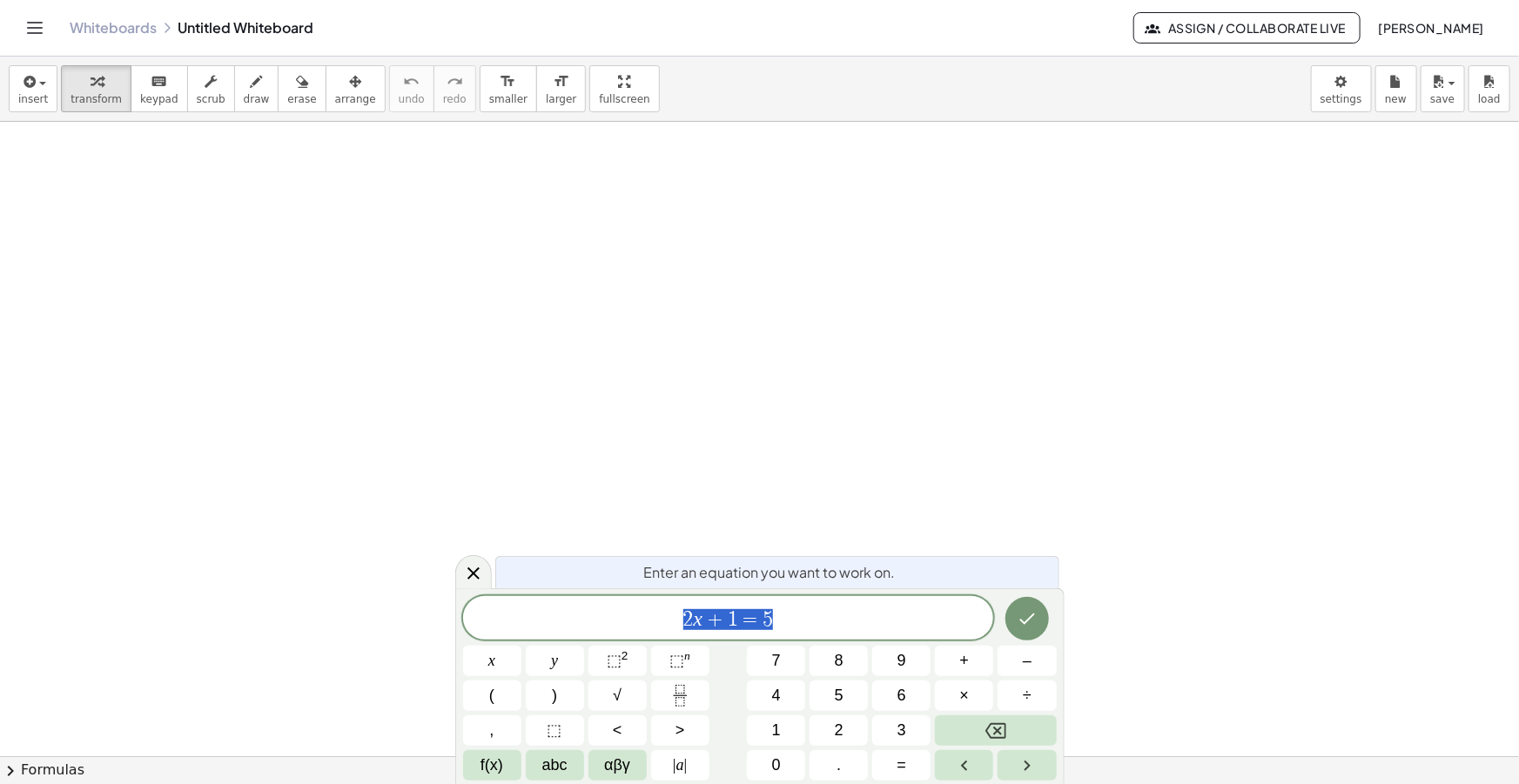
click at [803, 627] on span "2 x + 1 = 5" at bounding box center [728, 620] width 531 height 25
drag, startPoint x: 808, startPoint y: 624, endPoint x: 729, endPoint y: 579, distance: 90.9
click at [644, 624] on span "2 x + 1 = 5 ​" at bounding box center [728, 620] width 531 height 25
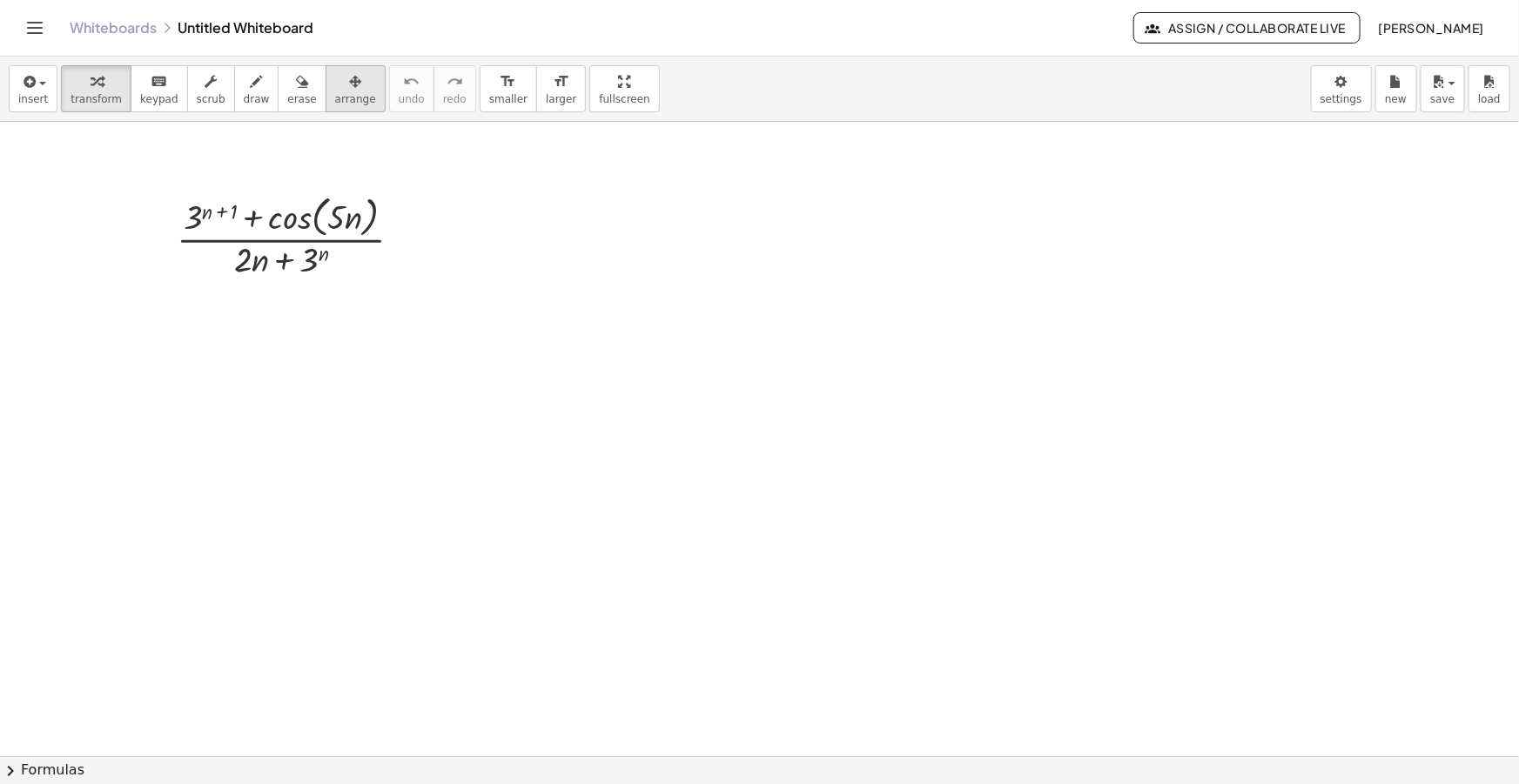
click at [336, 95] on span "arrange" at bounding box center [356, 98] width 41 height 12
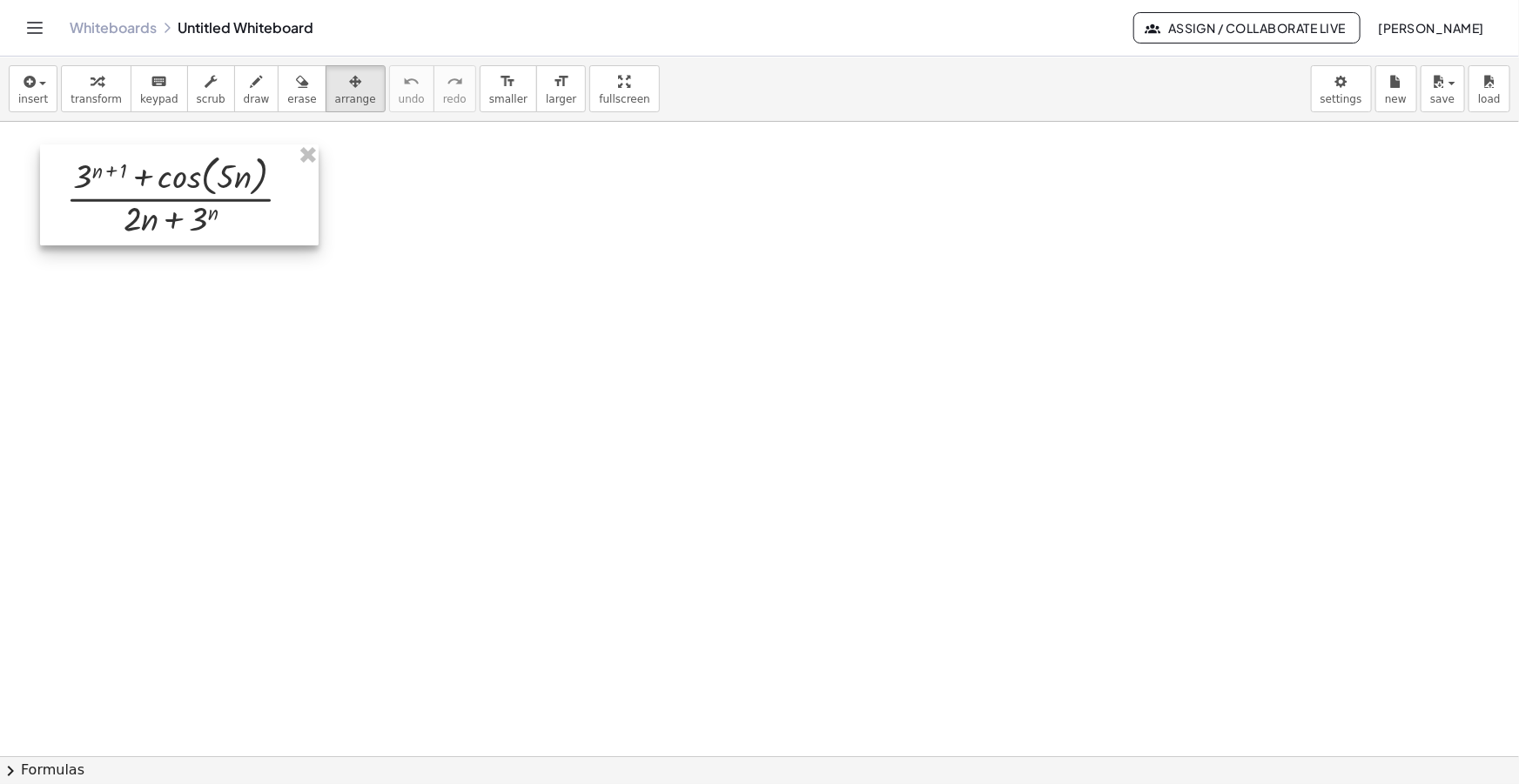
drag, startPoint x: 296, startPoint y: 245, endPoint x: 184, endPoint y: 205, distance: 118.9
click at [184, 205] on div at bounding box center [180, 195] width 279 height 101
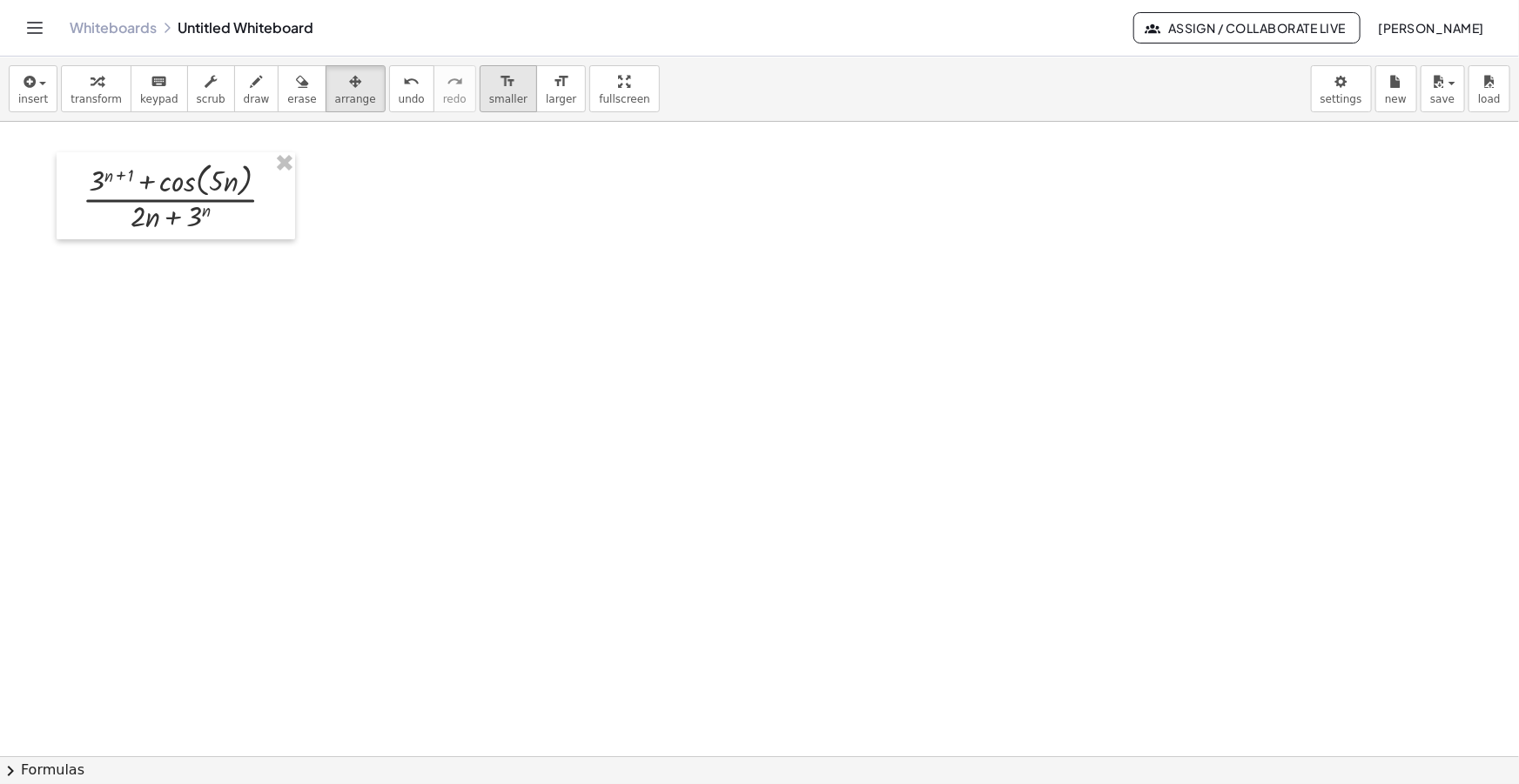
click at [490, 97] on span "smaller" at bounding box center [509, 98] width 38 height 12
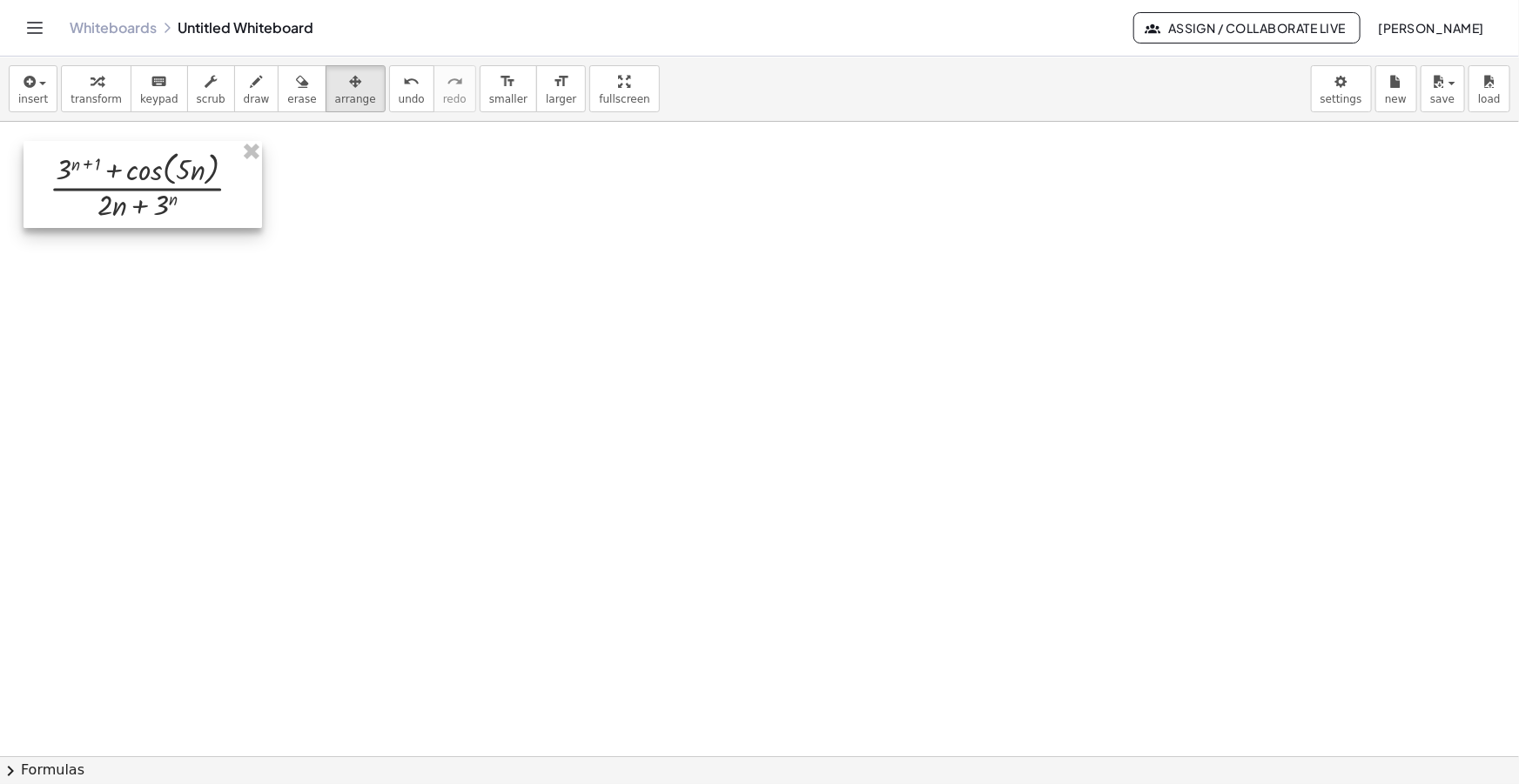
drag, startPoint x: 185, startPoint y: 200, endPoint x: 152, endPoint y: 188, distance: 35.1
click at [152, 188] on div at bounding box center [143, 184] width 239 height 87
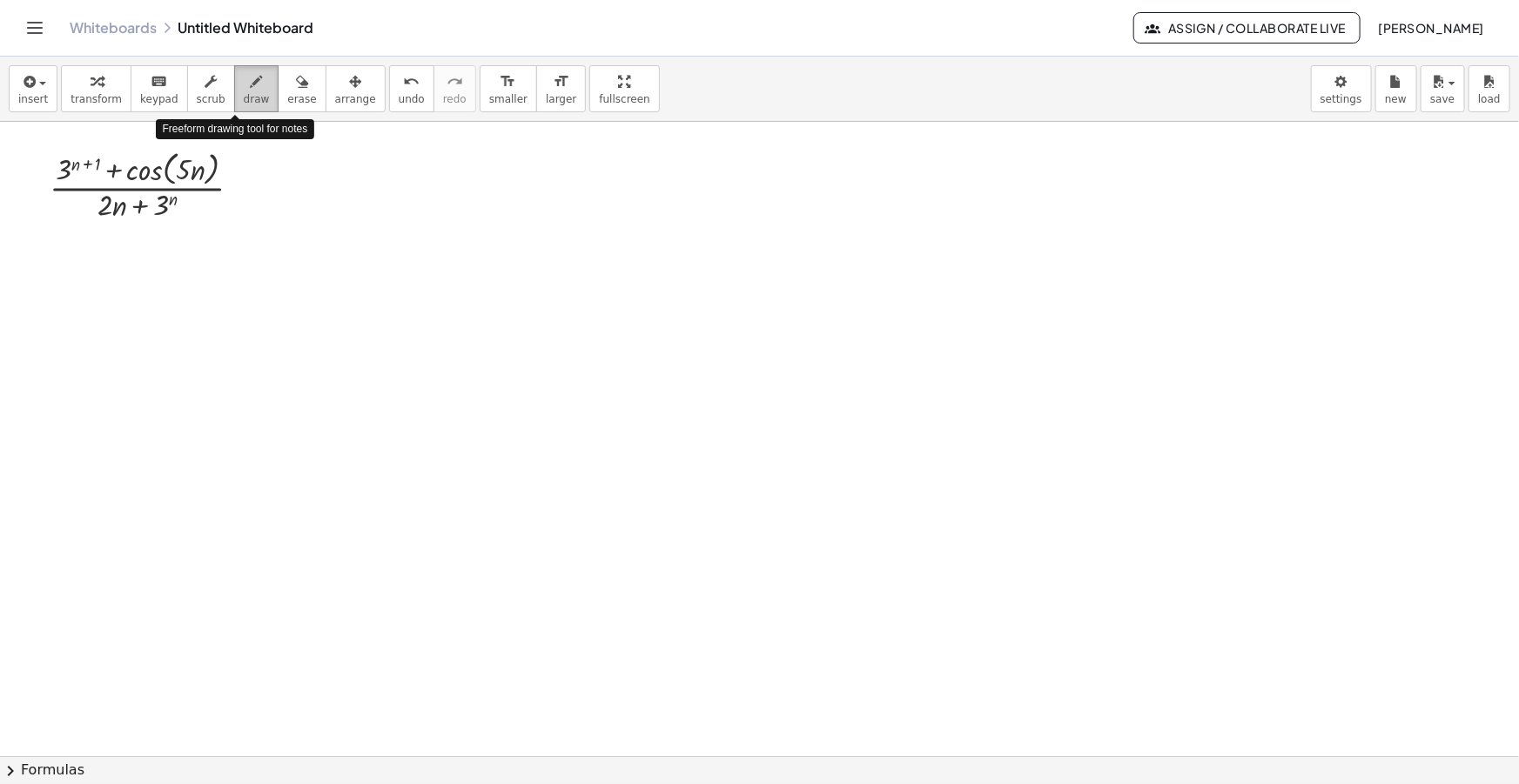
click at [243, 93] on span "draw" at bounding box center [256, 98] width 26 height 12
drag, startPoint x: 253, startPoint y: 181, endPoint x: 263, endPoint y: 185, distance: 10.8
drag, startPoint x: 253, startPoint y: 196, endPoint x: 262, endPoint y: 195, distance: 9.1
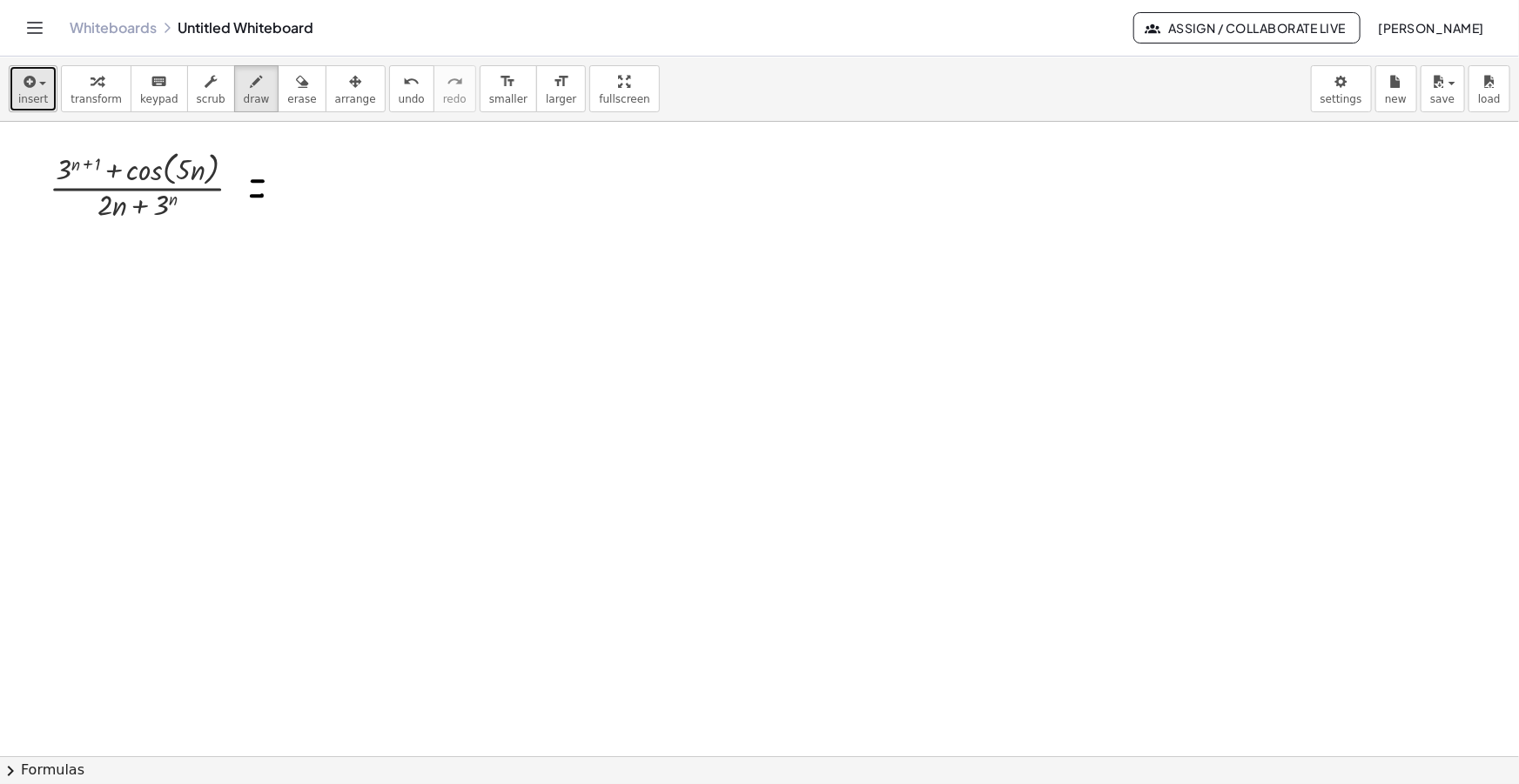
click at [27, 98] on span "insert" at bounding box center [33, 98] width 29 height 12
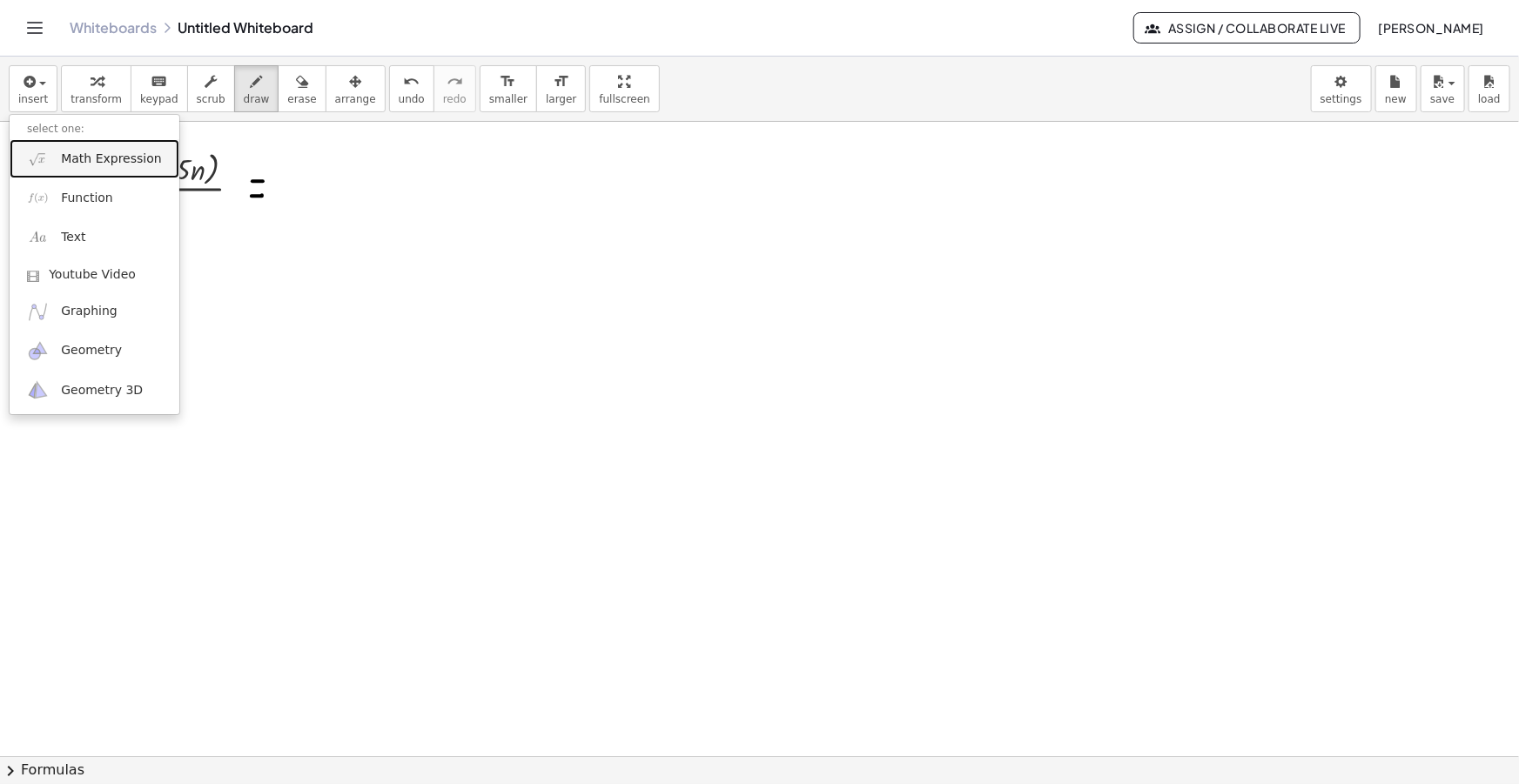
click at [75, 164] on span "Math Expression" at bounding box center [111, 159] width 100 height 17
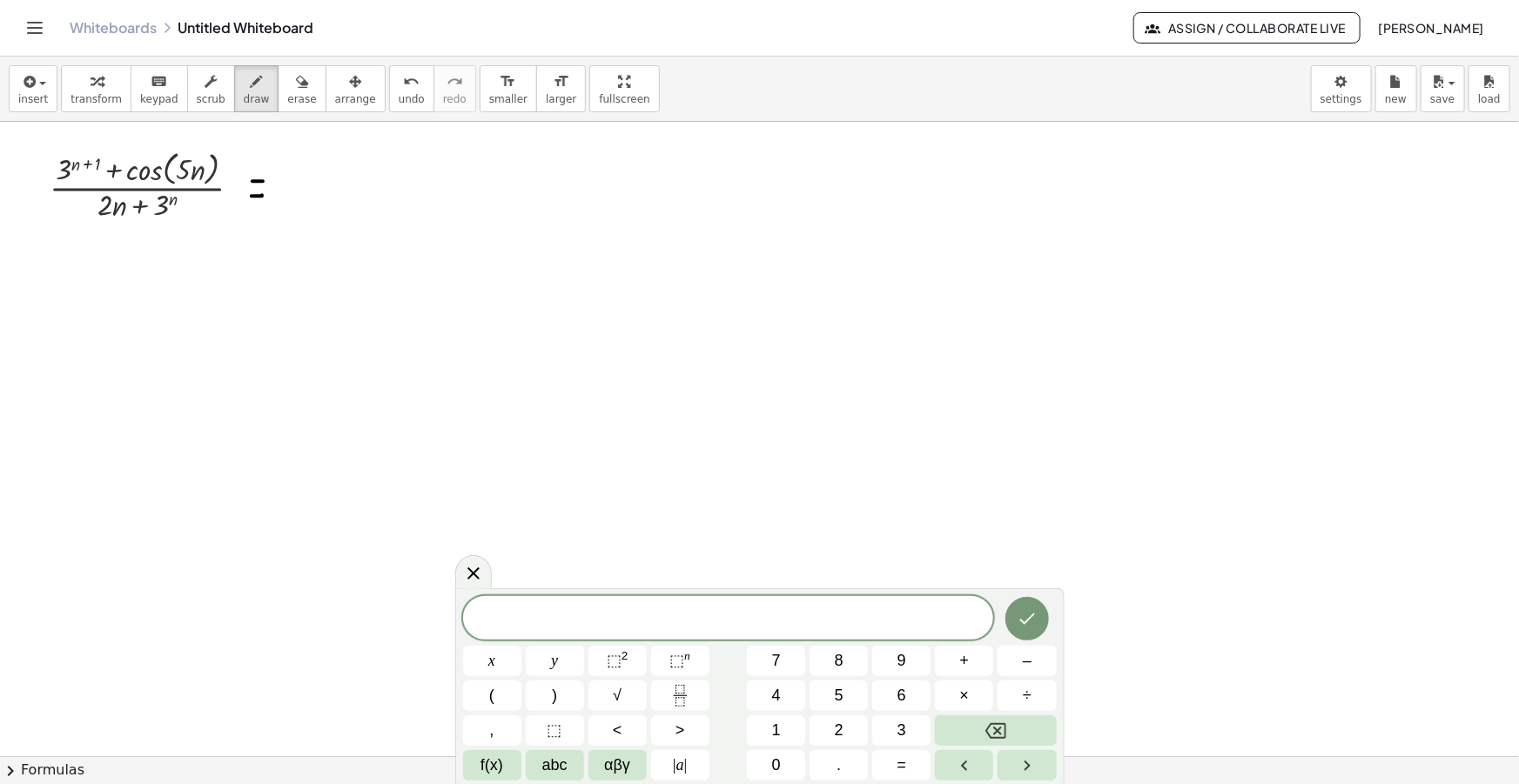
click at [766, 618] on span "​" at bounding box center [728, 620] width 531 height 25
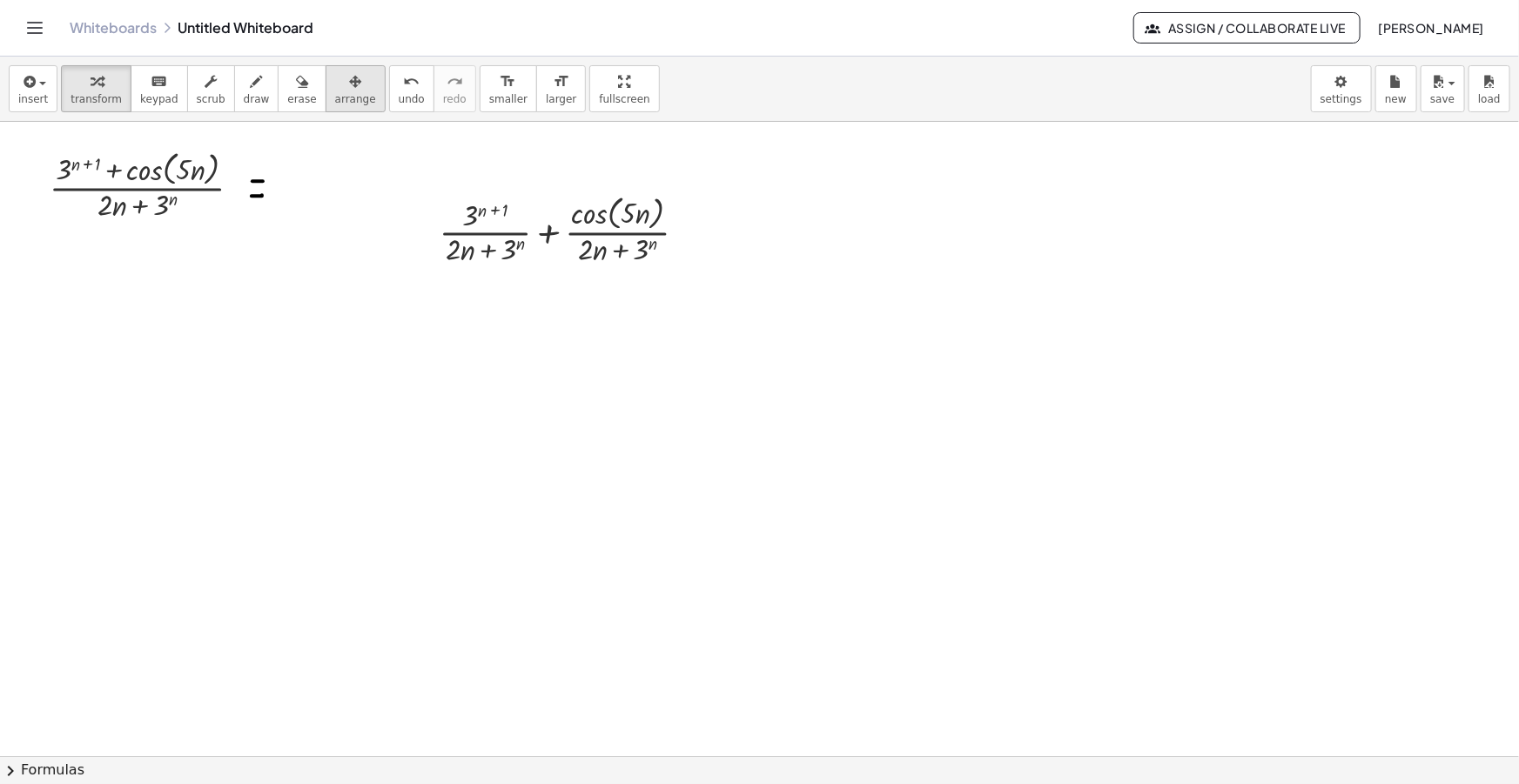
click at [336, 104] on span "arrange" at bounding box center [356, 98] width 41 height 12
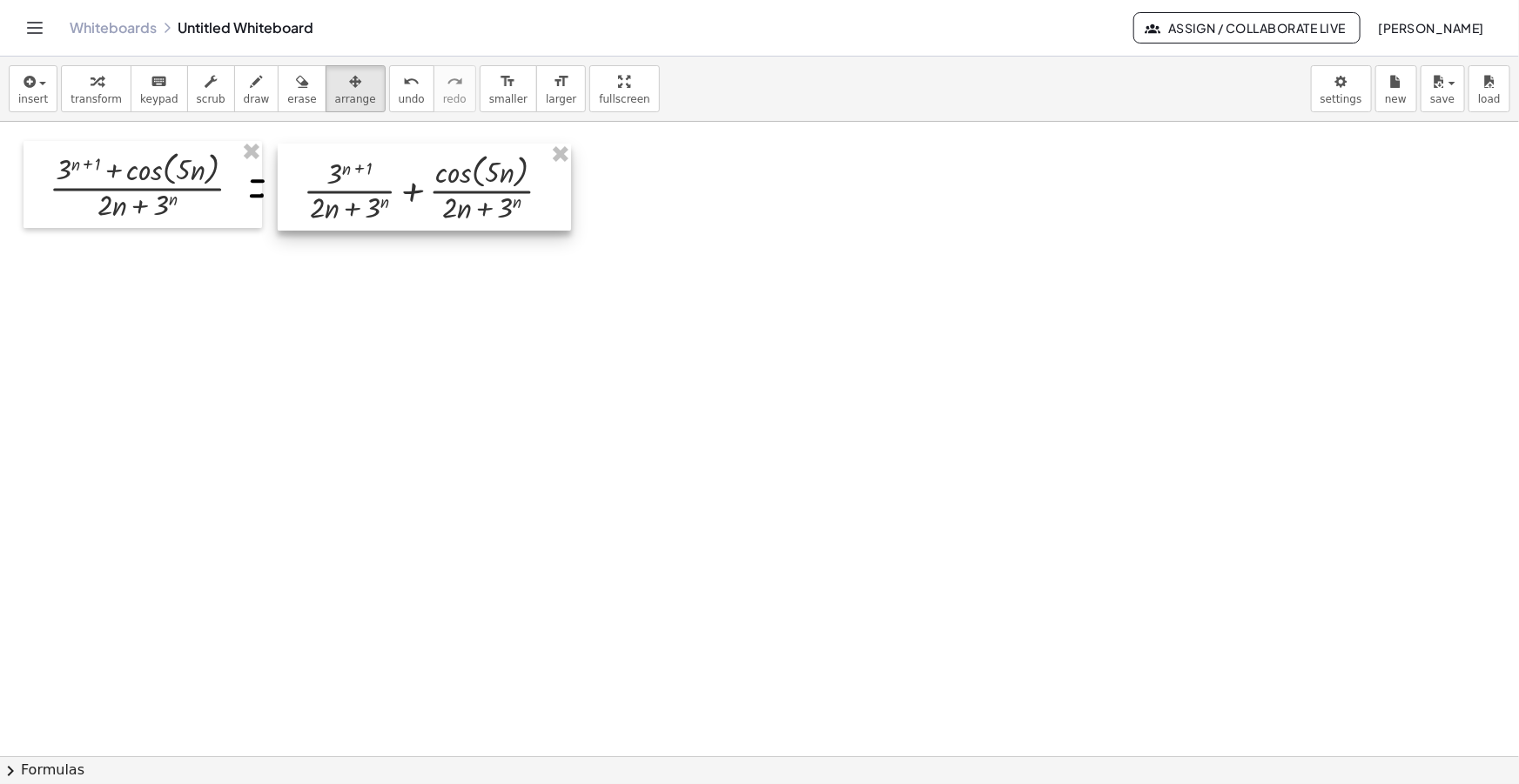
drag, startPoint x: 505, startPoint y: 242, endPoint x: 369, endPoint y: 200, distance: 142.3
click at [369, 200] on div at bounding box center [425, 187] width 294 height 87
click at [26, 99] on span "insert" at bounding box center [33, 98] width 29 height 12
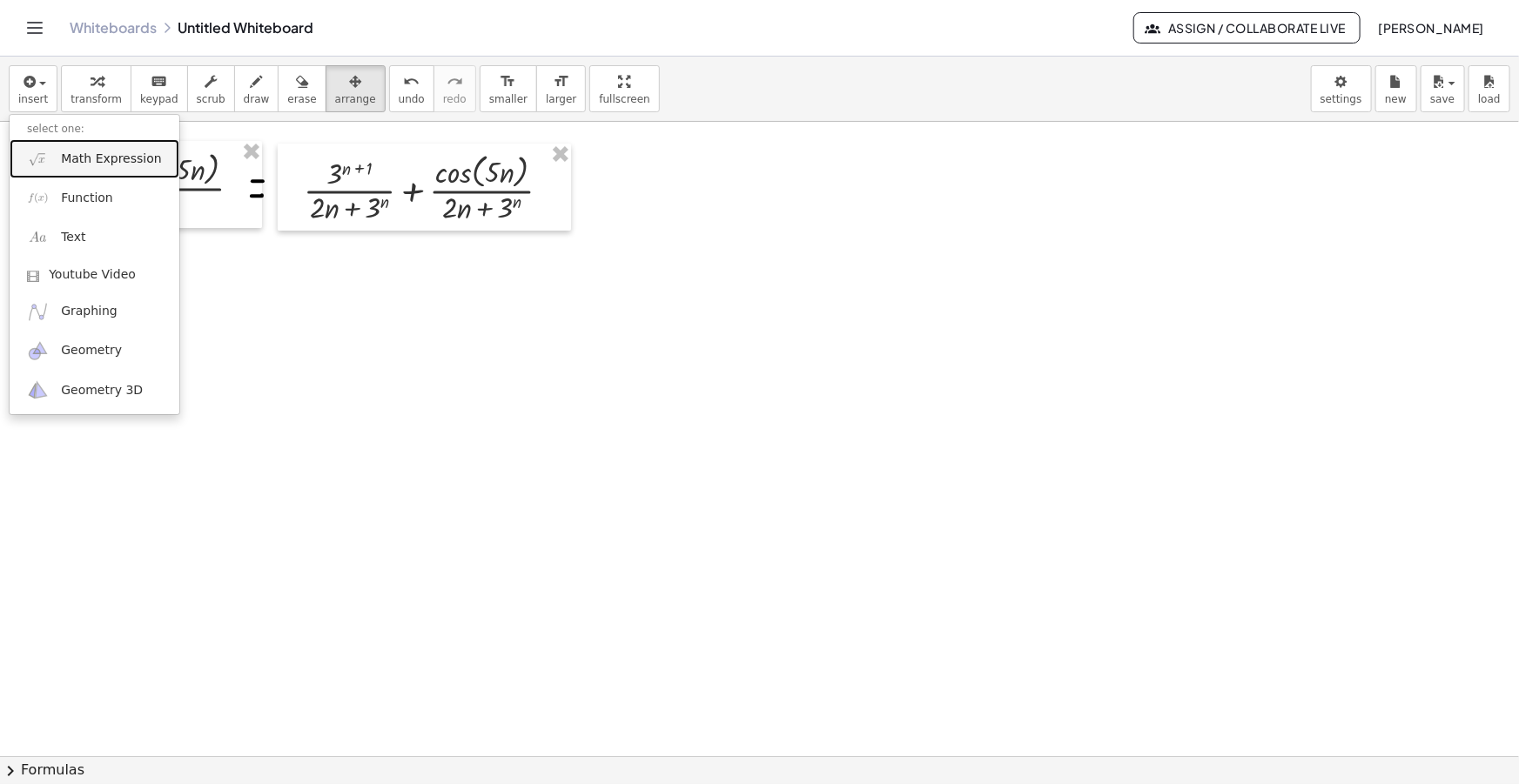
click at [83, 160] on span "Math Expression" at bounding box center [111, 159] width 100 height 17
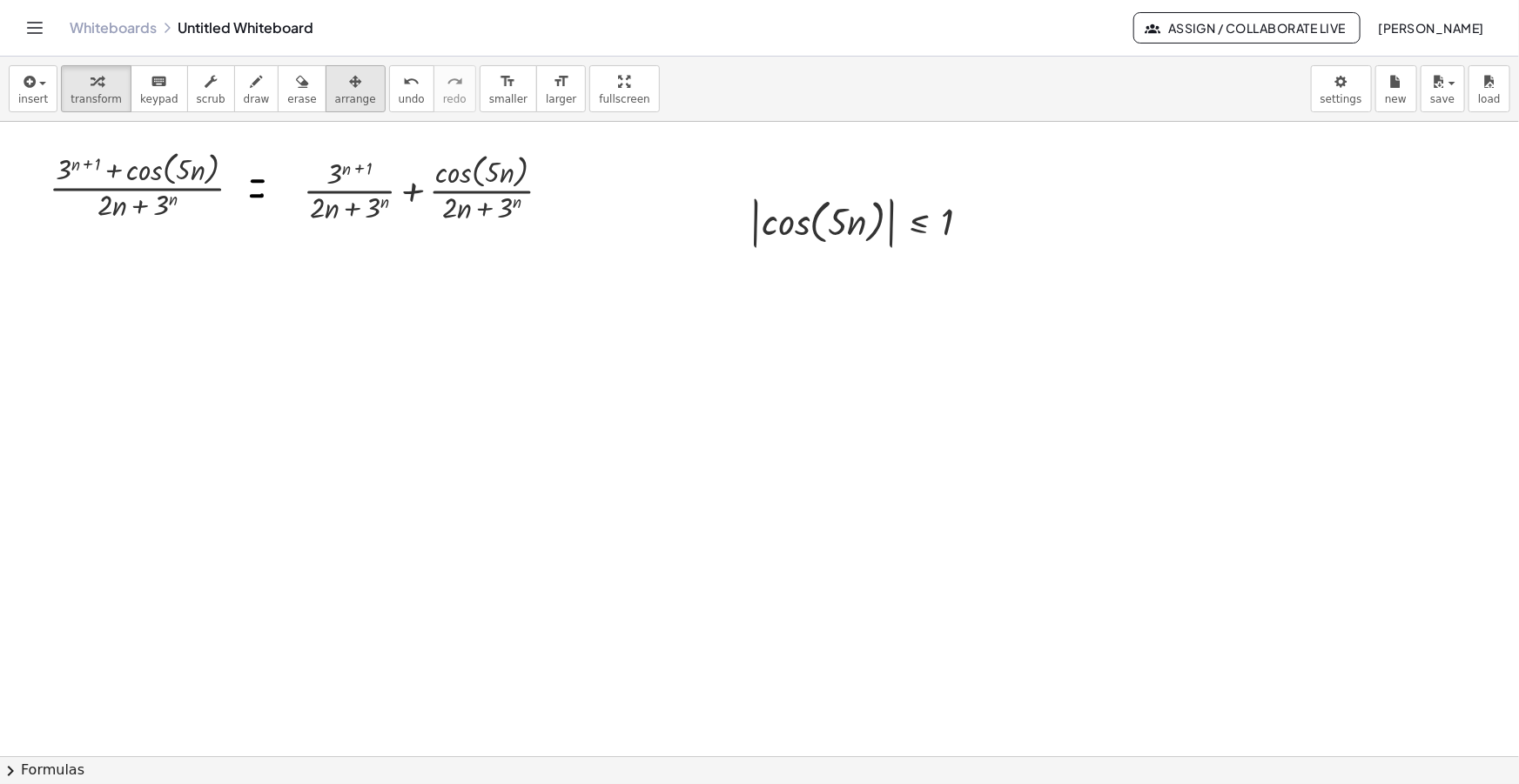
click at [336, 94] on span "arrange" at bounding box center [356, 98] width 41 height 12
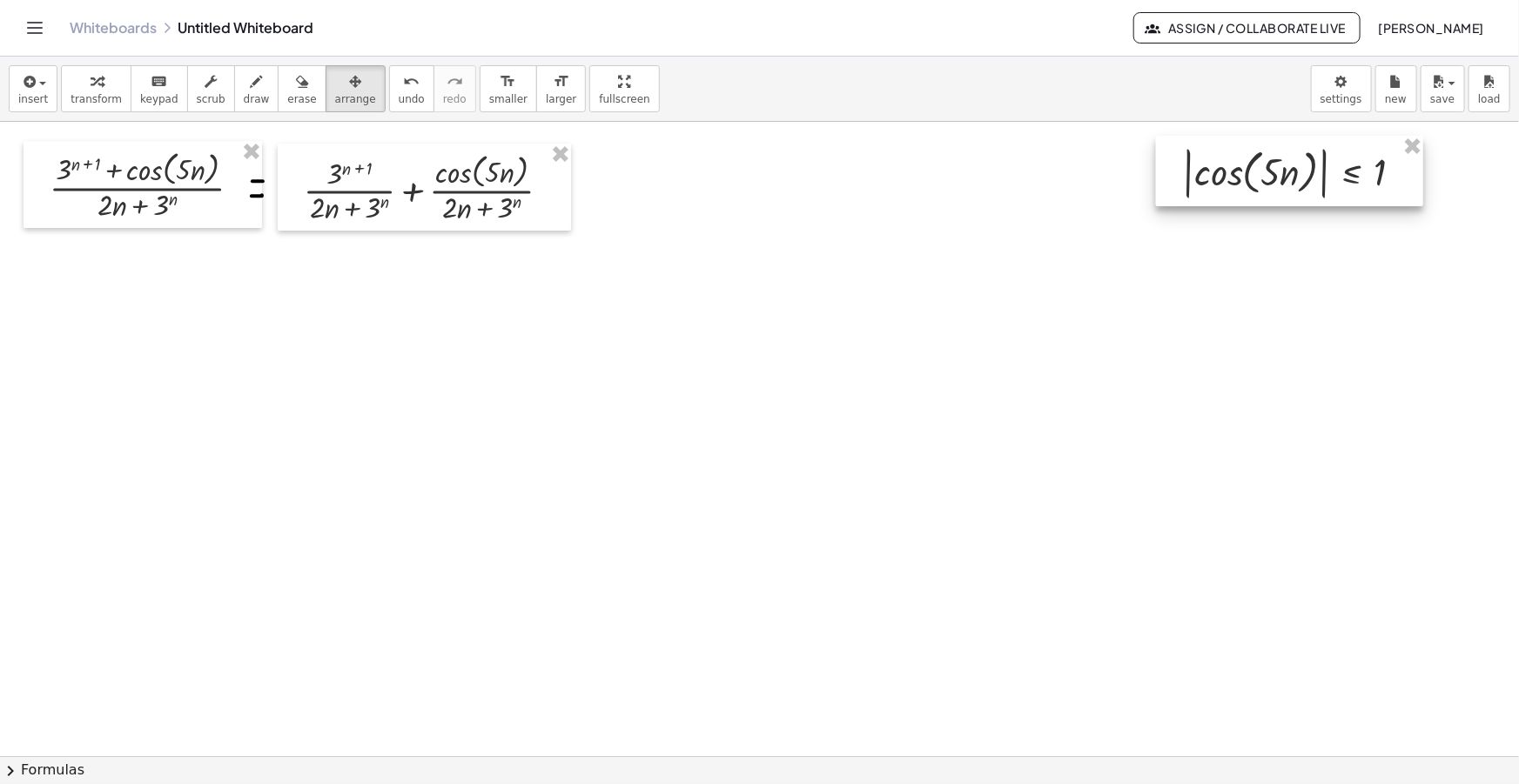
drag, startPoint x: 863, startPoint y: 223, endPoint x: 1297, endPoint y: 174, distance: 436.8
click at [1297, 174] on div at bounding box center [1289, 170] width 267 height 70
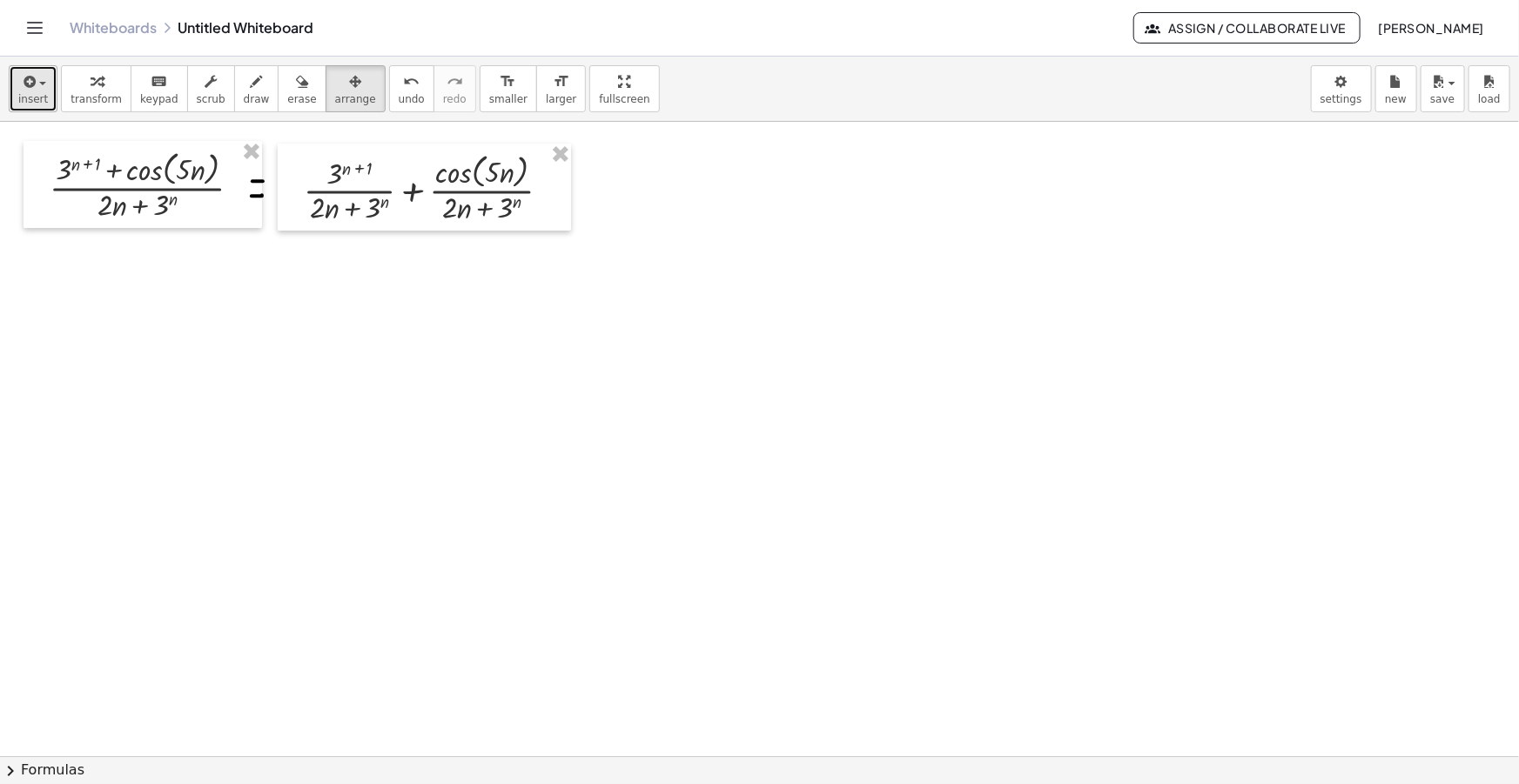
click at [35, 73] on div "button" at bounding box center [33, 80] width 29 height 21
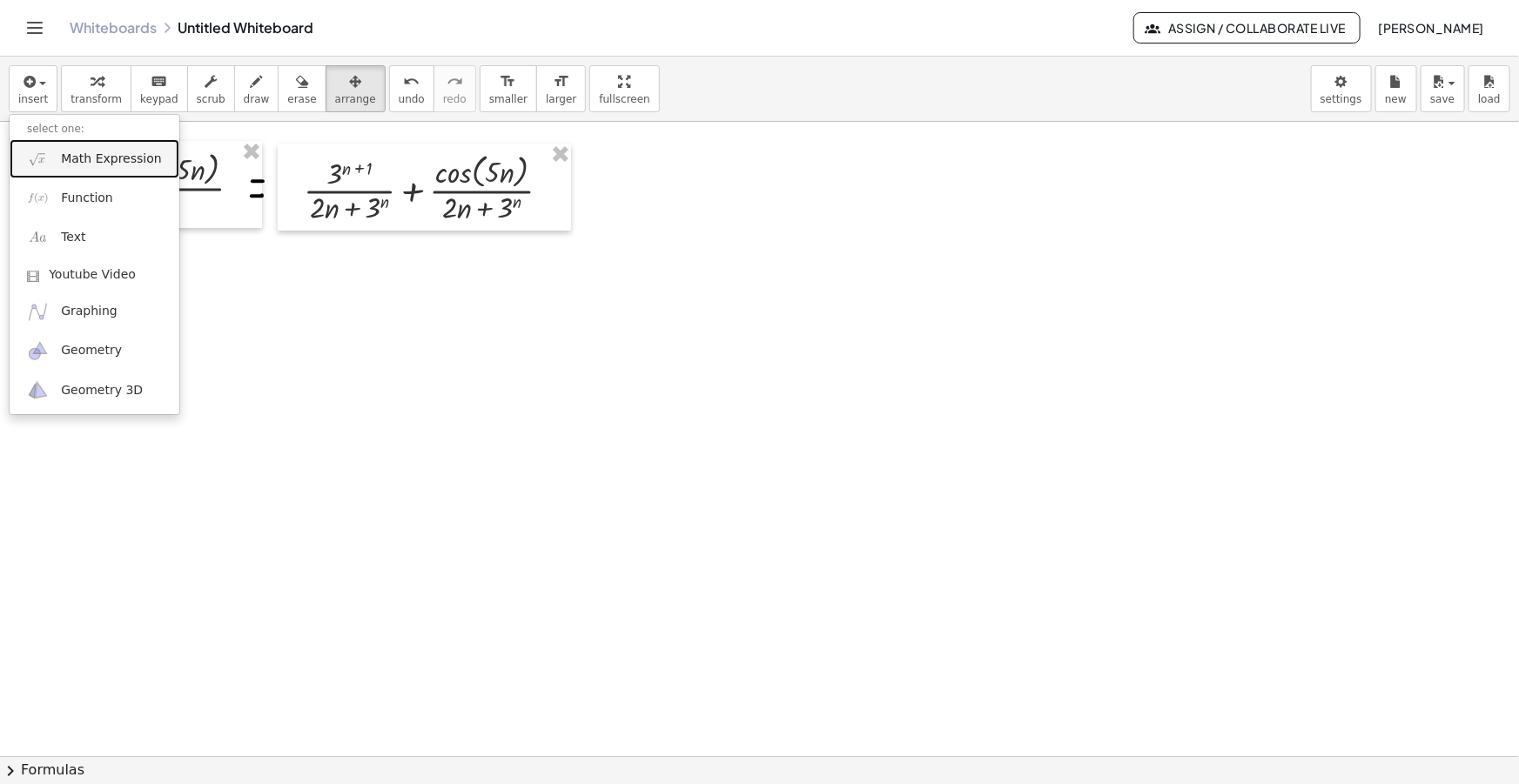
click at [84, 150] on span "Math Expression" at bounding box center [111, 159] width 100 height 17
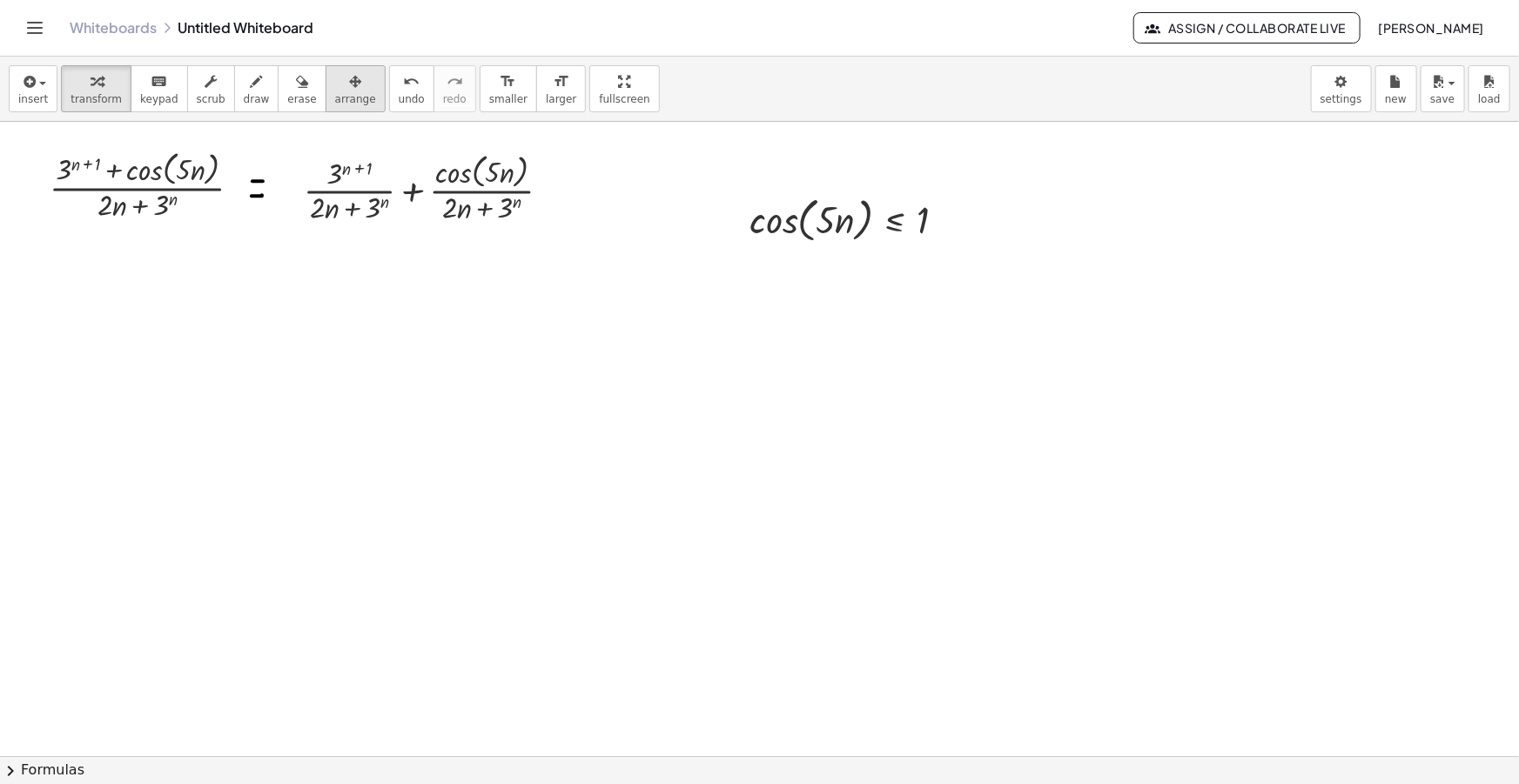
click at [349, 90] on icon "button" at bounding box center [355, 81] width 12 height 21
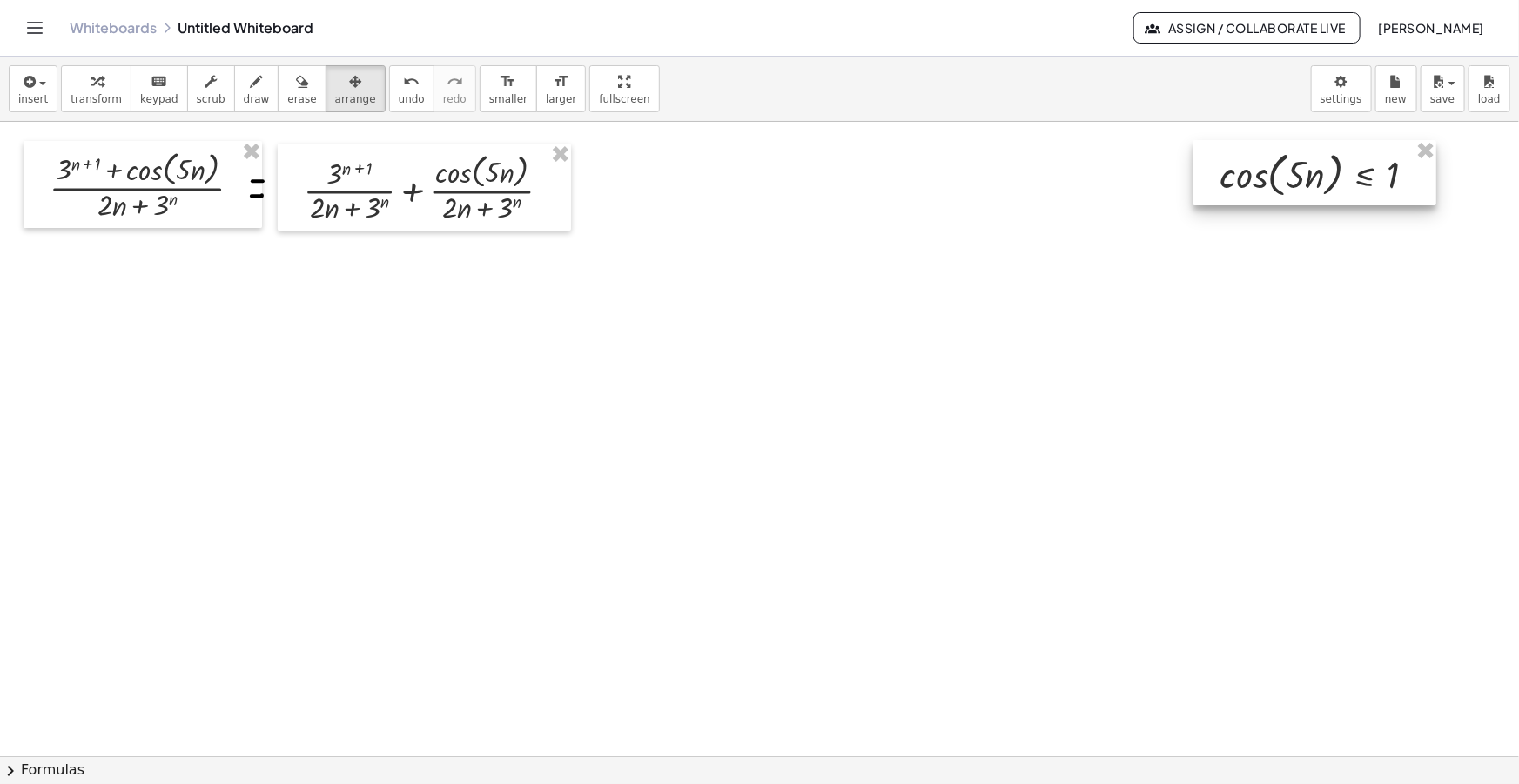
drag, startPoint x: 950, startPoint y: 222, endPoint x: 1271, endPoint y: 170, distance: 325.2
click at [1271, 170] on div at bounding box center [1315, 173] width 243 height 66
click at [234, 103] on button "draw" at bounding box center [257, 89] width 46 height 47
drag, startPoint x: 1176, startPoint y: 177, endPoint x: 1190, endPoint y: 170, distance: 15.7
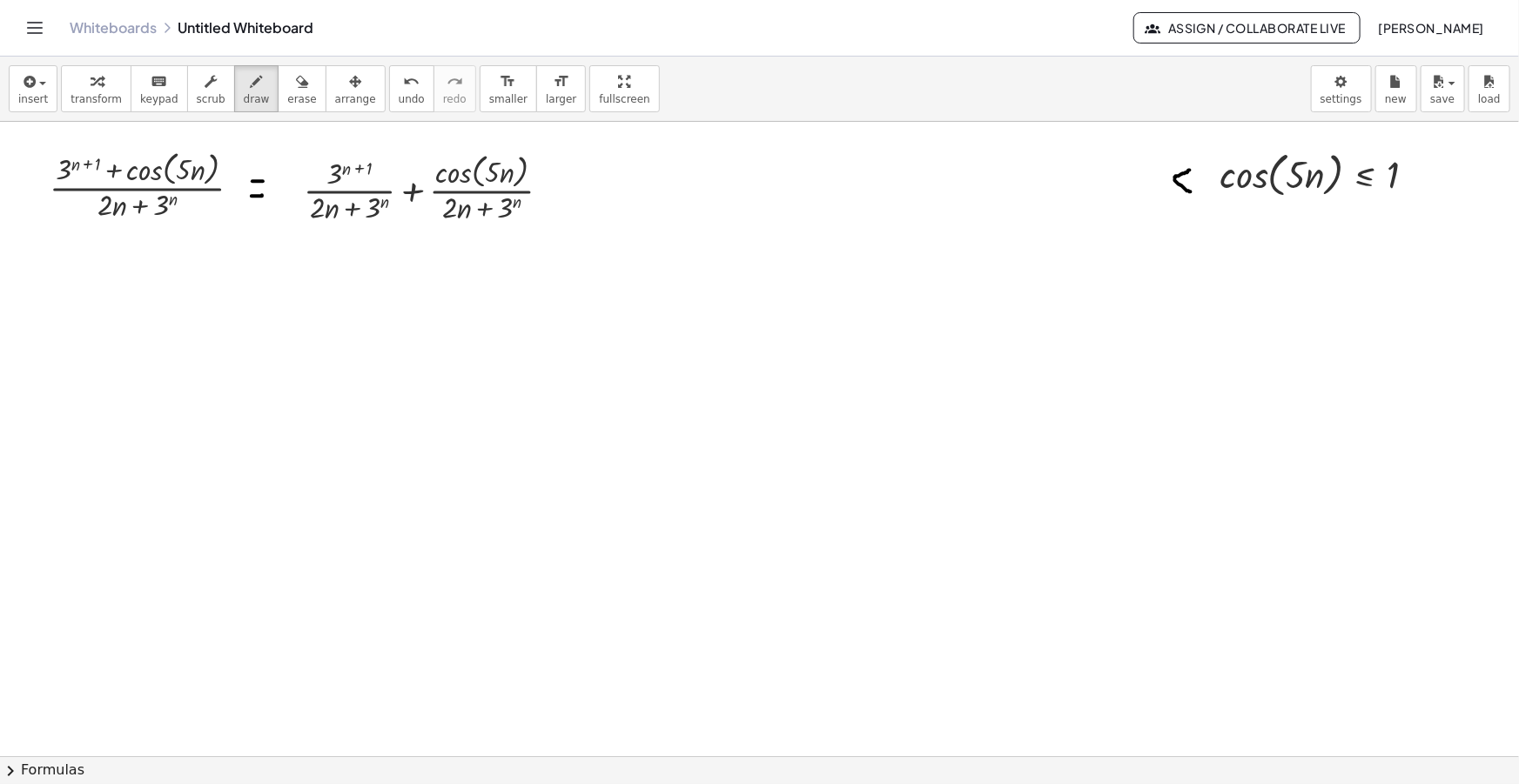
drag, startPoint x: 1175, startPoint y: 180, endPoint x: 1191, endPoint y: 191, distance: 19.4
drag, startPoint x: 1173, startPoint y: 191, endPoint x: 1182, endPoint y: 202, distance: 14.2
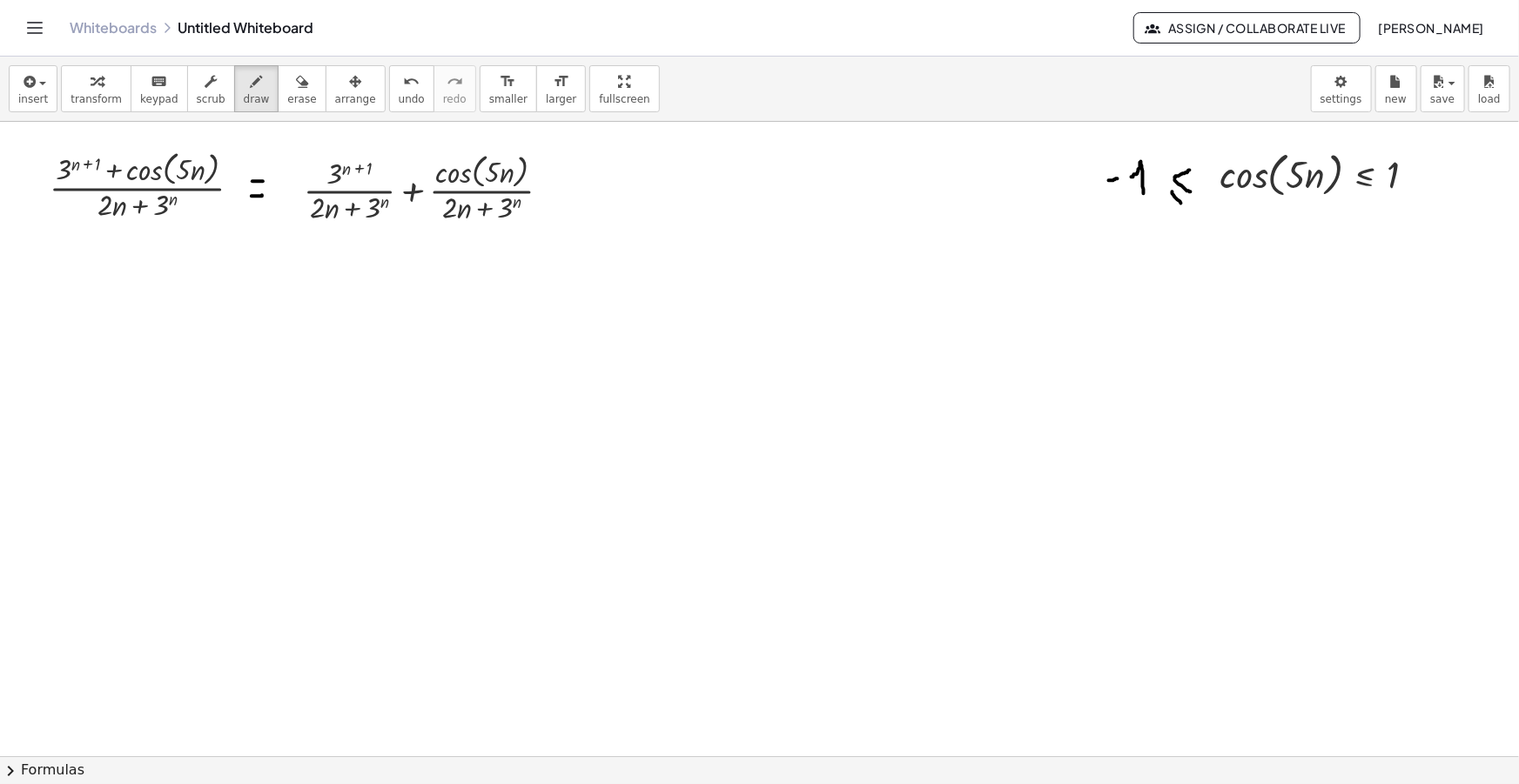
drag, startPoint x: 1132, startPoint y: 177, endPoint x: 1144, endPoint y: 193, distance: 20.0
click at [243, 87] on div "button" at bounding box center [256, 80] width 26 height 21
drag, startPoint x: 1087, startPoint y: 124, endPoint x: 1423, endPoint y: 253, distance: 359.9
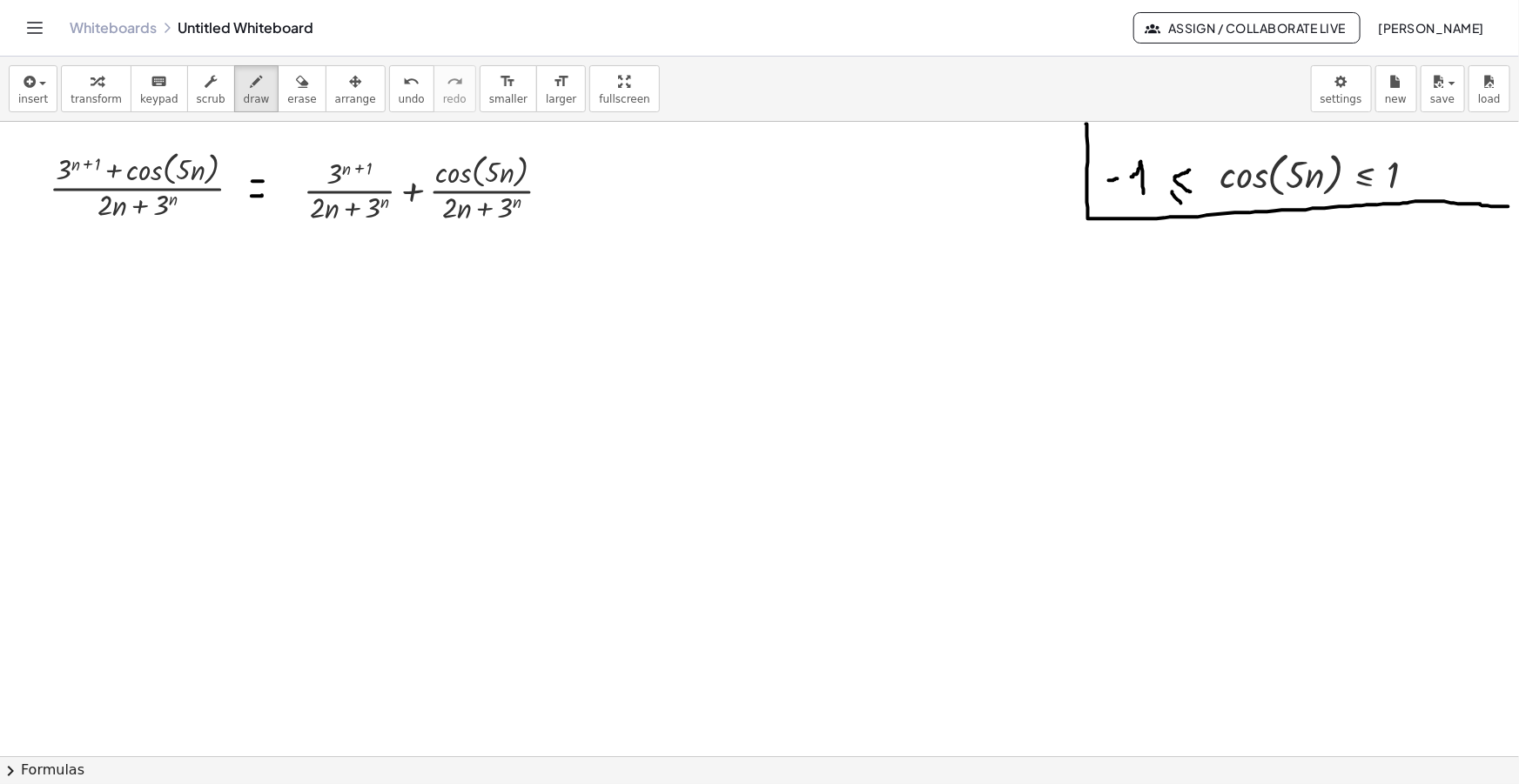
drag, startPoint x: 1483, startPoint y: 205, endPoint x: 1509, endPoint y: 206, distance: 26.0
click at [1509, 206] on div "· ( + 3 ( + n + 1 ) + cos ( , · 5 · n ) ) · ( + · 2 · n + 3 n ) + · 3 ( + n + 1…" at bounding box center [760, 439] width 1519 height 634
click at [43, 89] on div "button" at bounding box center [33, 80] width 29 height 21
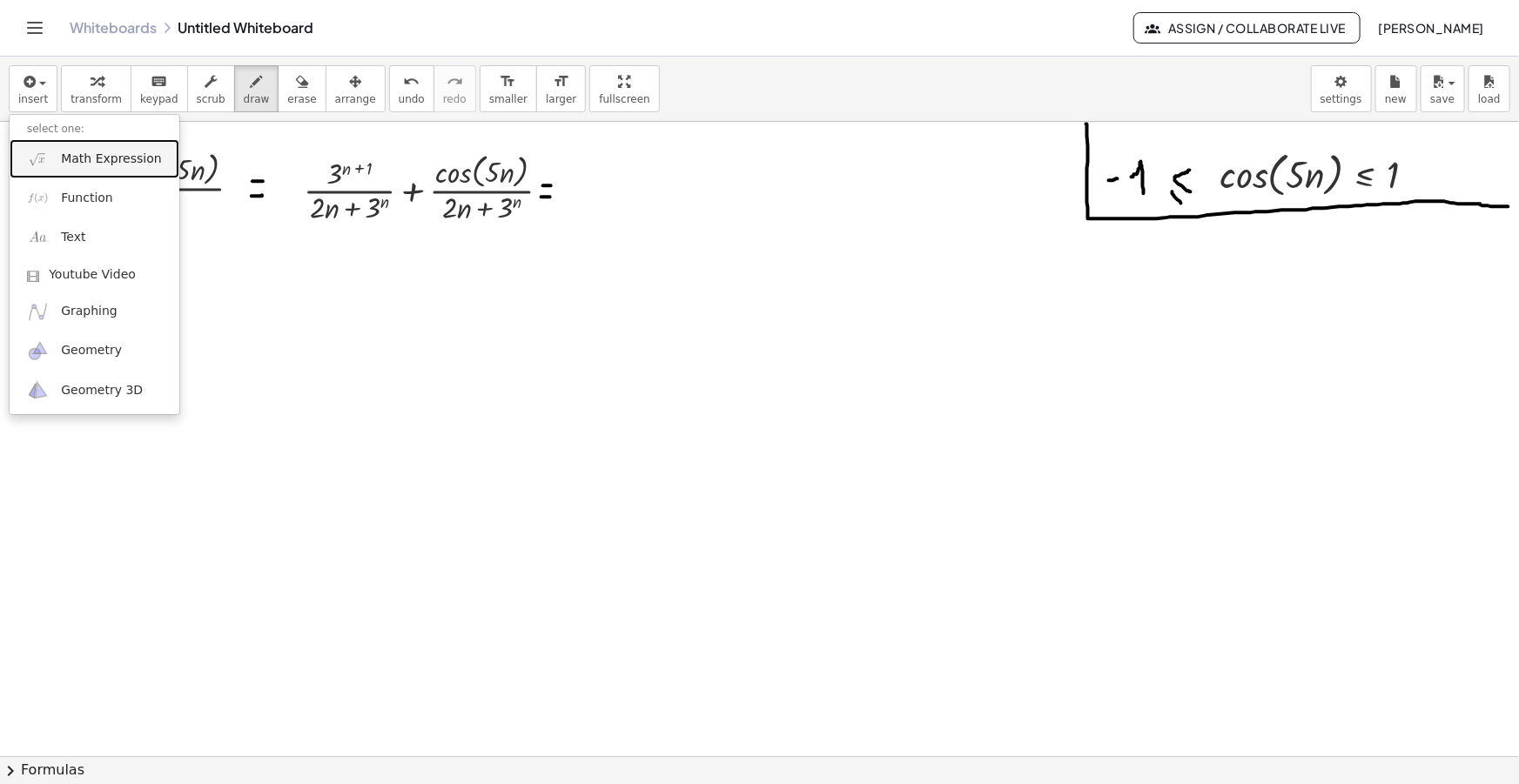
click at [109, 151] on span "Math Expression" at bounding box center [111, 159] width 100 height 17
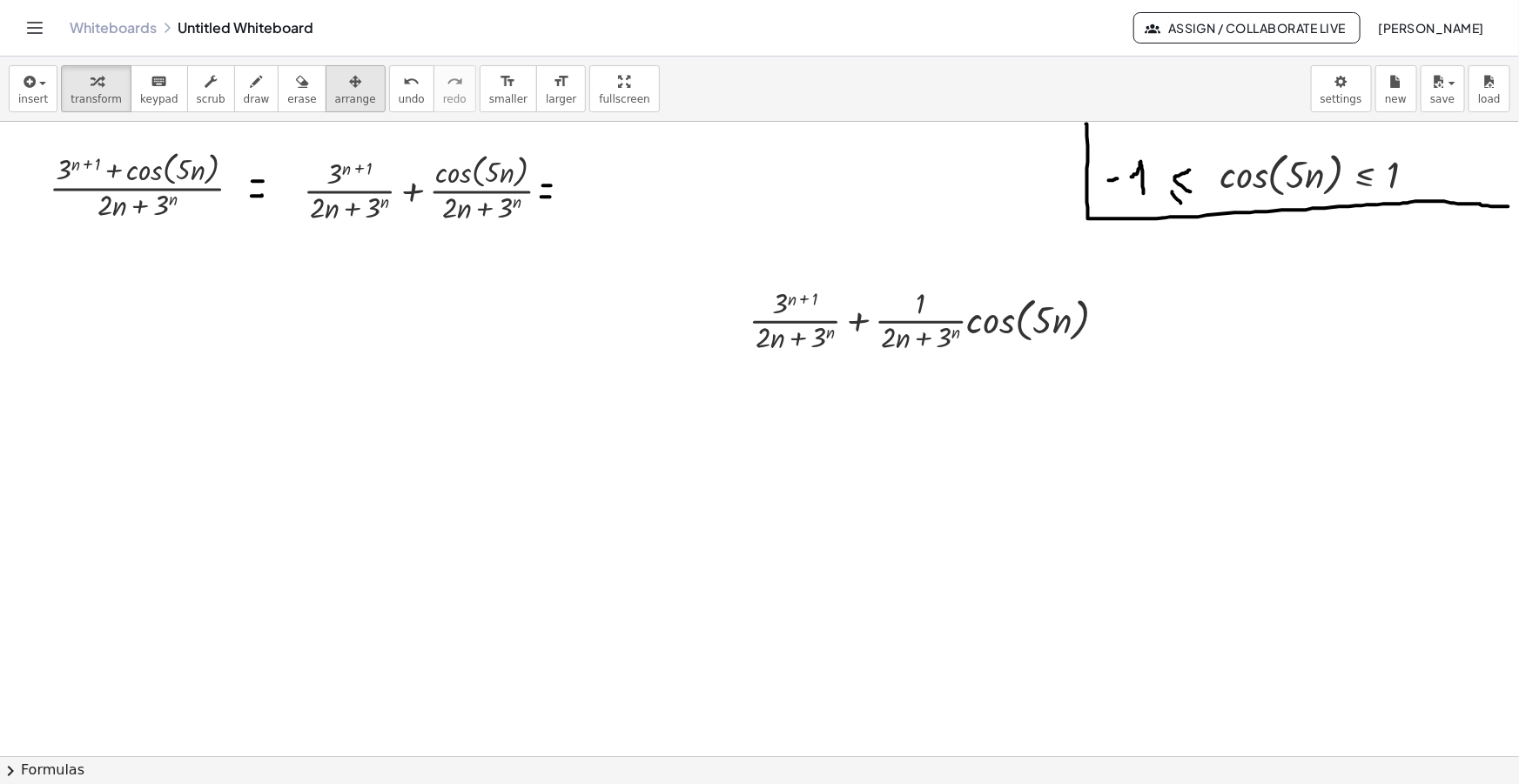
click at [349, 87] on icon "button" at bounding box center [355, 81] width 12 height 21
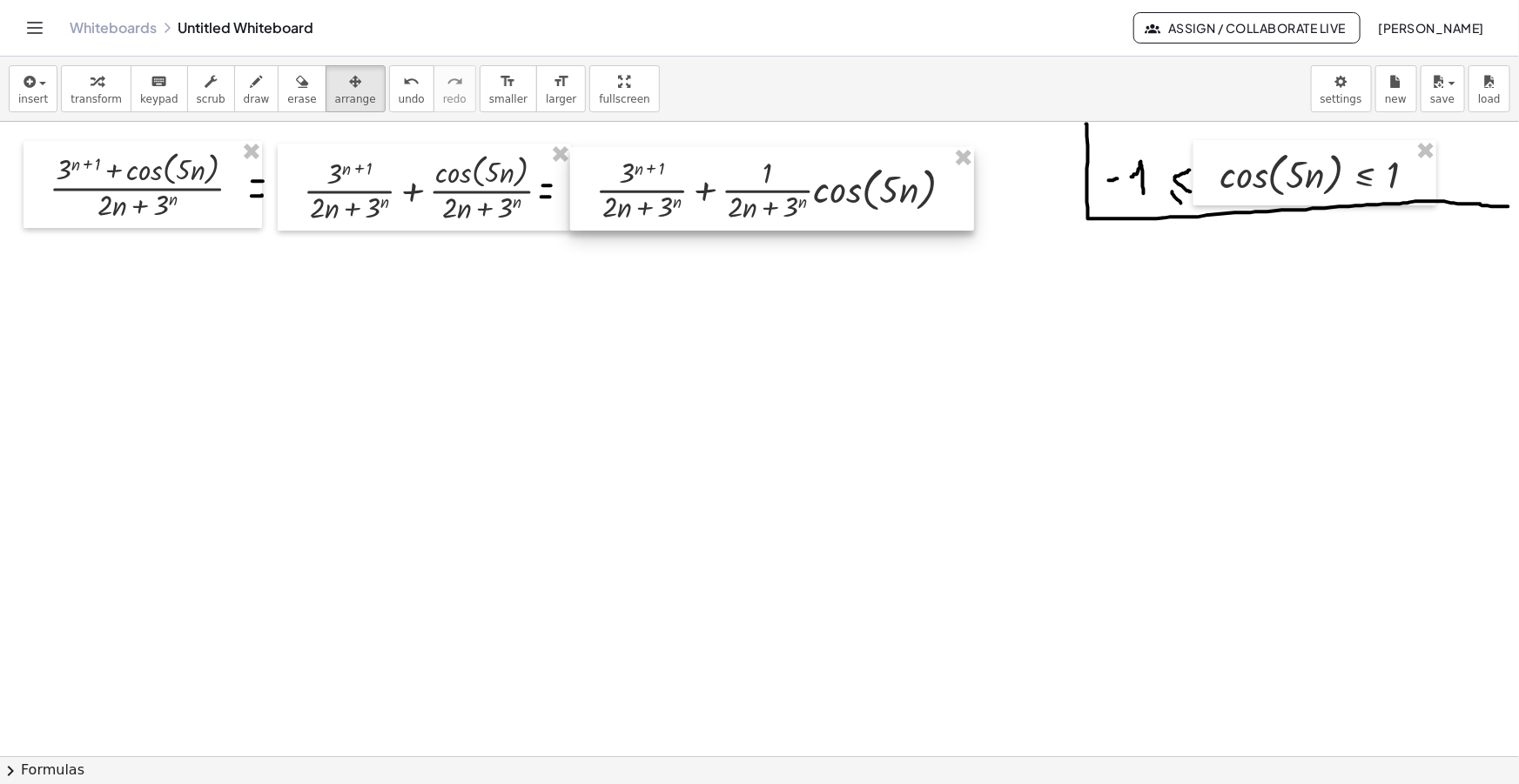
drag, startPoint x: 777, startPoint y: 306, endPoint x: 625, endPoint y: 176, distance: 200.0
click at [625, 176] on div at bounding box center [771, 189] width 404 height 84
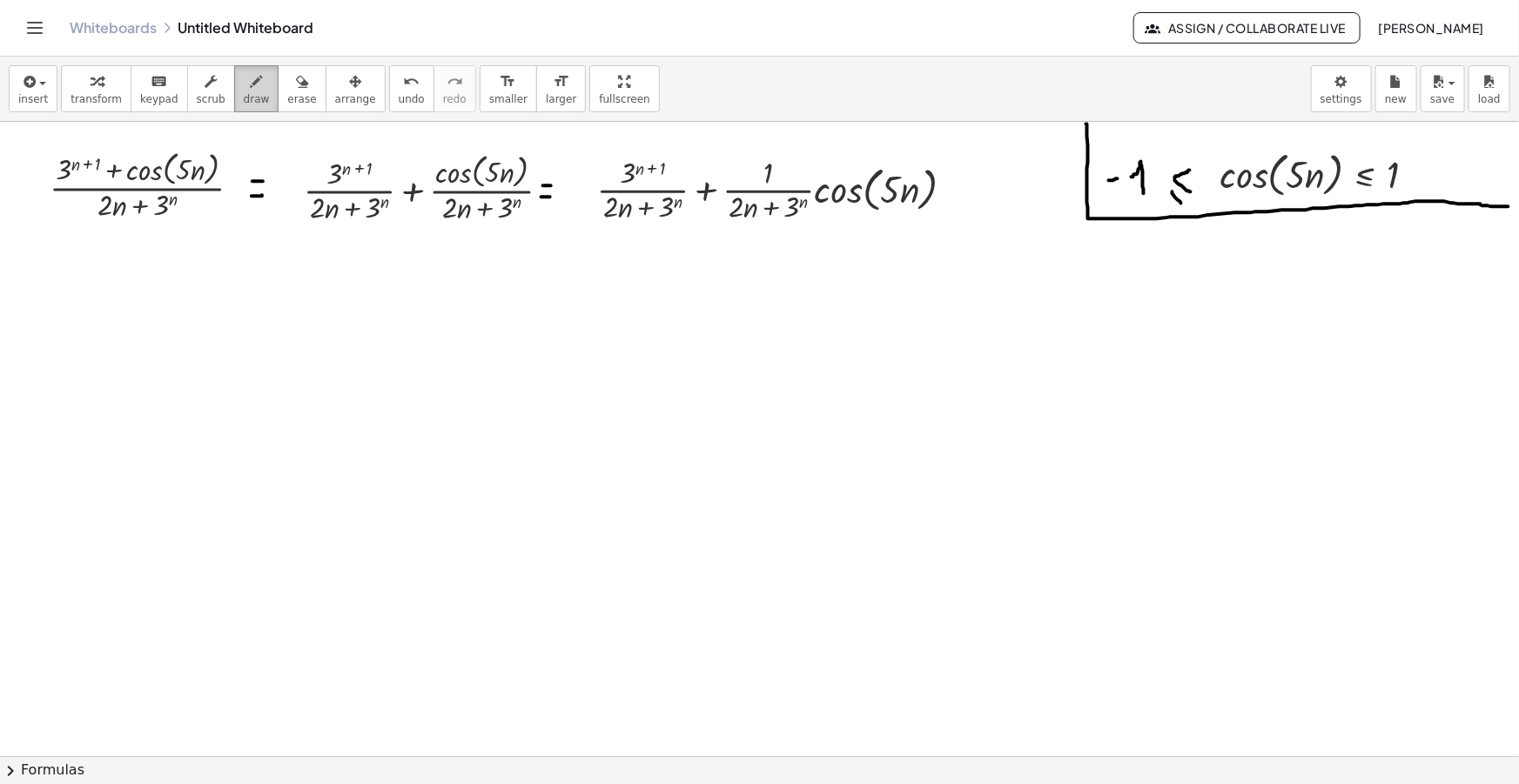
click at [243, 93] on span "draw" at bounding box center [256, 98] width 26 height 12
drag, startPoint x: 744, startPoint y: 234, endPoint x: 790, endPoint y: 242, distance: 46.7
drag, startPoint x: 966, startPoint y: 183, endPoint x: 978, endPoint y: 183, distance: 12.0
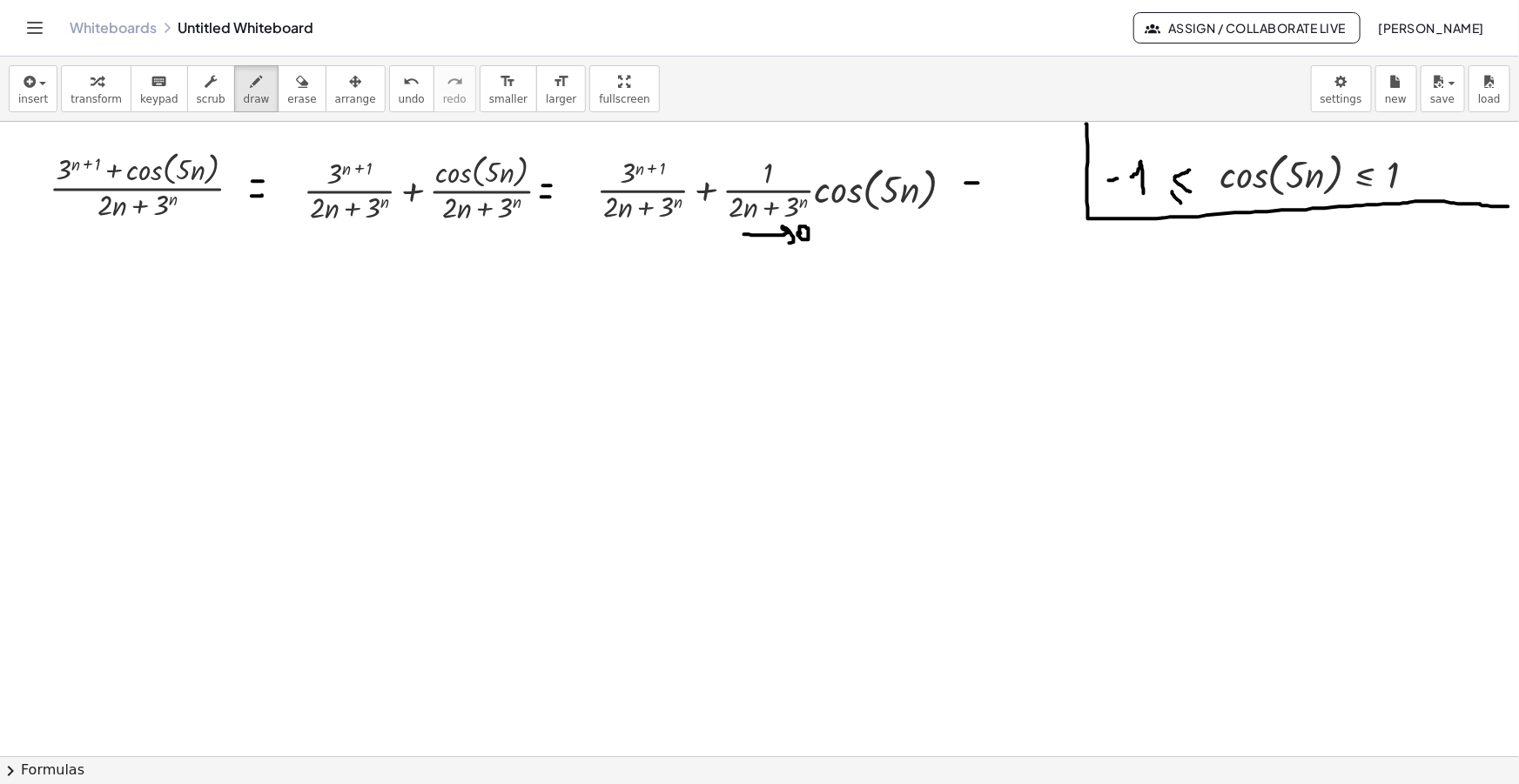
drag, startPoint x: 966, startPoint y: 199, endPoint x: 976, endPoint y: 198, distance: 10.0
drag, startPoint x: 25, startPoint y: 291, endPoint x: 35, endPoint y: 291, distance: 10.0
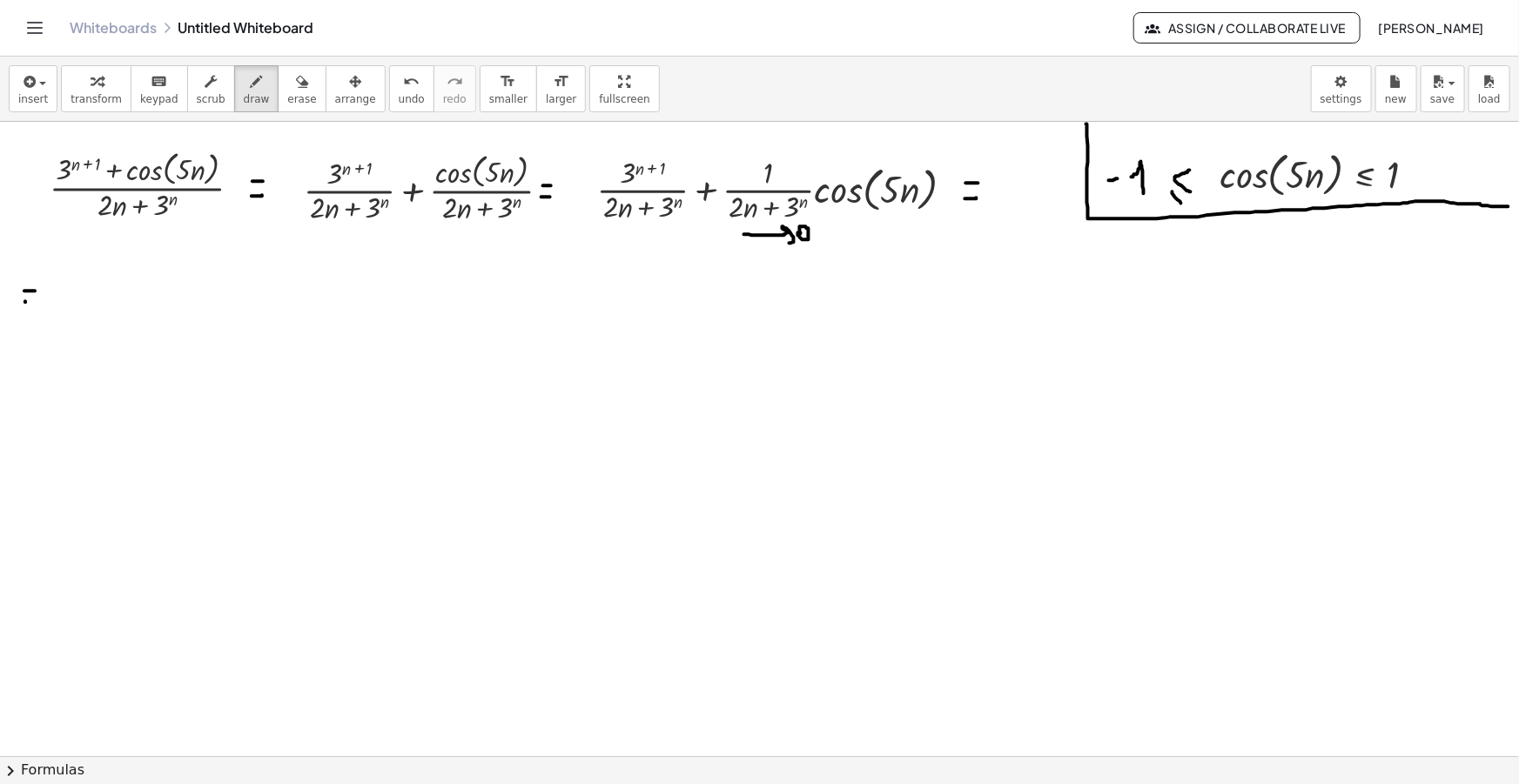
drag, startPoint x: 26, startPoint y: 302, endPoint x: 37, endPoint y: 303, distance: 11.0
click at [42, 94] on span "insert" at bounding box center [33, 98] width 29 height 12
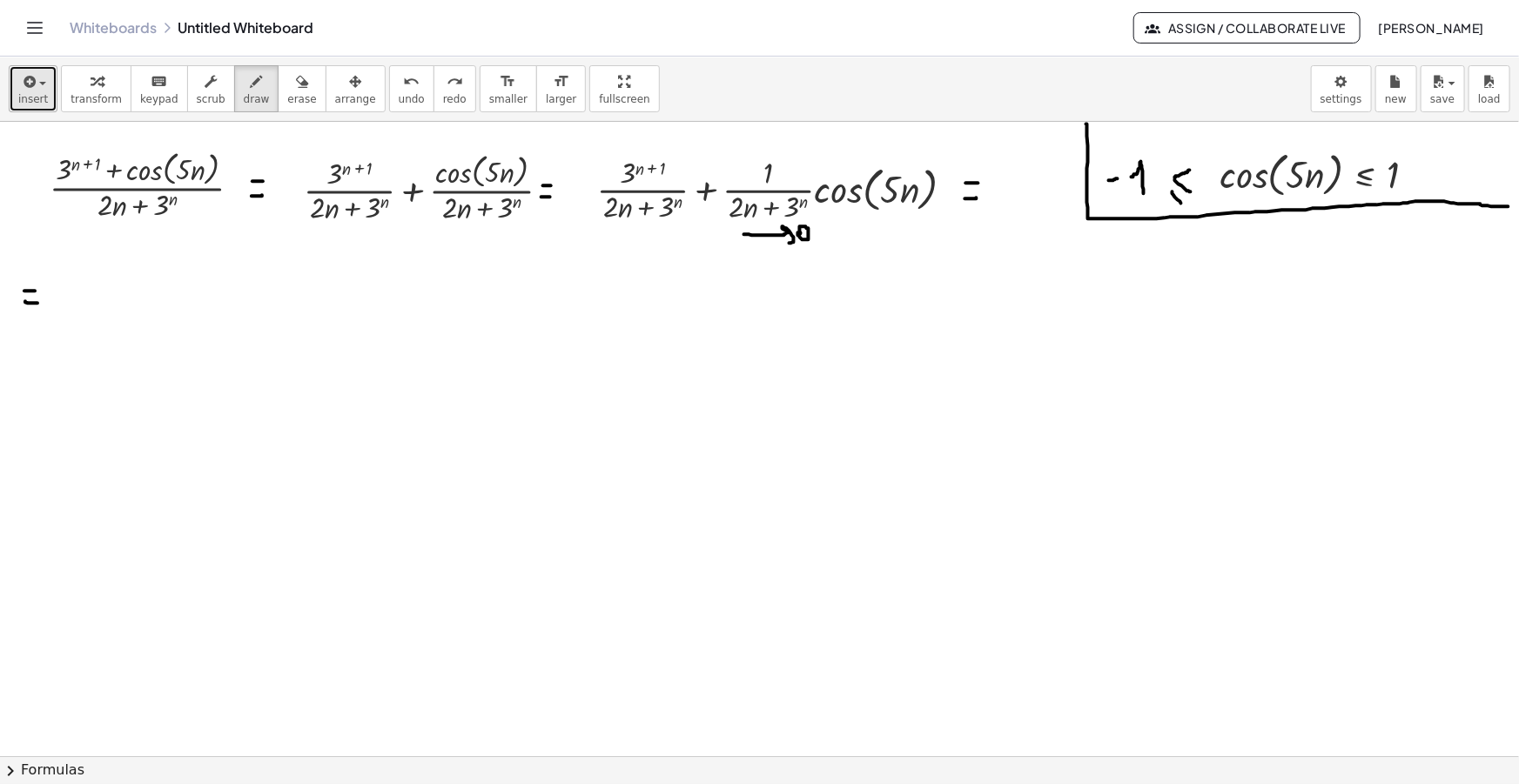
click at [42, 85] on span "button" at bounding box center [43, 84] width 7 height 4
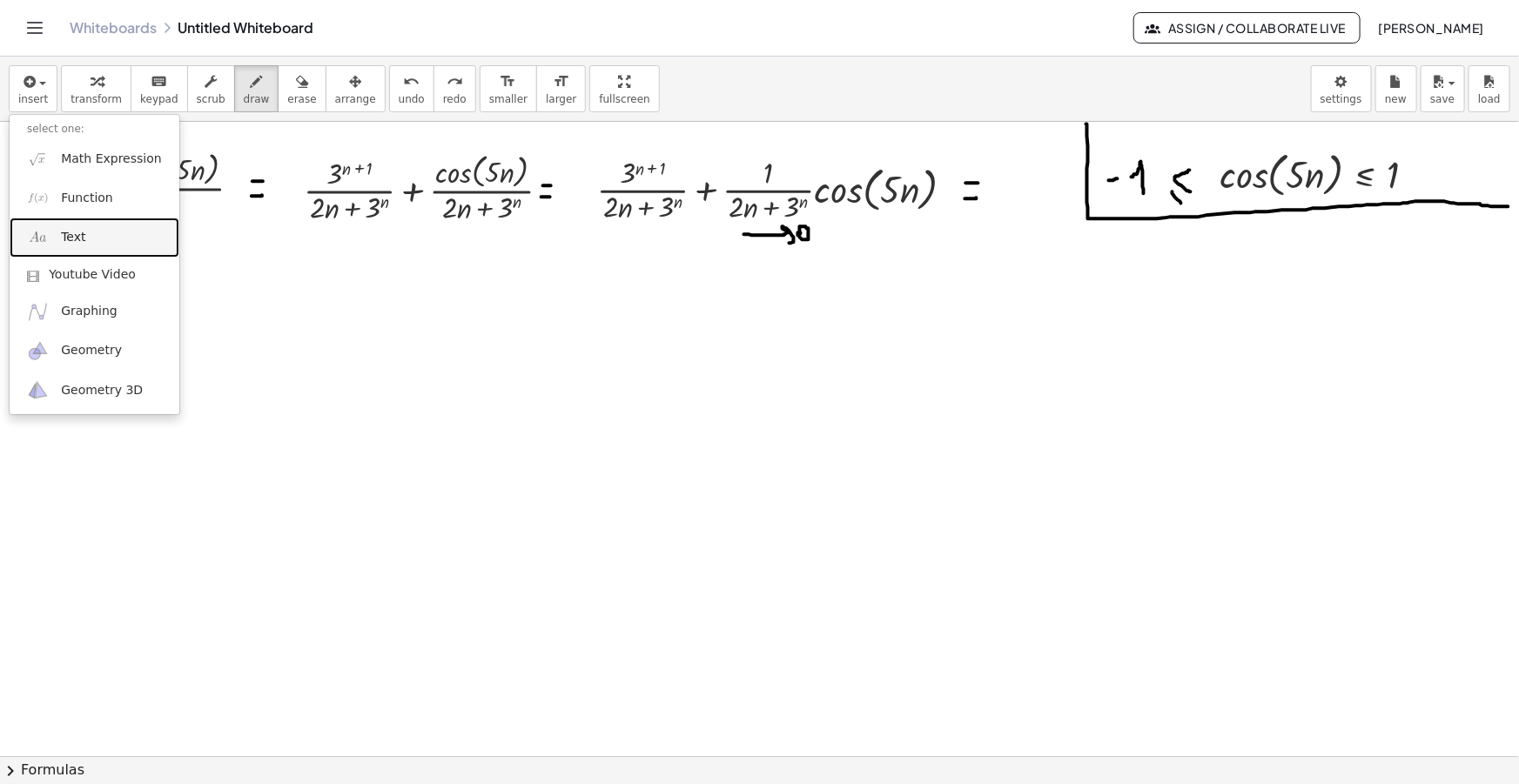
click at [82, 230] on link "Text" at bounding box center [95, 237] width 170 height 39
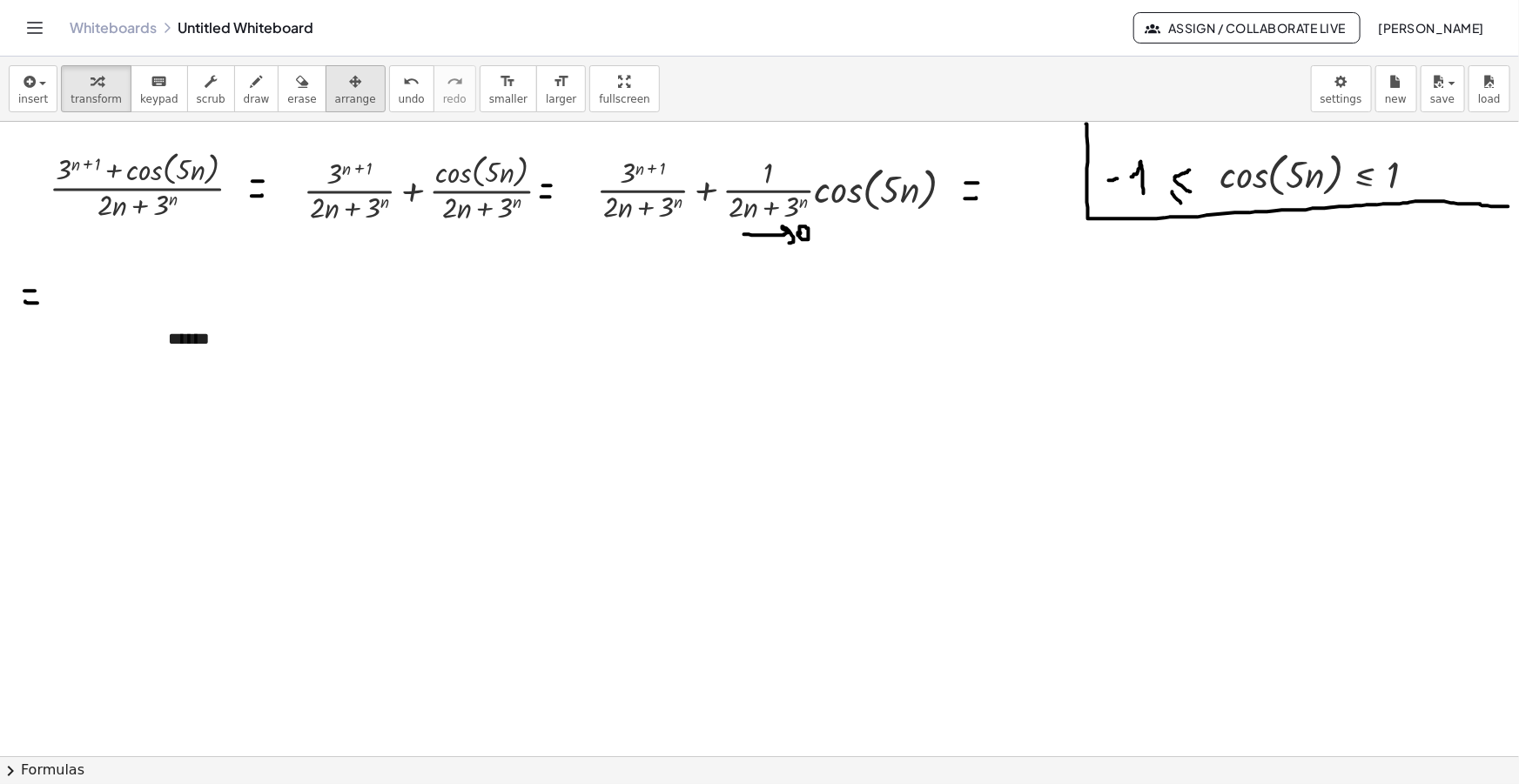
click at [349, 90] on icon "button" at bounding box center [355, 81] width 12 height 21
drag, startPoint x: 399, startPoint y: 355, endPoint x: 237, endPoint y: 374, distance: 163.1
drag, startPoint x: 189, startPoint y: 348, endPoint x: 1009, endPoint y: 164, distance: 840.4
click at [1009, 164] on div at bounding box center [1020, 156] width 98 height 60
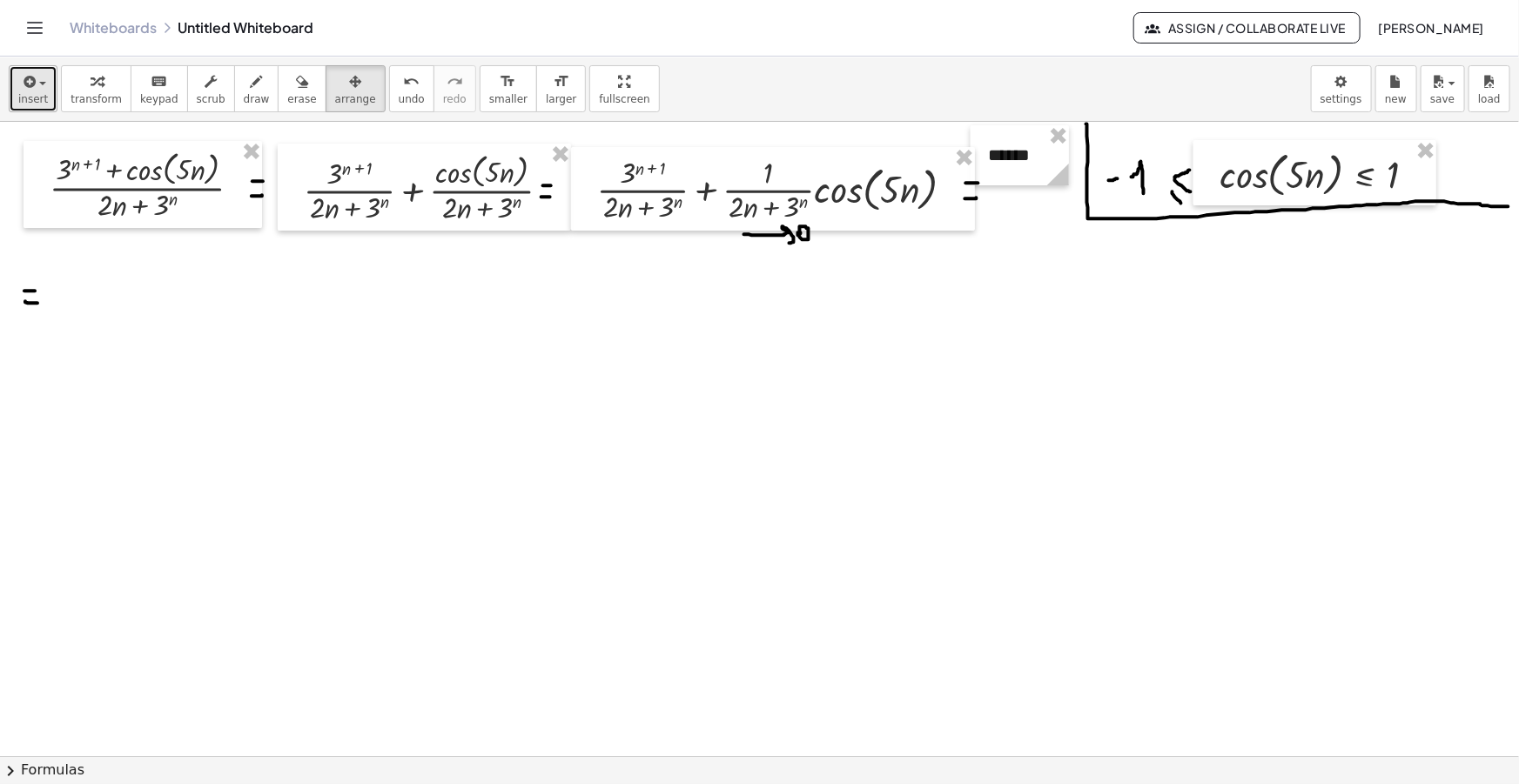
click at [36, 103] on span "insert" at bounding box center [33, 98] width 29 height 12
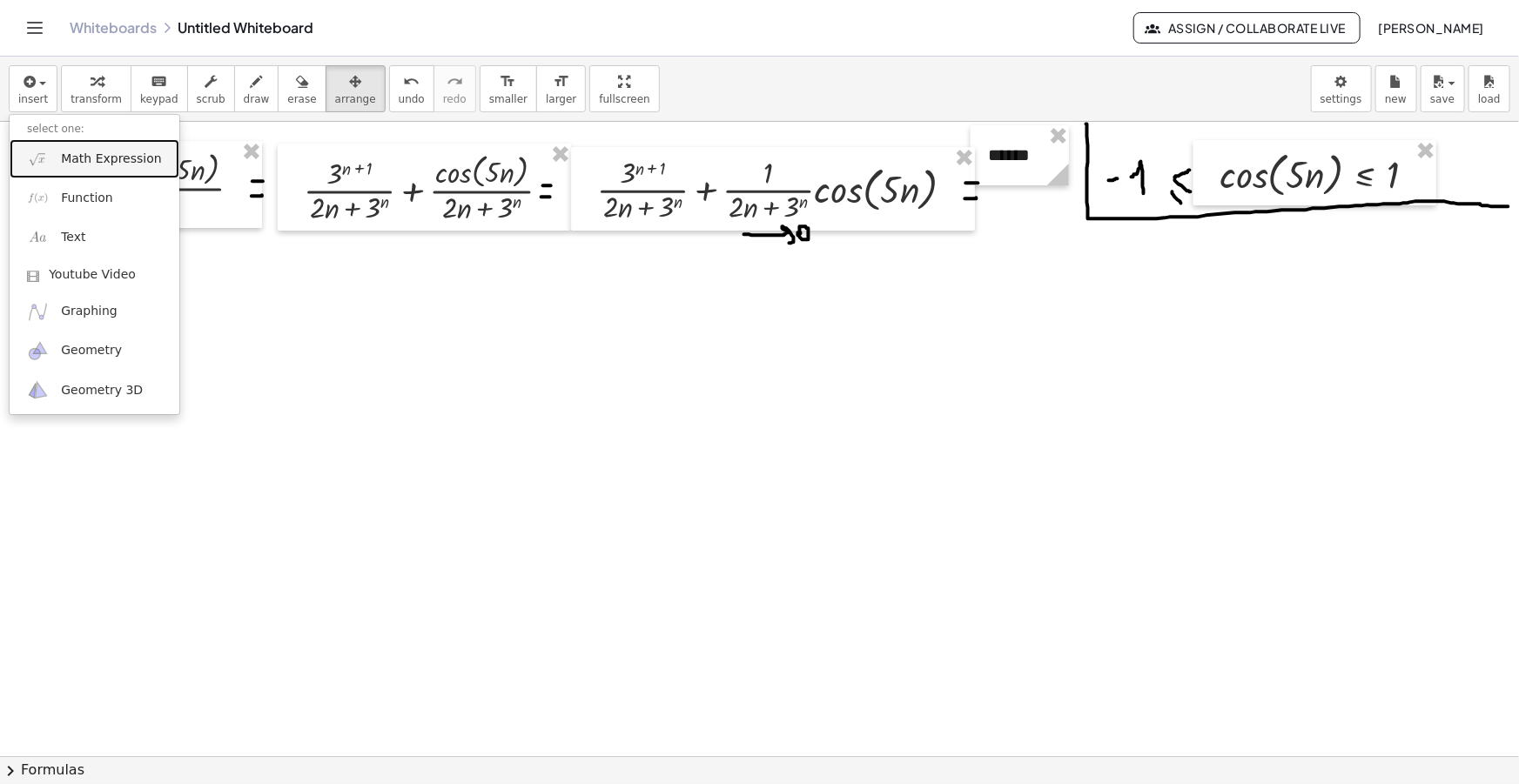
click at [81, 163] on span "Math Expression" at bounding box center [111, 159] width 100 height 17
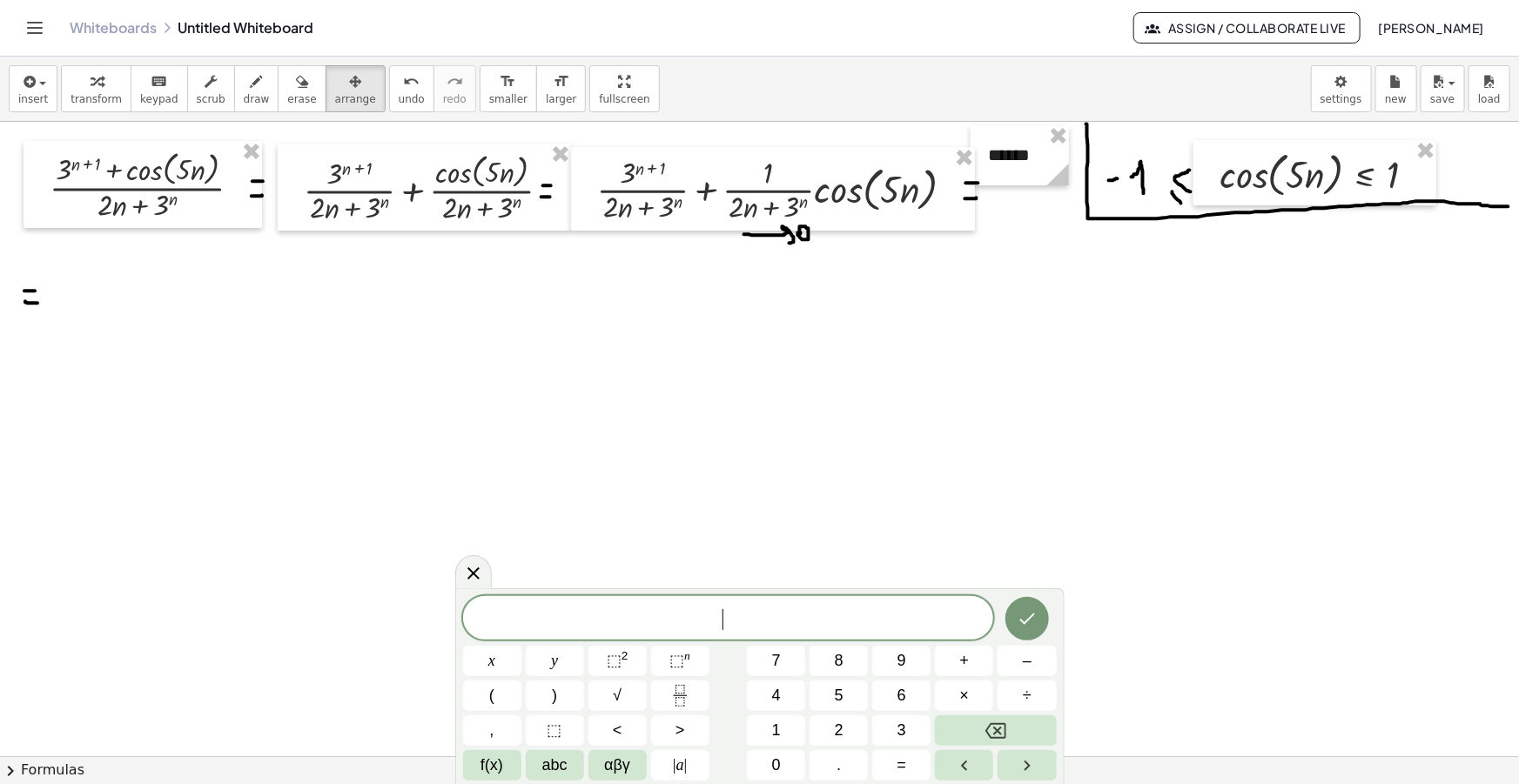
click at [744, 617] on span "​" at bounding box center [728, 620] width 531 height 25
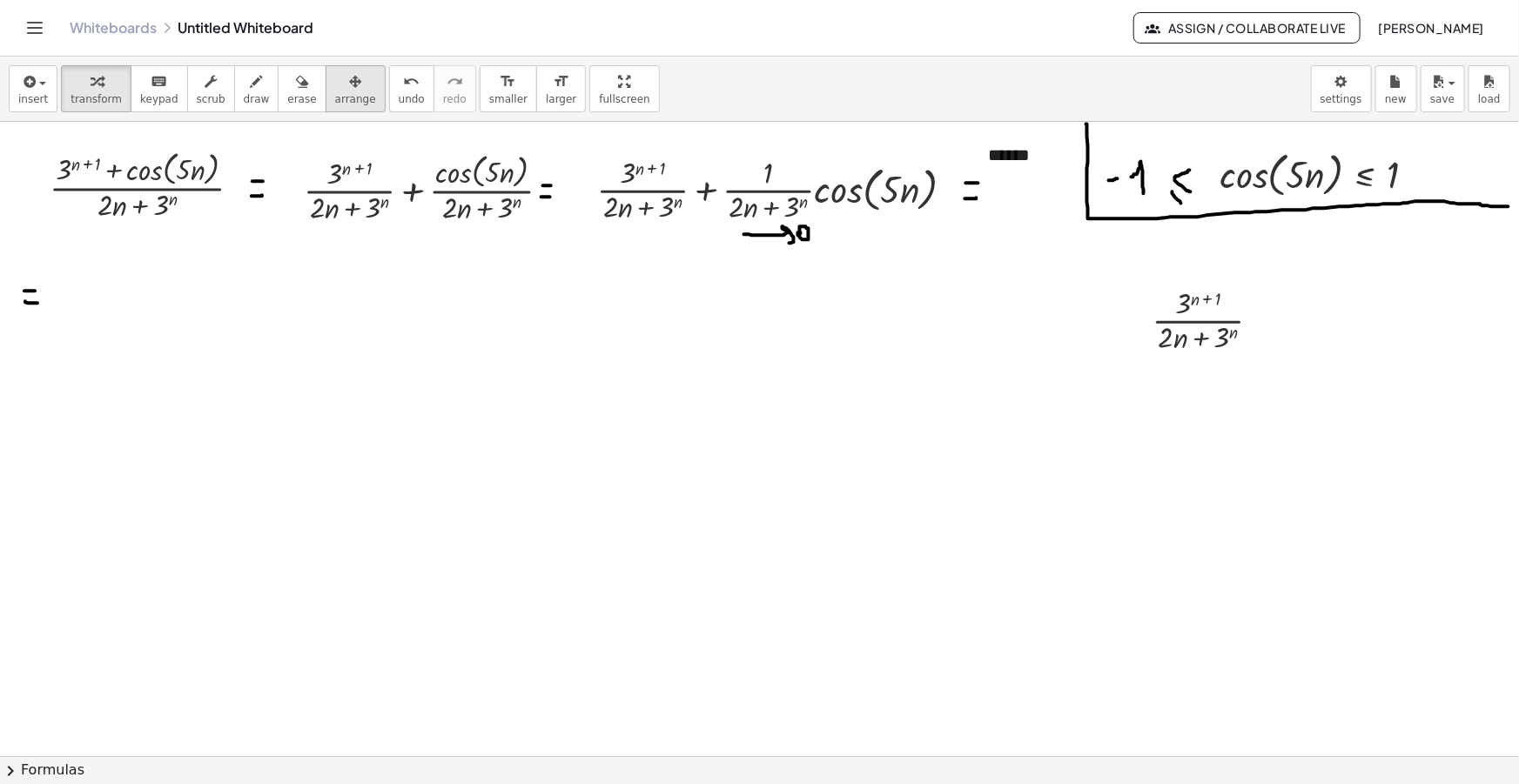
click at [326, 67] on button "arrange" at bounding box center [356, 89] width 60 height 47
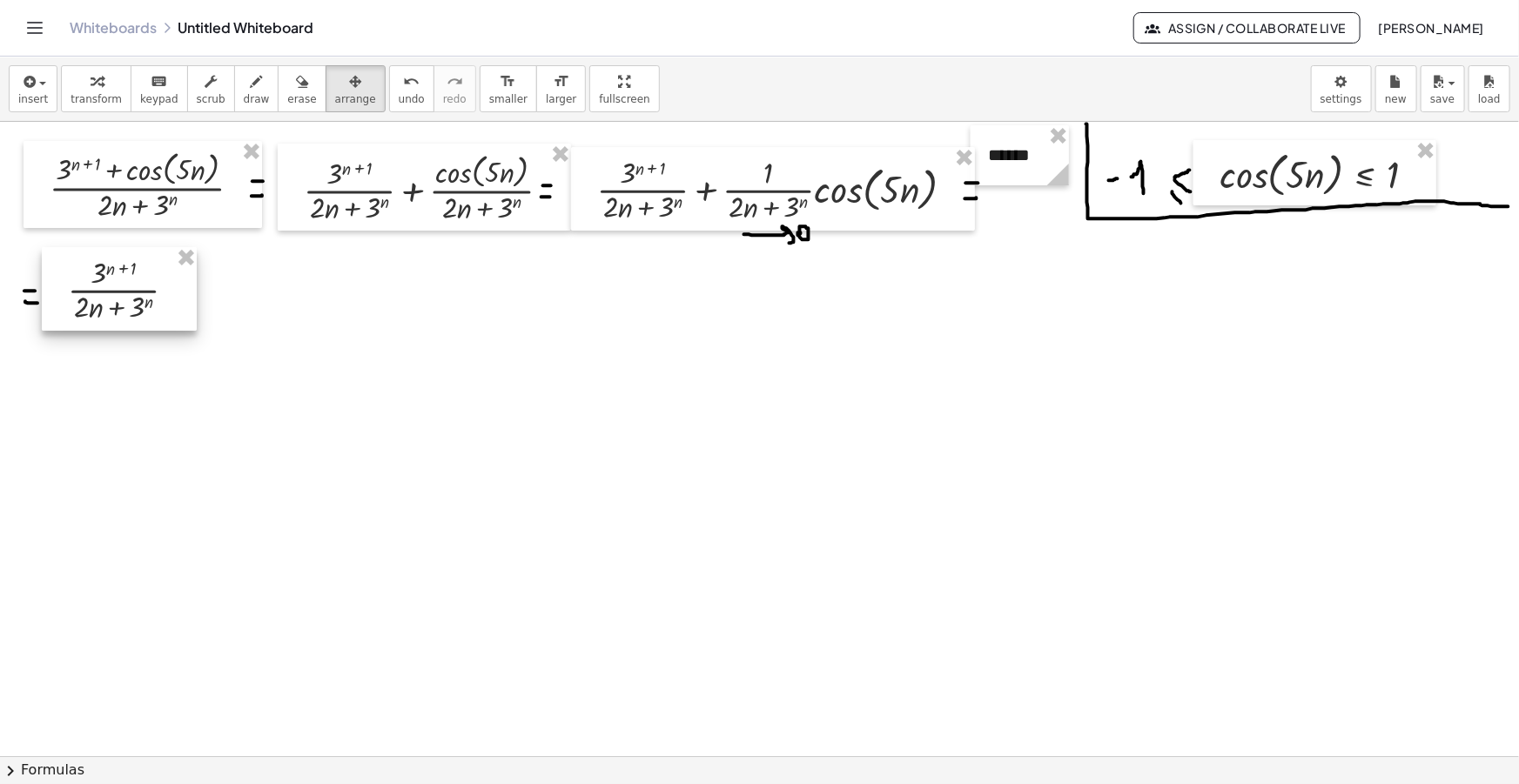
drag, startPoint x: 1200, startPoint y: 315, endPoint x: 117, endPoint y: 284, distance: 1083.4
click at [117, 284] on div at bounding box center [119, 289] width 155 height 84
click at [243, 87] on div "button" at bounding box center [256, 80] width 26 height 21
drag, startPoint x: 191, startPoint y: 287, endPoint x: 202, endPoint y: 287, distance: 11.0
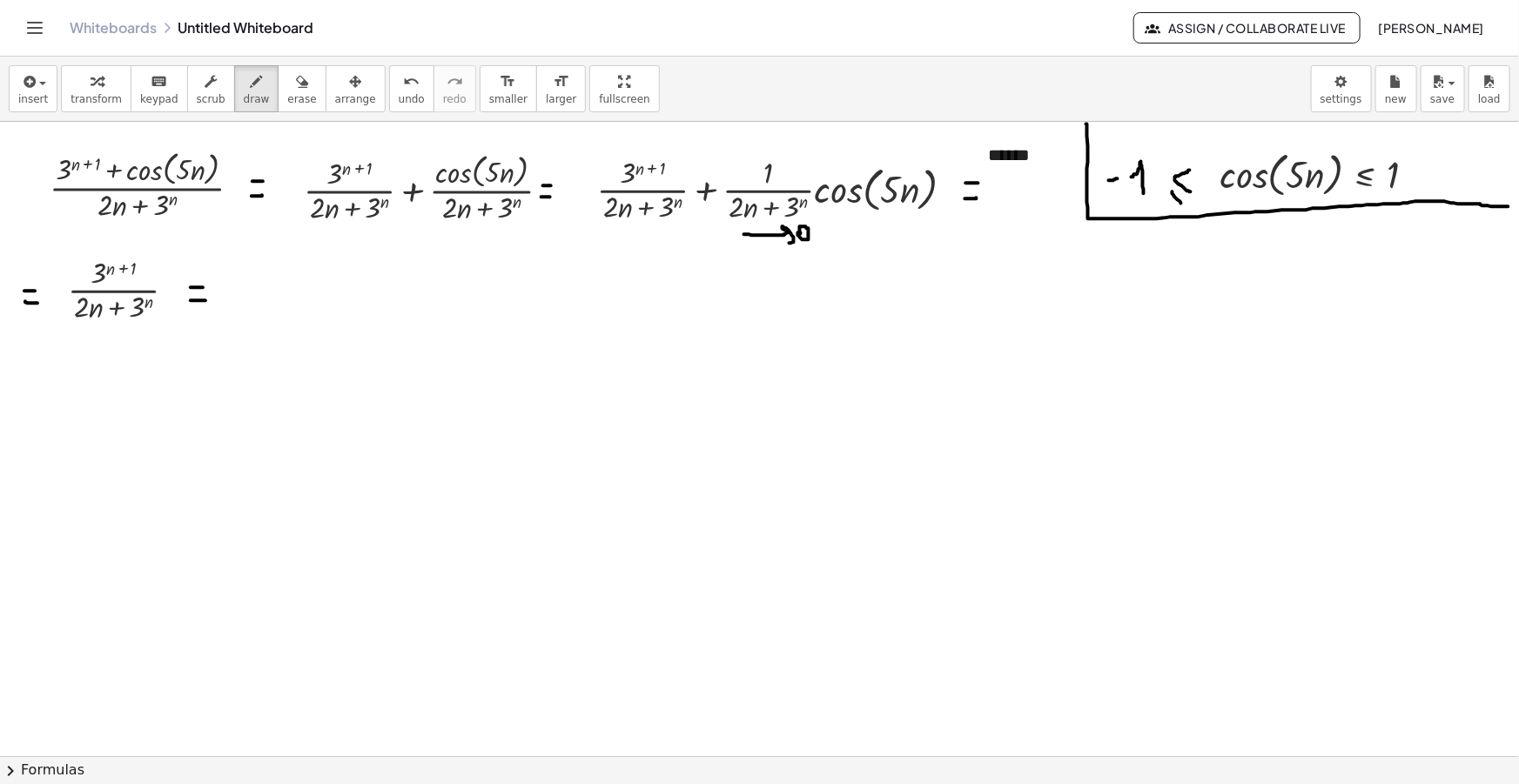
drag, startPoint x: 191, startPoint y: 300, endPoint x: 205, endPoint y: 300, distance: 14.0
click at [28, 83] on icon "button" at bounding box center [27, 81] width 16 height 21
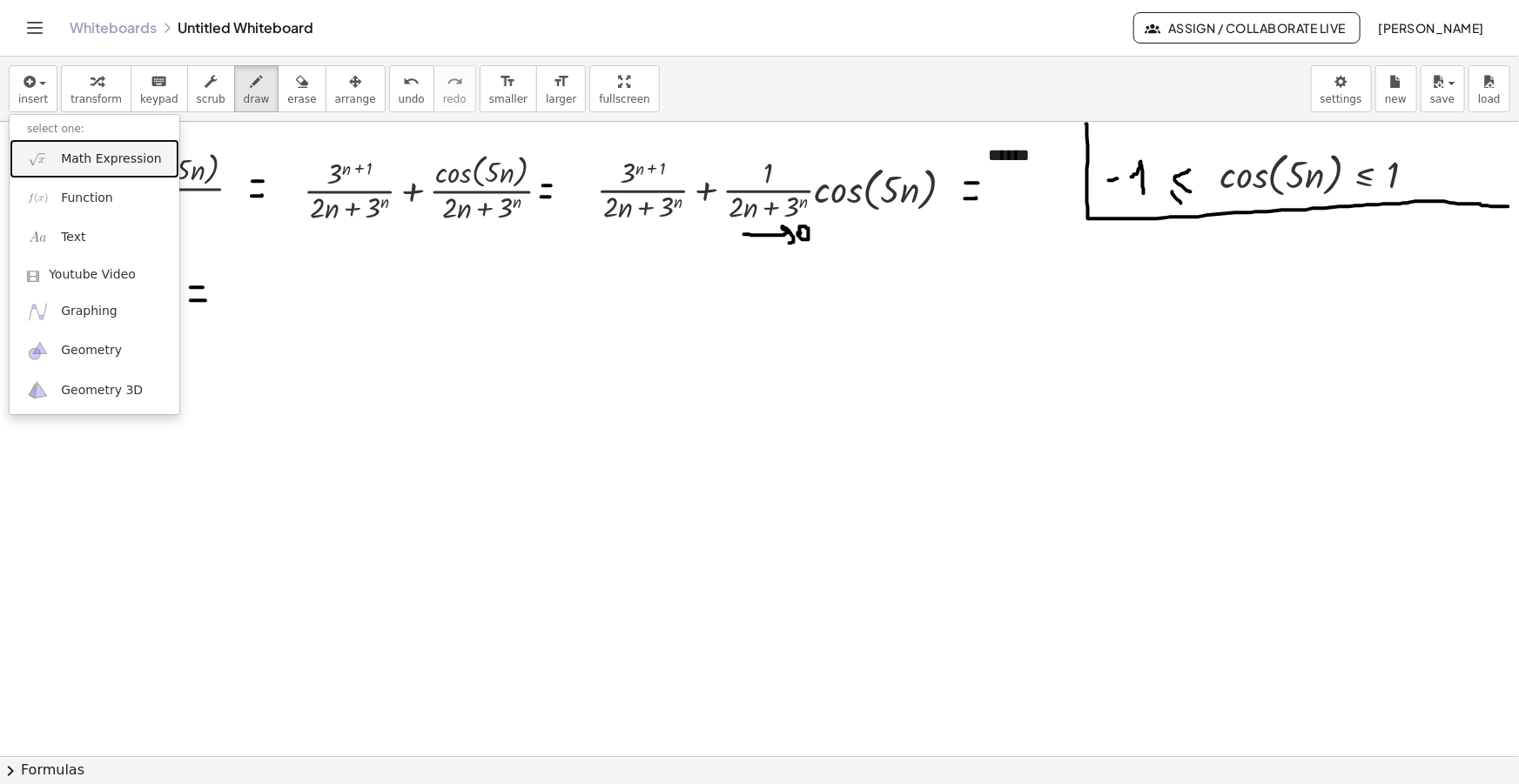
click at [73, 167] on link "Math Expression" at bounding box center [95, 159] width 170 height 39
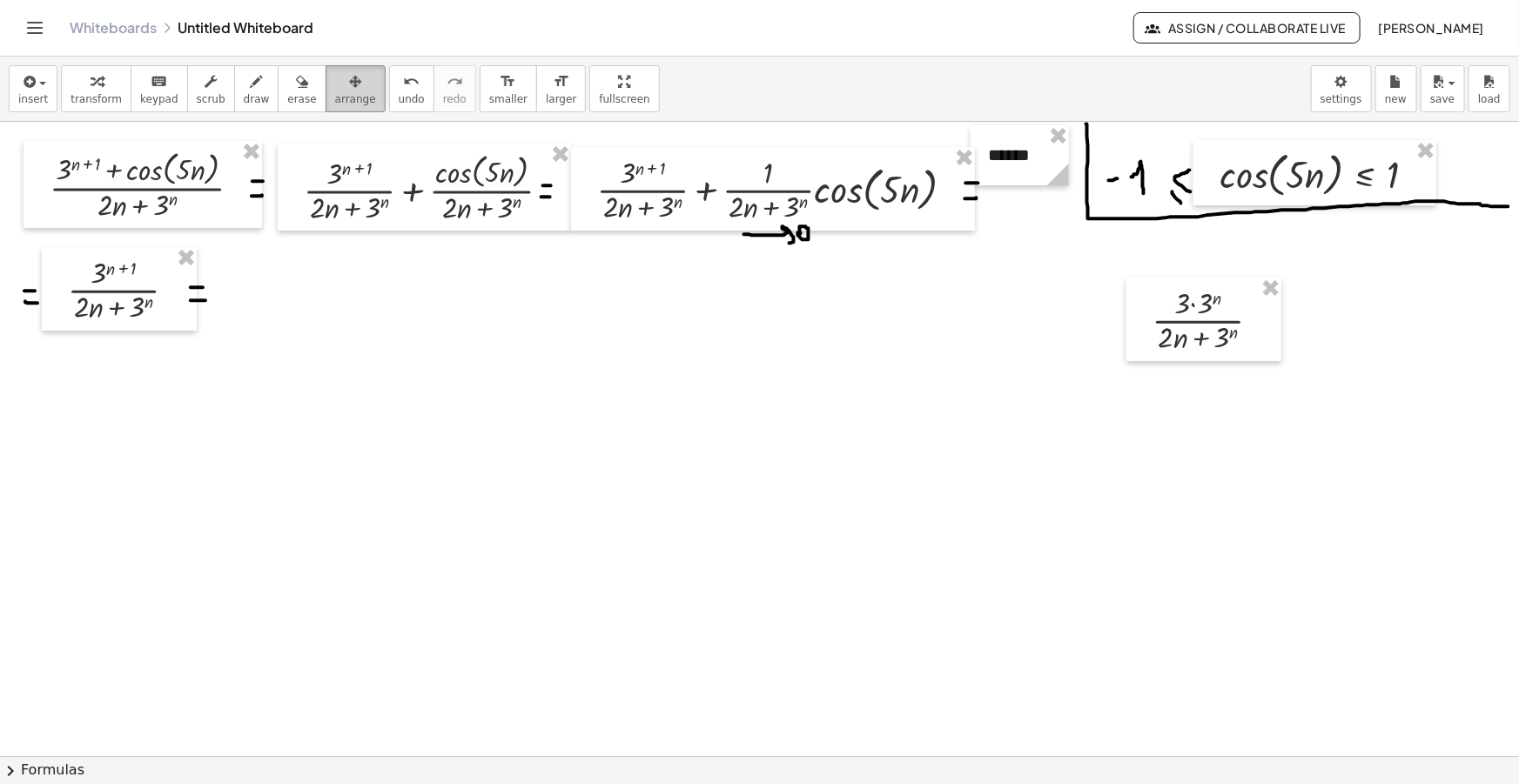
click at [336, 95] on span "arrange" at bounding box center [356, 98] width 41 height 12
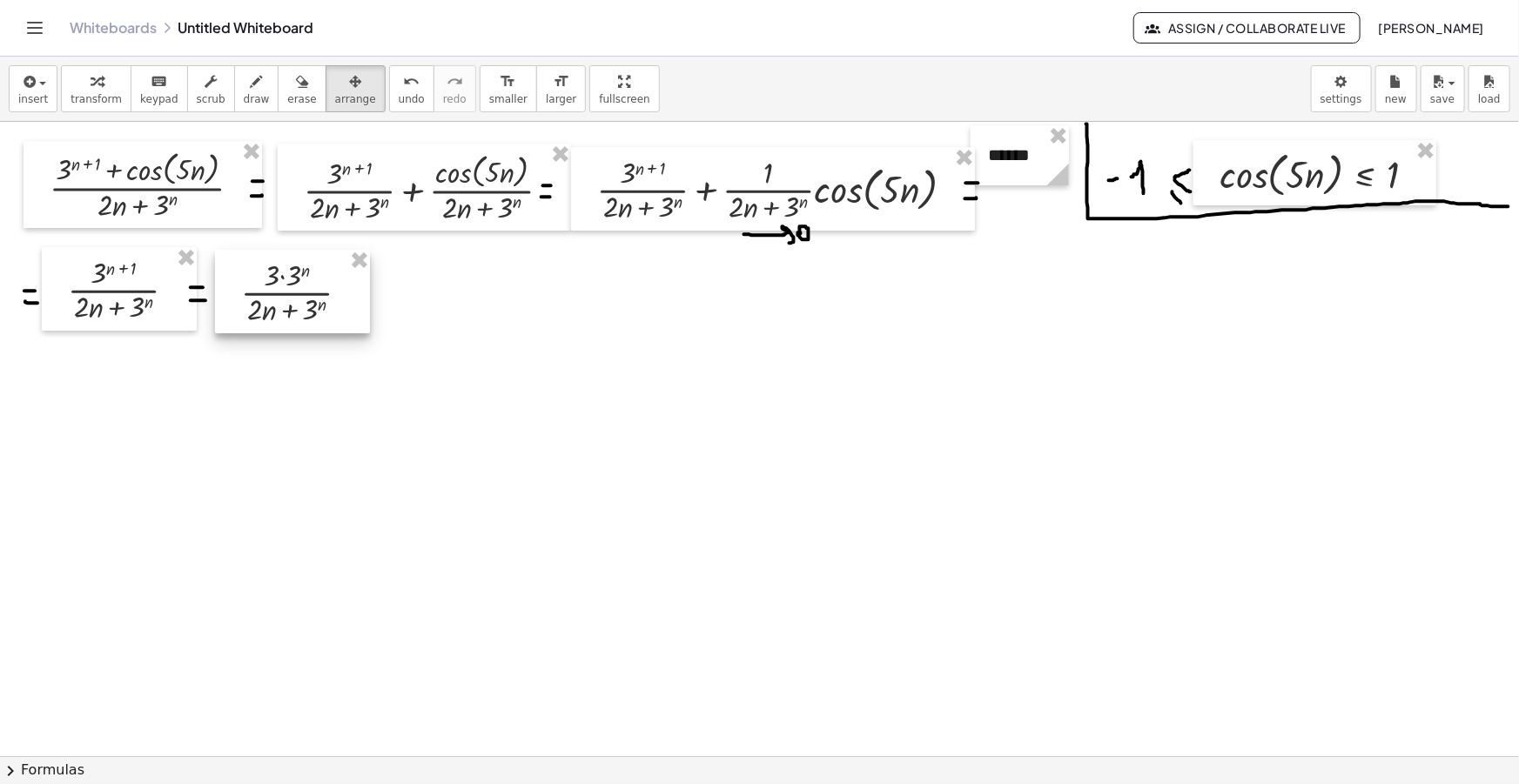
drag, startPoint x: 1089, startPoint y: 335, endPoint x: 315, endPoint y: 304, distance: 774.6
click at [315, 304] on div at bounding box center [293, 292] width 155 height 84
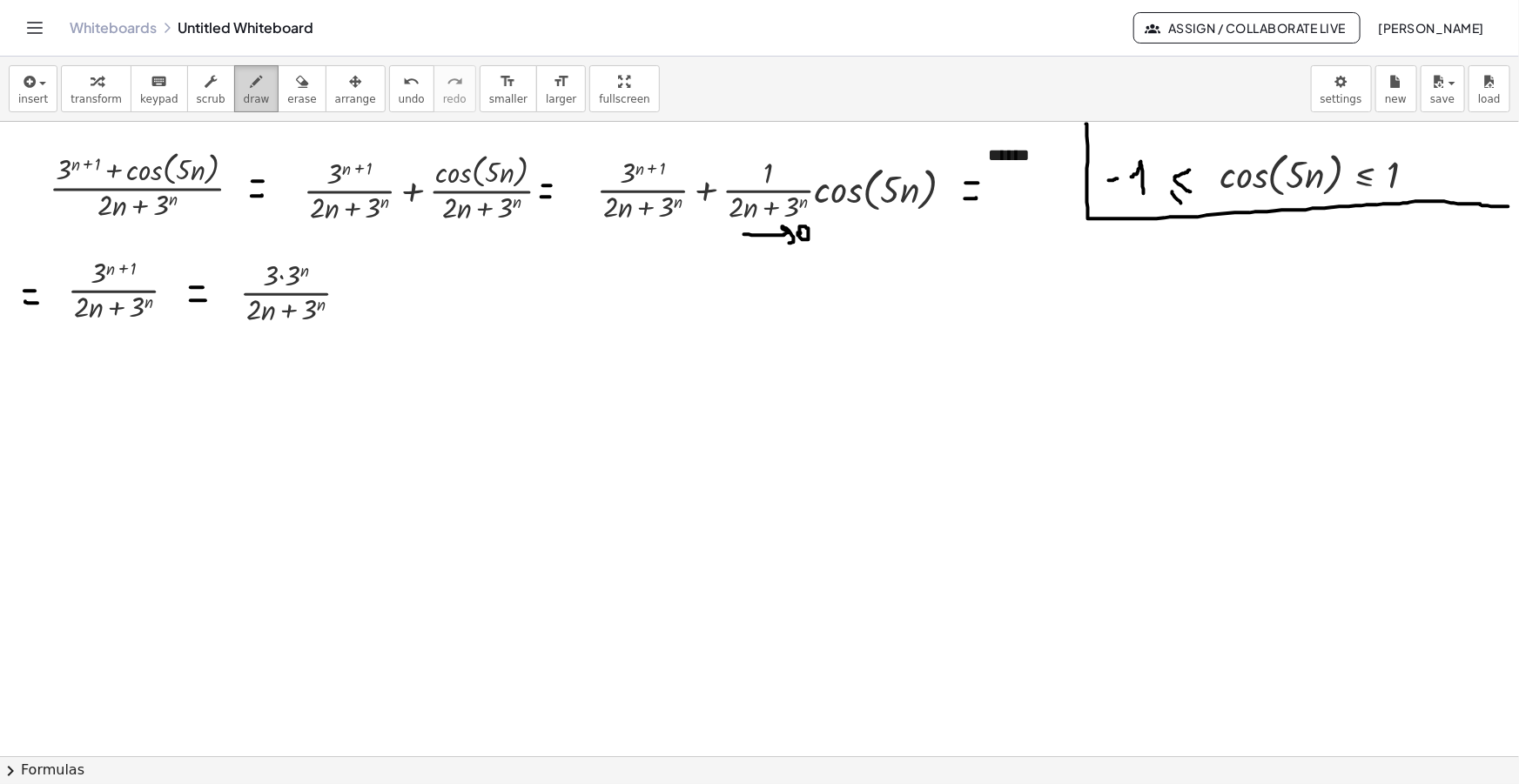
click at [243, 97] on span "draw" at bounding box center [256, 98] width 26 height 12
click at [36, 81] on span "button" at bounding box center [37, 83] width 4 height 12
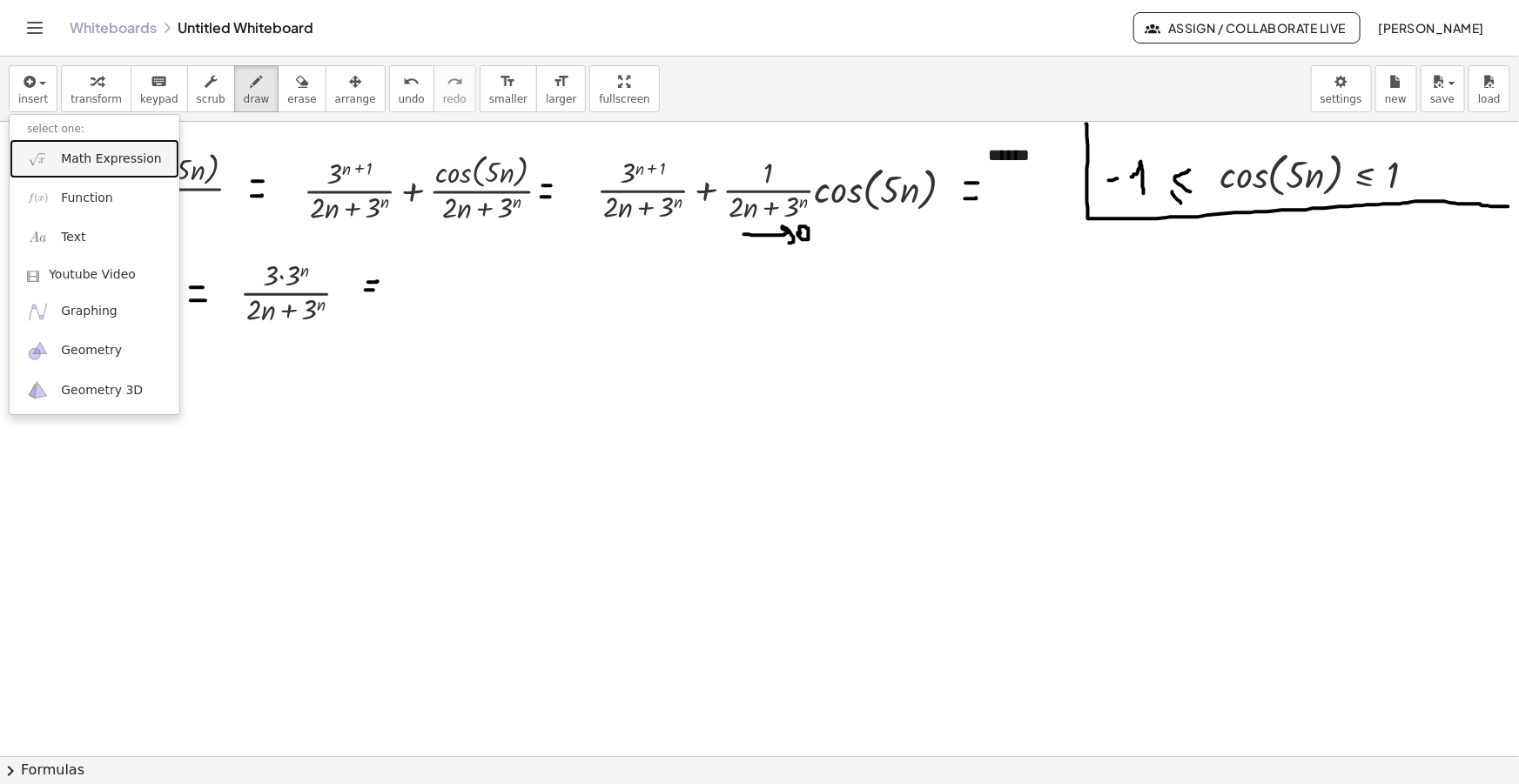
click at [87, 164] on span "Math Expression" at bounding box center [111, 159] width 100 height 17
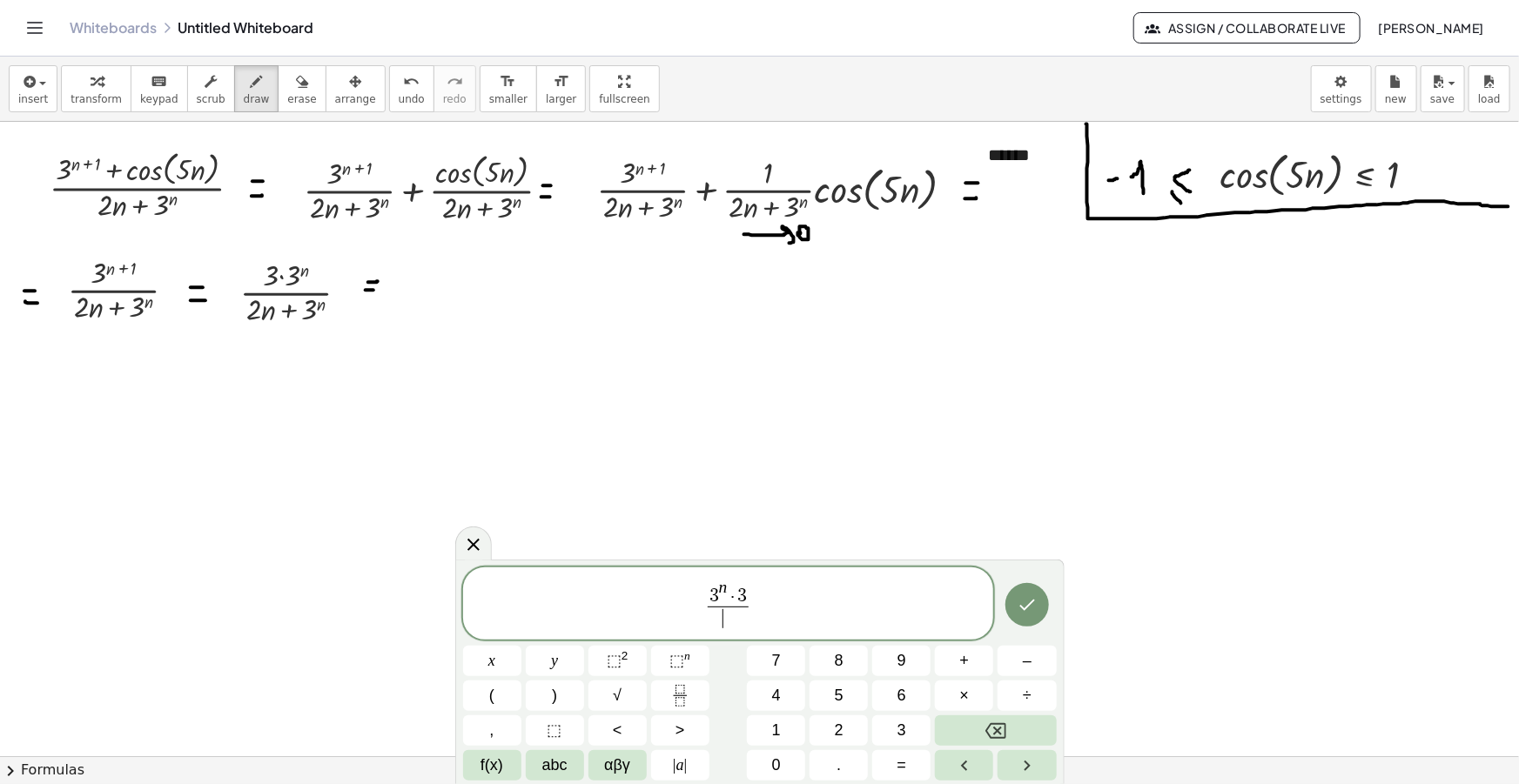
click at [731, 621] on span "​" at bounding box center [728, 619] width 42 height 24
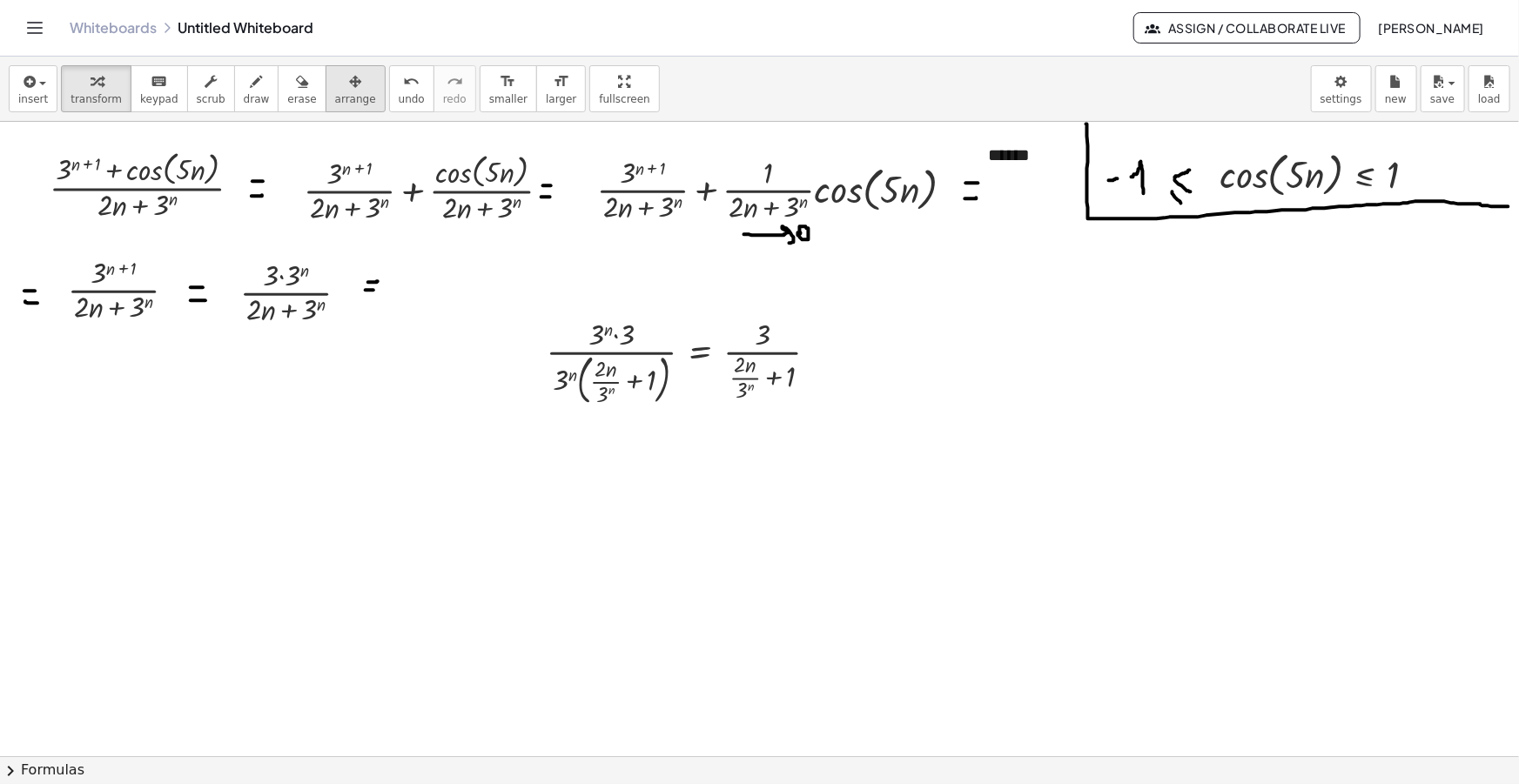
click at [336, 96] on span "arrange" at bounding box center [356, 98] width 41 height 12
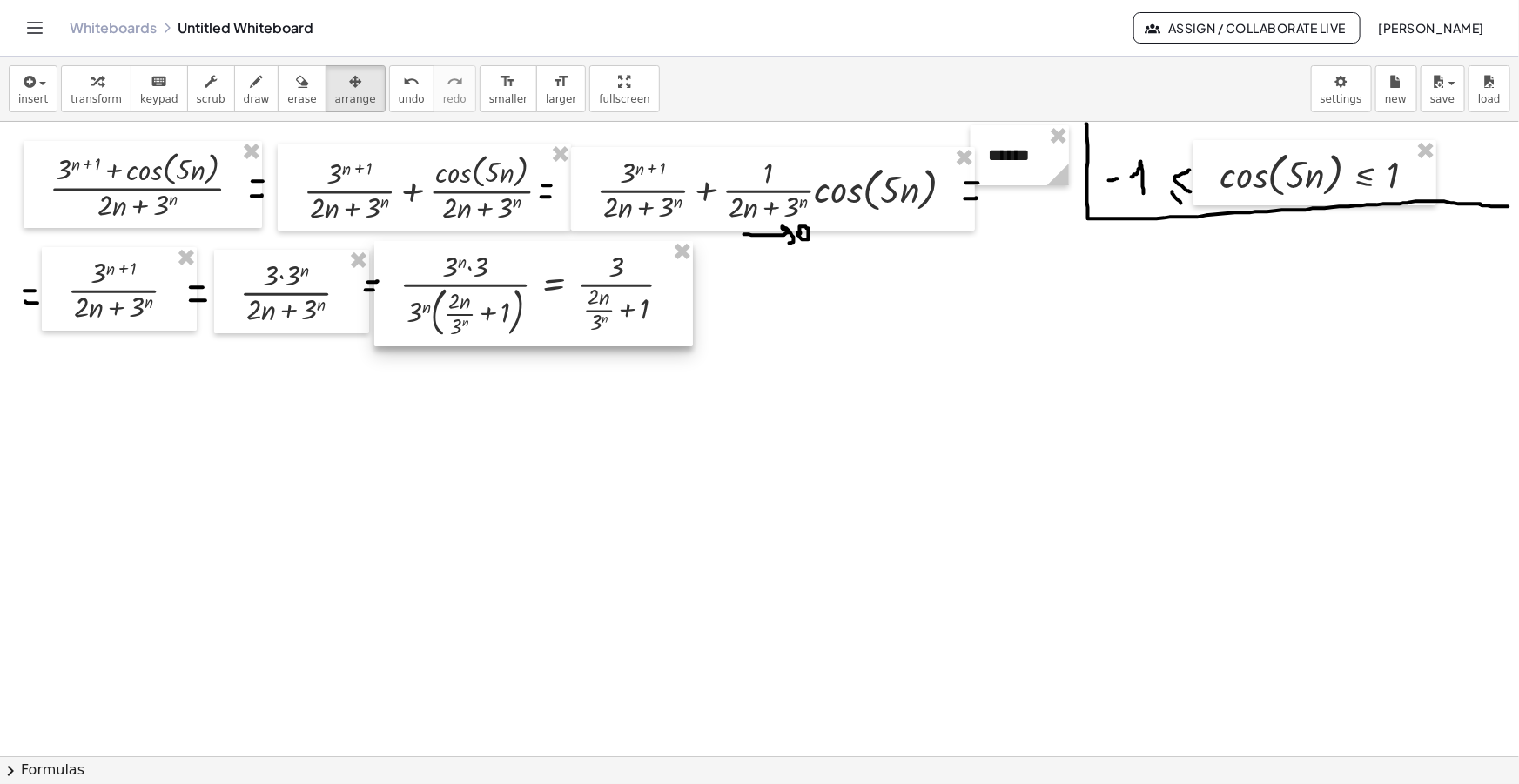
drag, startPoint x: 646, startPoint y: 340, endPoint x: 608, endPoint y: 317, distance: 44.4
click at [608, 317] on div at bounding box center [533, 294] width 318 height 106
click at [245, 83] on div "button" at bounding box center [256, 80] width 26 height 21
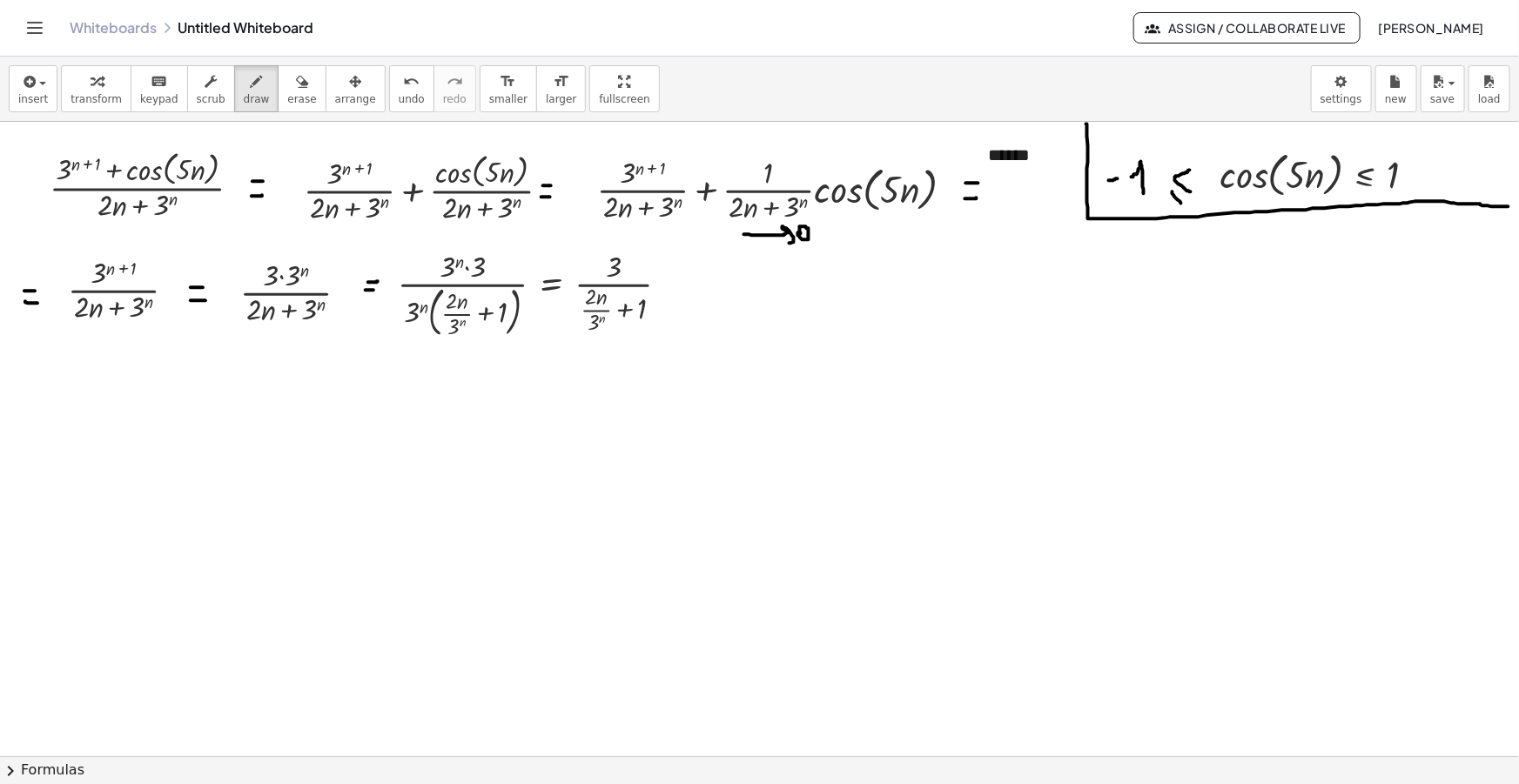
drag, startPoint x: 667, startPoint y: 282, endPoint x: 680, endPoint y: 282, distance: 13.0
drag, startPoint x: 669, startPoint y: 295, endPoint x: 685, endPoint y: 296, distance: 16.0
drag, startPoint x: 575, startPoint y: 345, endPoint x: 593, endPoint y: 353, distance: 19.7
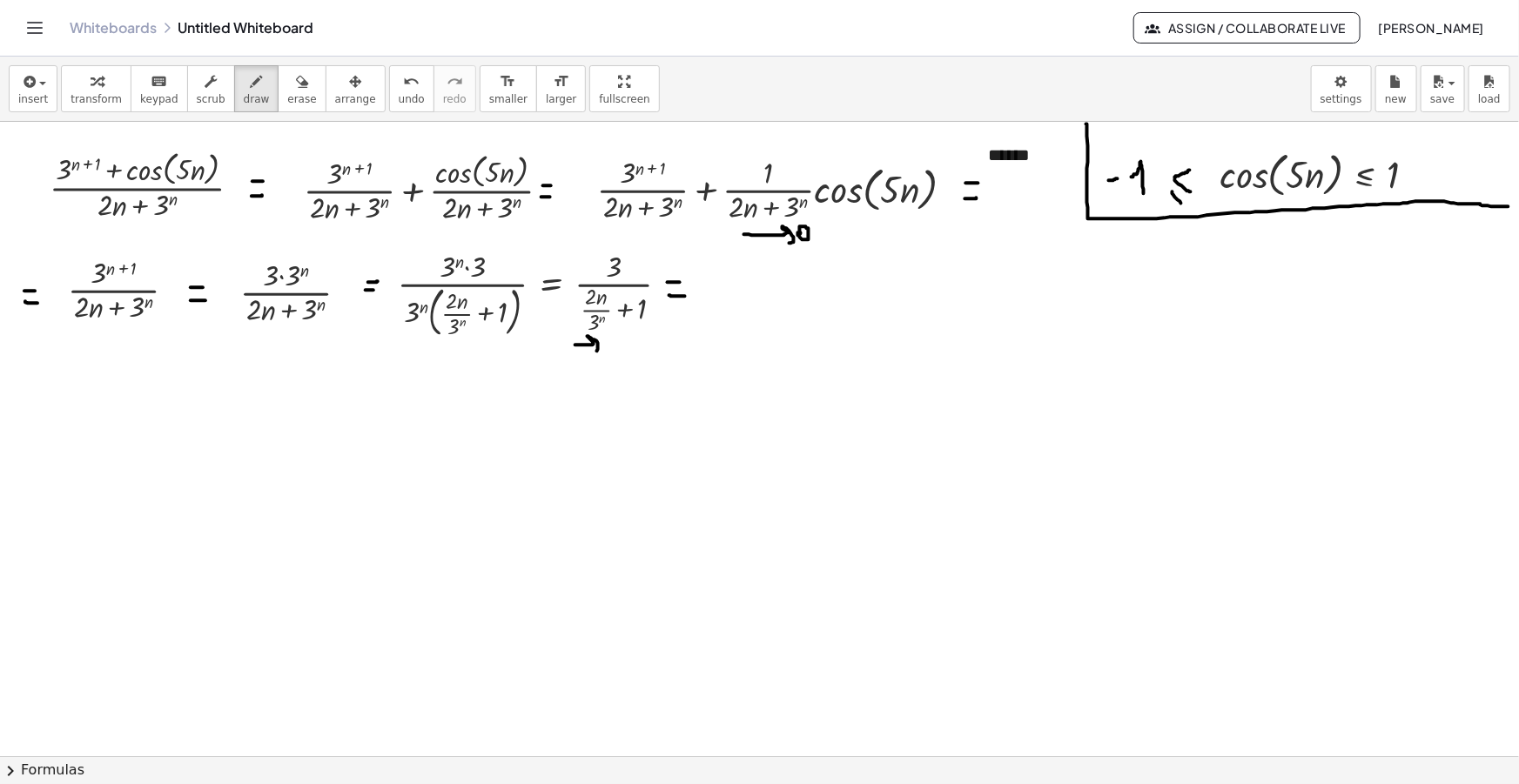
click at [51, 98] on button "insert" at bounding box center [33, 89] width 48 height 47
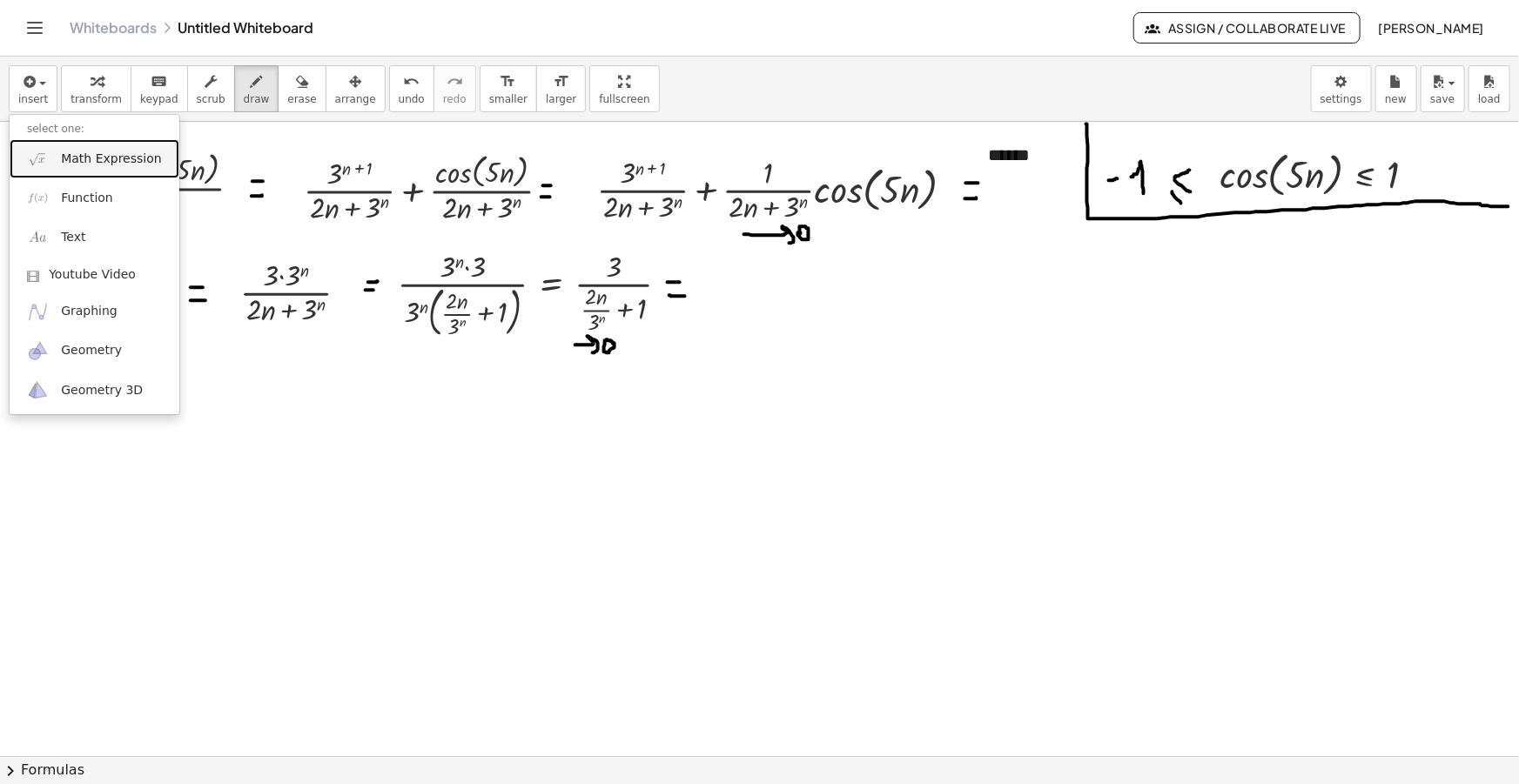
click at [87, 174] on link "Math Expression" at bounding box center [95, 159] width 170 height 39
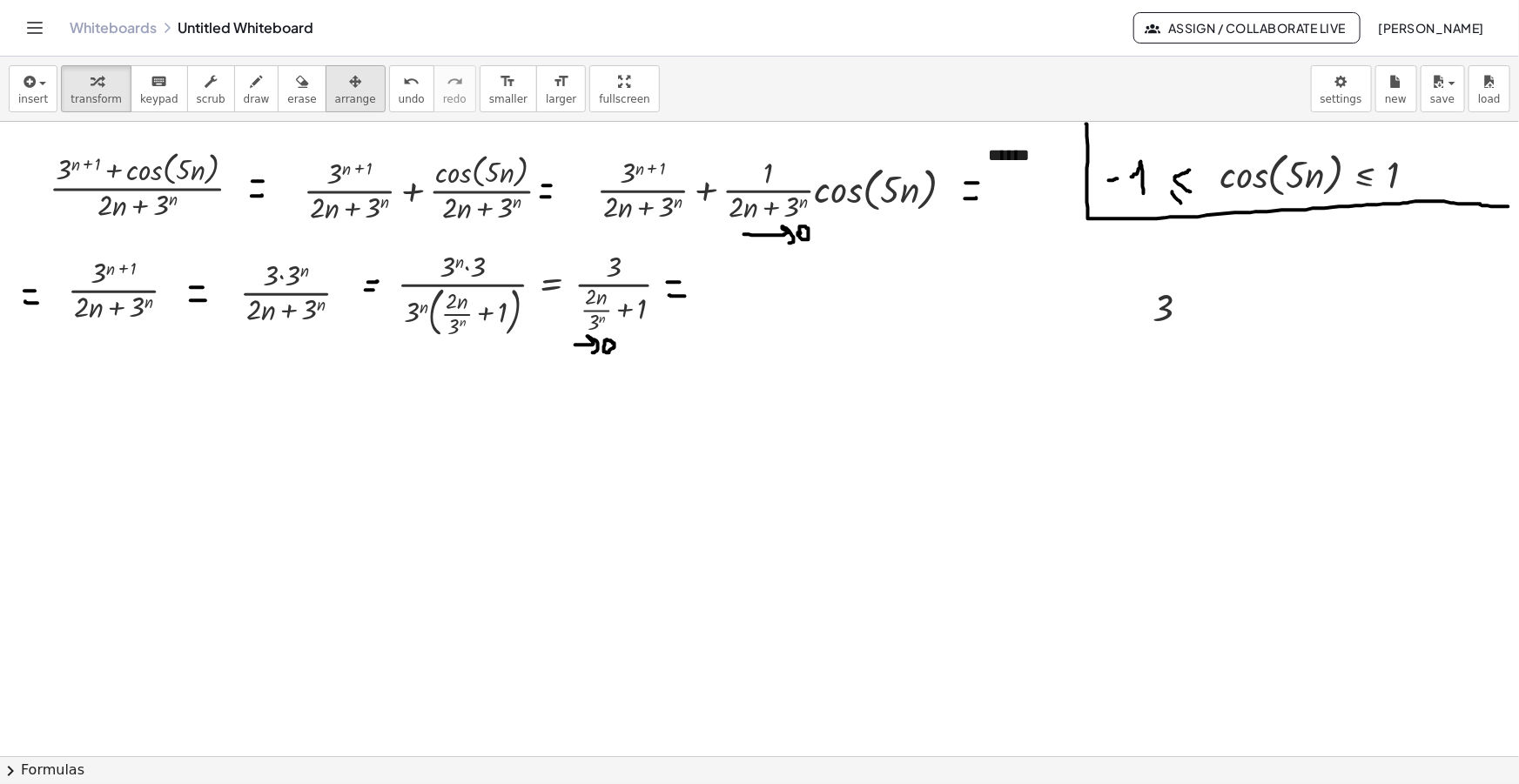
click at [336, 87] on div "button" at bounding box center [356, 80] width 41 height 21
drag, startPoint x: 1156, startPoint y: 322, endPoint x: 717, endPoint y: 304, distance: 439.4
click at [717, 304] on div at bounding box center [729, 289] width 84 height 58
click at [243, 98] on span "draw" at bounding box center [256, 98] width 26 height 12
click at [23, 73] on icon "button" at bounding box center [27, 81] width 16 height 21
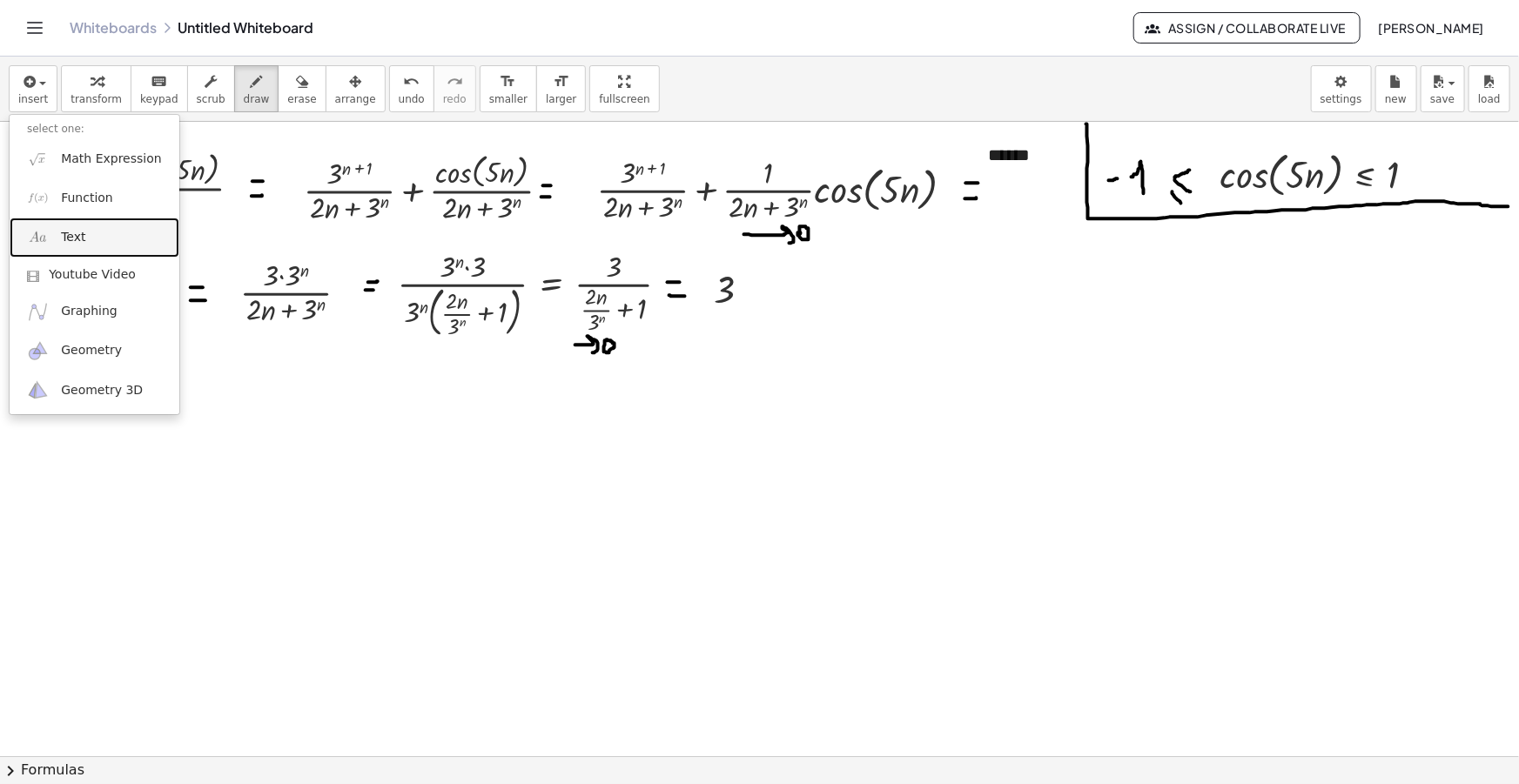
click at [95, 234] on link "Text" at bounding box center [95, 237] width 170 height 39
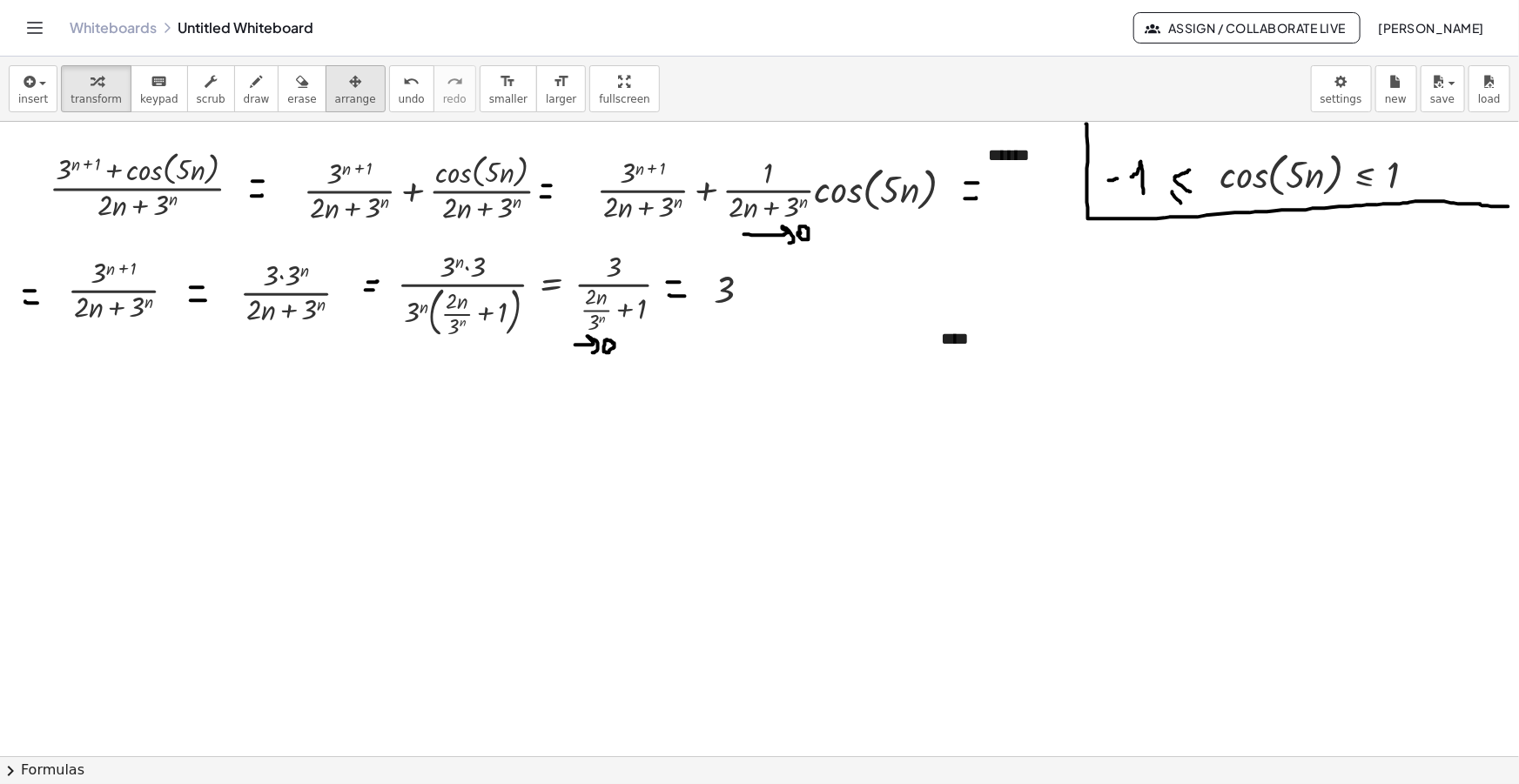
click at [336, 78] on div "button" at bounding box center [356, 80] width 41 height 21
drag, startPoint x: 1178, startPoint y: 360, endPoint x: 1009, endPoint y: 362, distance: 169.0
click at [1009, 362] on icon at bounding box center [1005, 358] width 22 height 22
drag, startPoint x: 939, startPoint y: 350, endPoint x: 75, endPoint y: 459, distance: 870.8
click at [75, 459] on div at bounding box center [64, 459] width 92 height 60
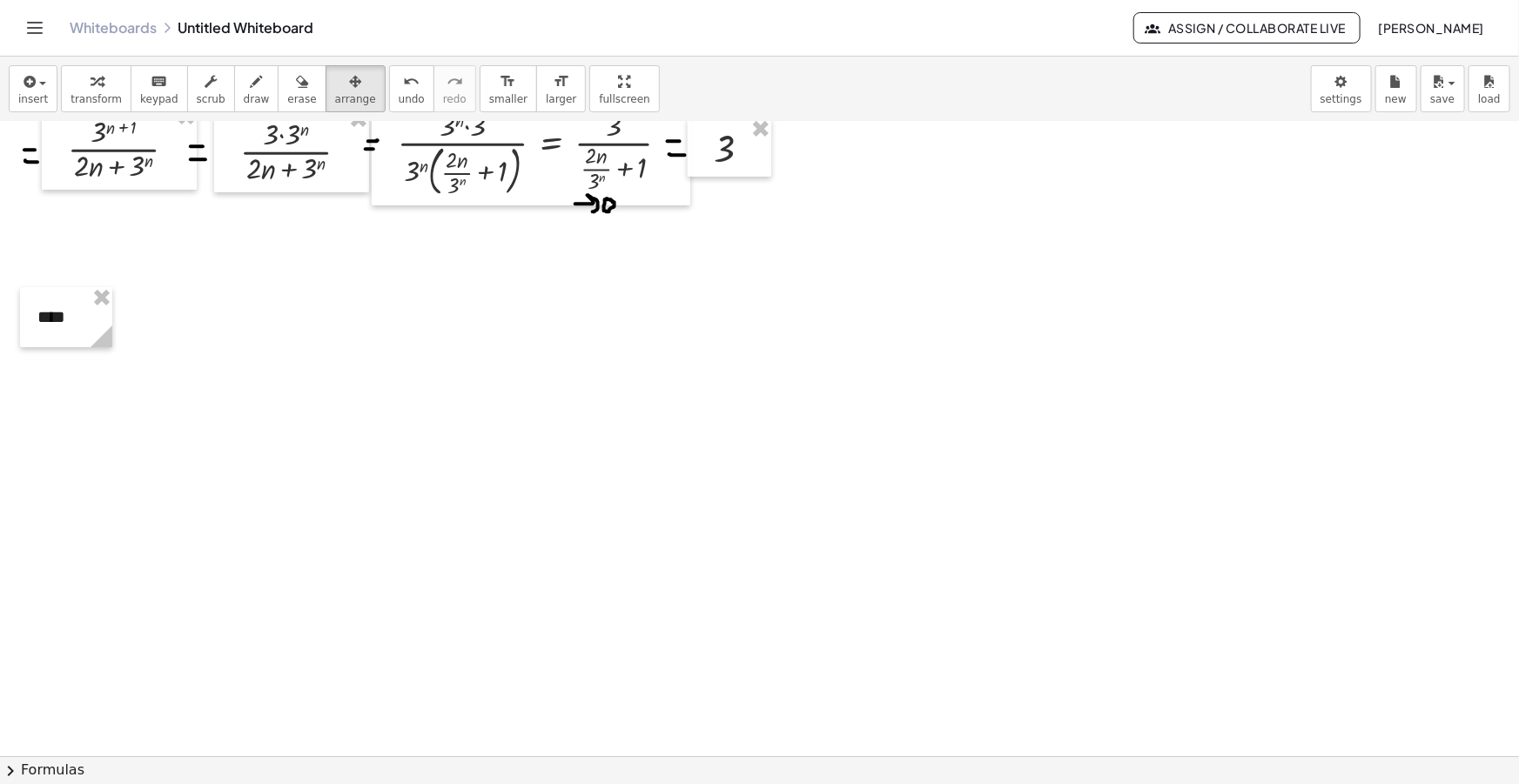
scroll to position [158, 0]
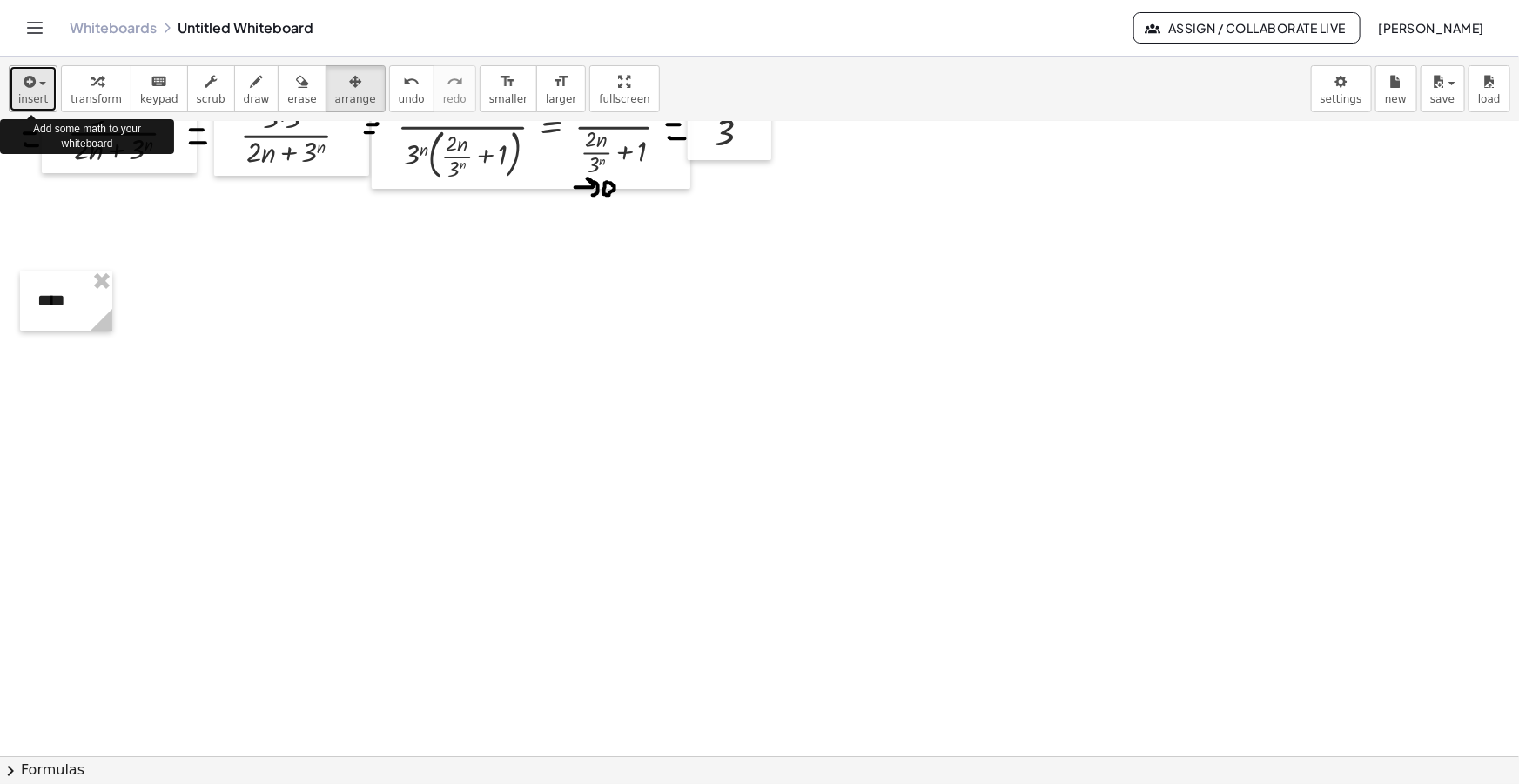
click at [34, 86] on icon "button" at bounding box center [27, 81] width 16 height 21
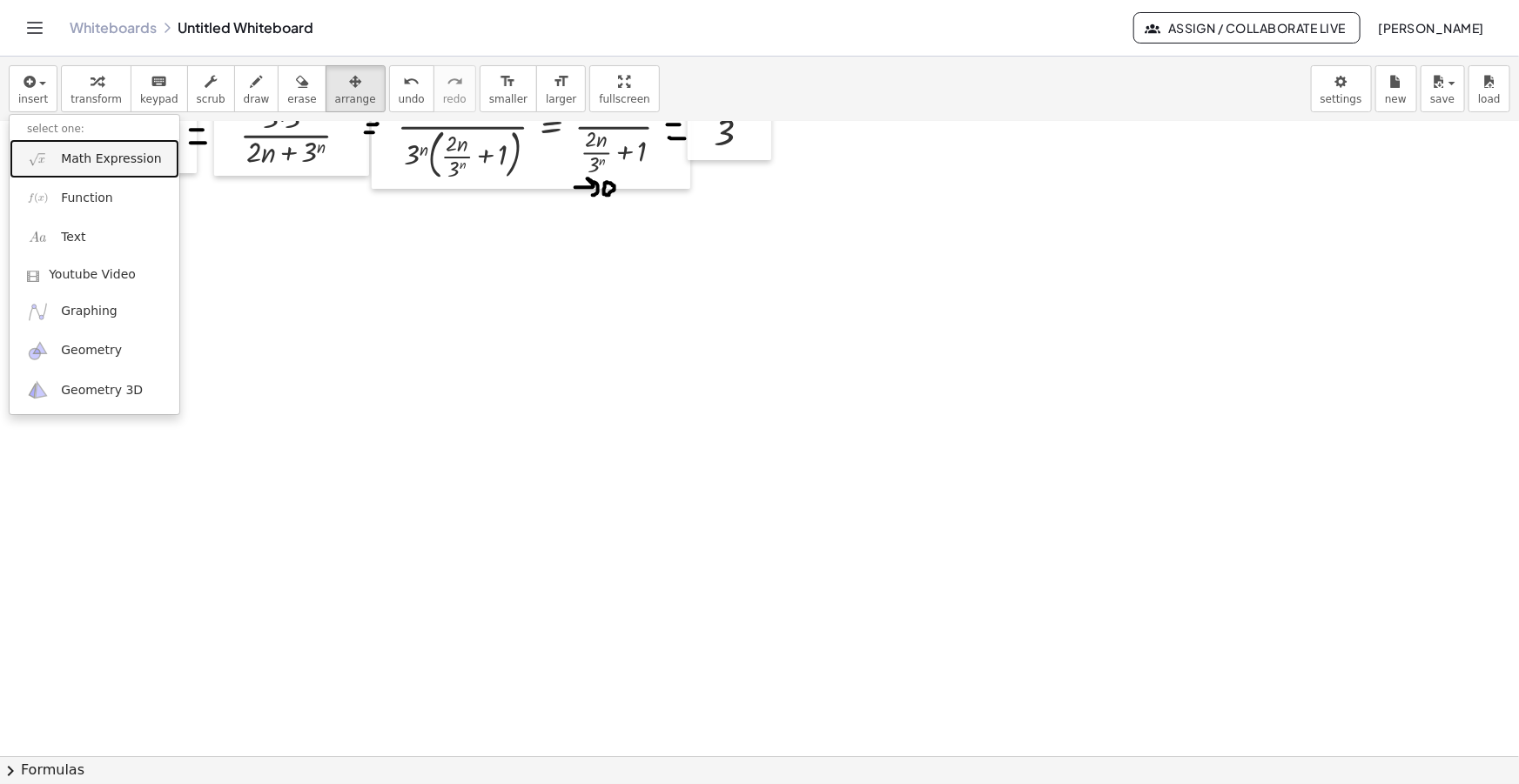
click at [108, 168] on link "Math Expression" at bounding box center [95, 159] width 170 height 39
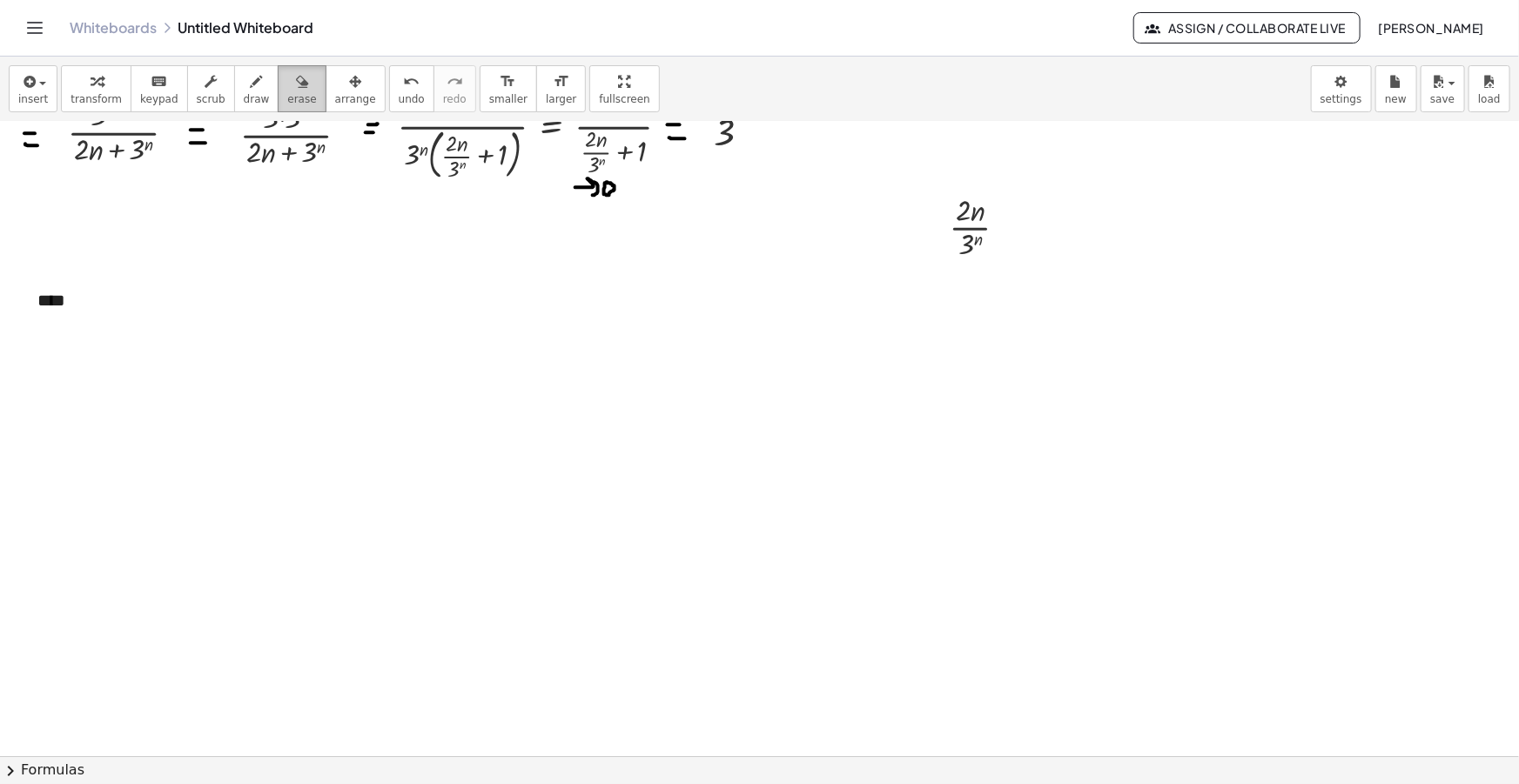
click at [287, 103] on span "erase" at bounding box center [302, 98] width 29 height 12
click at [336, 93] on span "arrange" at bounding box center [356, 98] width 41 height 12
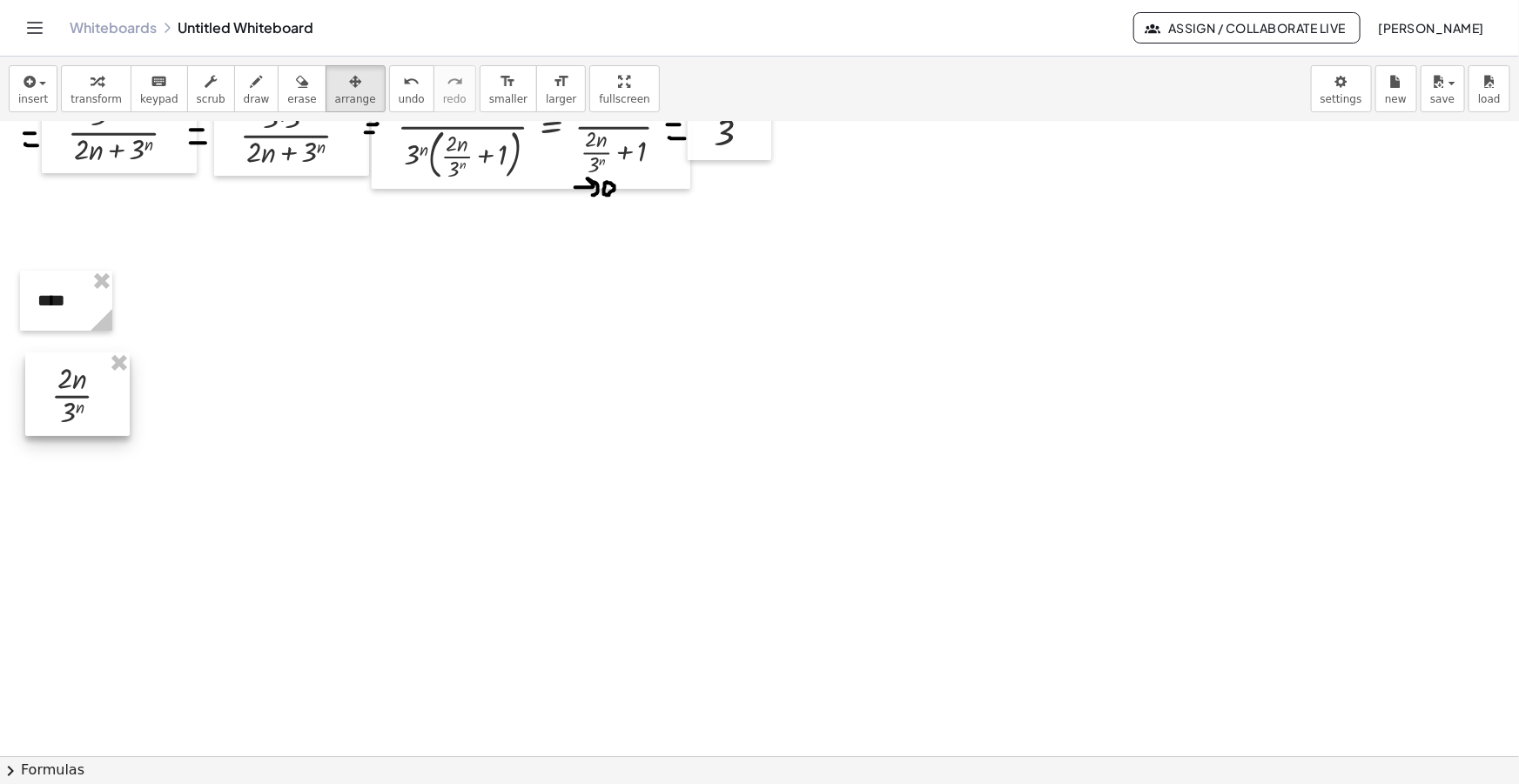
drag, startPoint x: 956, startPoint y: 243, endPoint x: 49, endPoint y: 413, distance: 922.8
click at [49, 413] on div at bounding box center [78, 395] width 105 height 84
click at [251, 82] on icon "button" at bounding box center [256, 81] width 12 height 21
drag, startPoint x: 113, startPoint y: 389, endPoint x: 208, endPoint y: 389, distance: 95.0
click at [208, 389] on div at bounding box center [760, 655] width 1519 height 1382
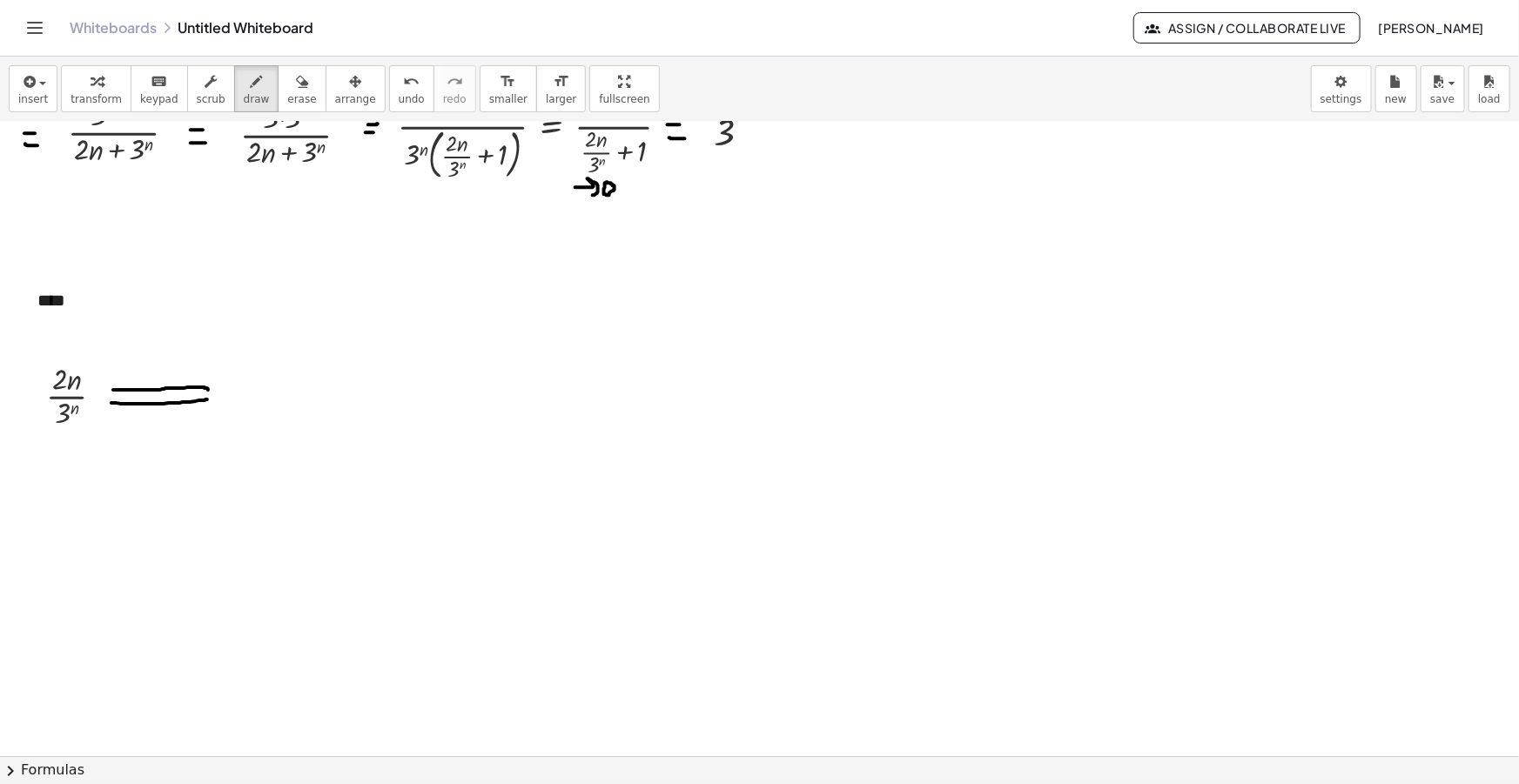
drag, startPoint x: 111, startPoint y: 402, endPoint x: 208, endPoint y: 399, distance: 97.0
click at [208, 399] on div at bounding box center [760, 655] width 1519 height 1382
drag, startPoint x: 199, startPoint y: 372, endPoint x: 185, endPoint y: 426, distance: 55.8
click at [185, 426] on div at bounding box center [760, 655] width 1519 height 1382
drag, startPoint x: 29, startPoint y: 67, endPoint x: 31, endPoint y: 77, distance: 10.2
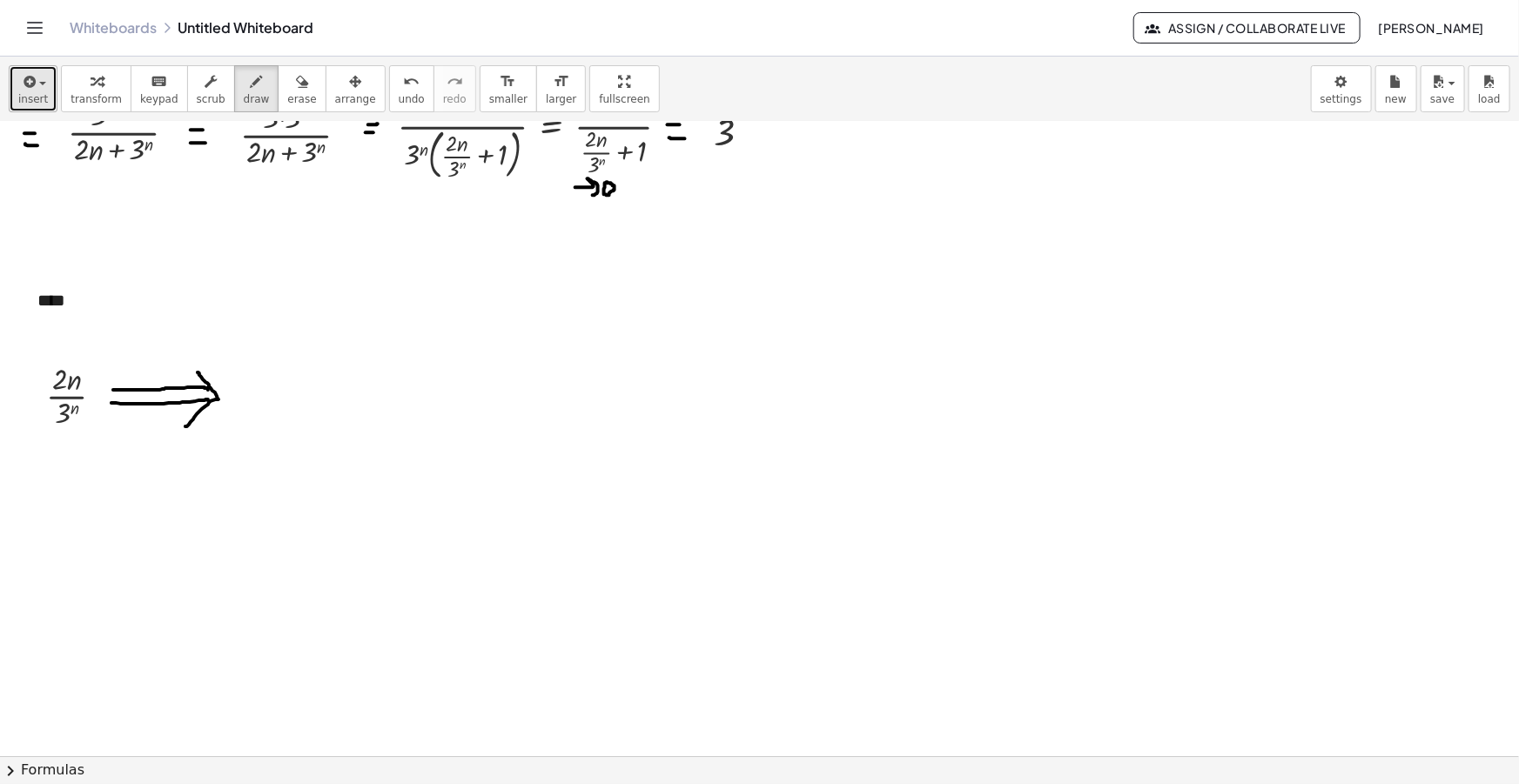
click at [29, 67] on button "insert" at bounding box center [33, 89] width 48 height 47
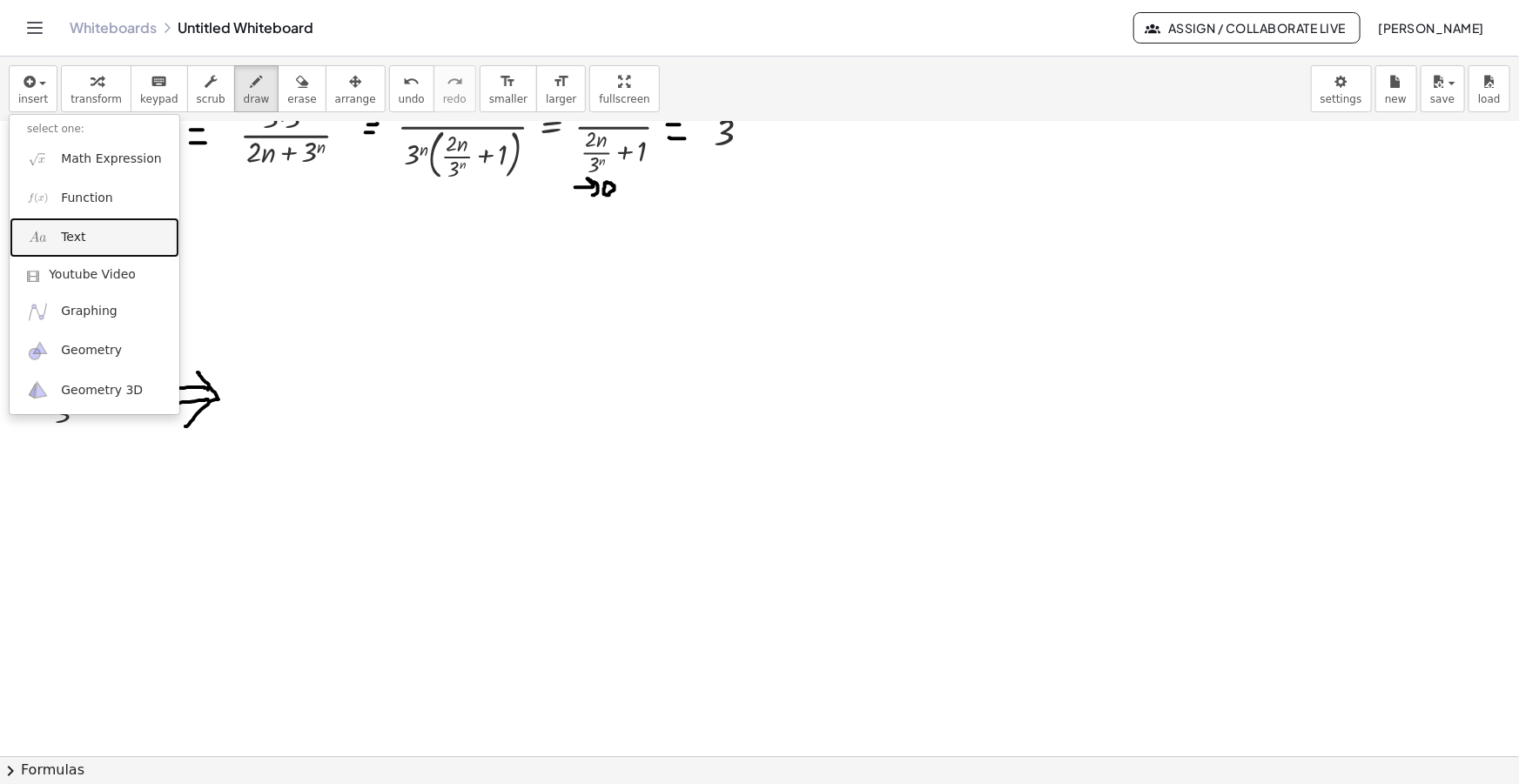
click at [86, 248] on link "Text" at bounding box center [95, 237] width 170 height 39
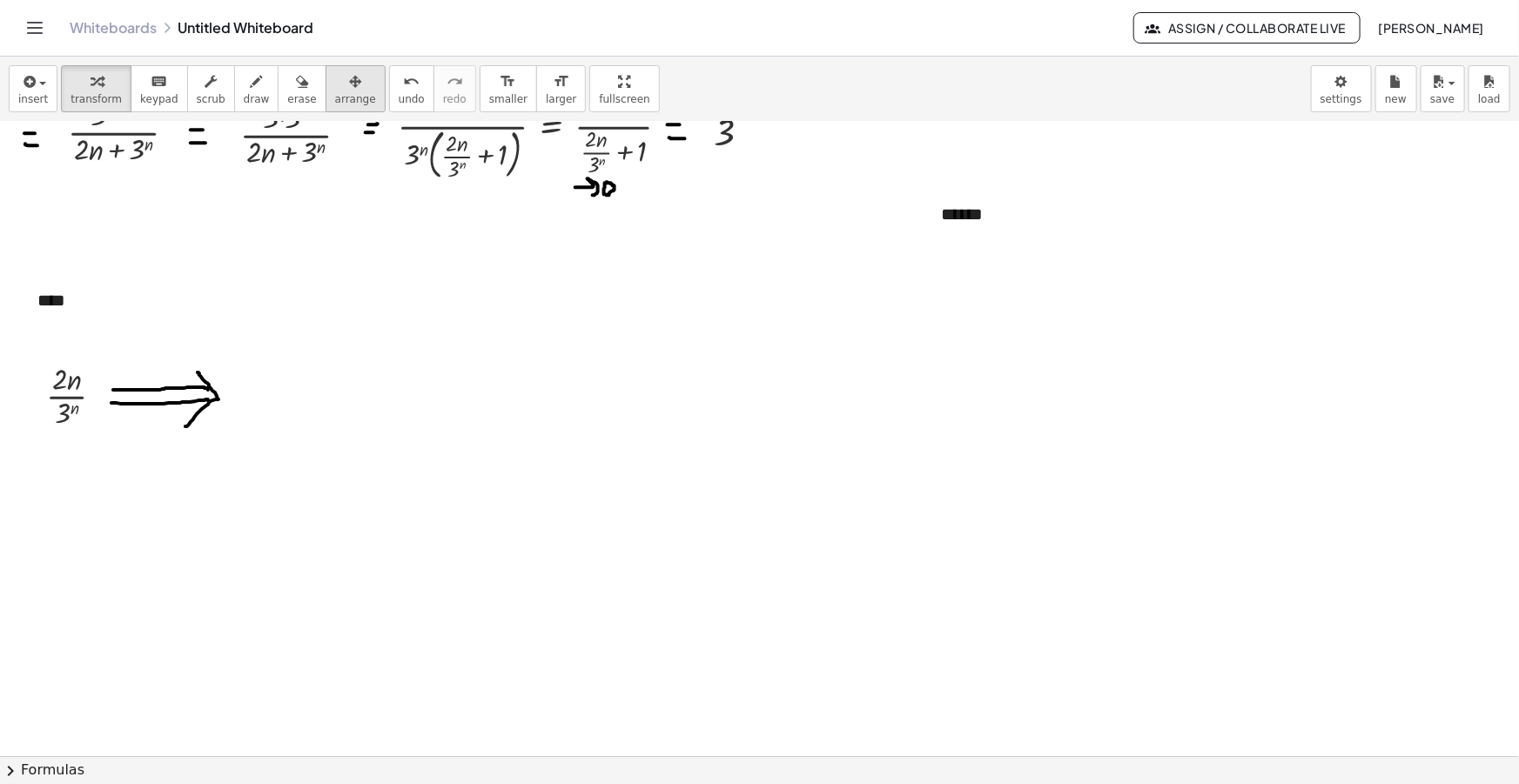
drag, startPoint x: 307, startPoint y: 70, endPoint x: 333, endPoint y: 78, distance: 27.2
click at [336, 70] on div "button" at bounding box center [356, 80] width 41 height 21
drag, startPoint x: 1175, startPoint y: 238, endPoint x: 1024, endPoint y: 243, distance: 151.1
click at [1026, 243] on g at bounding box center [1031, 236] width 30 height 30
drag, startPoint x: 969, startPoint y: 232, endPoint x: 194, endPoint y: 359, distance: 785.3
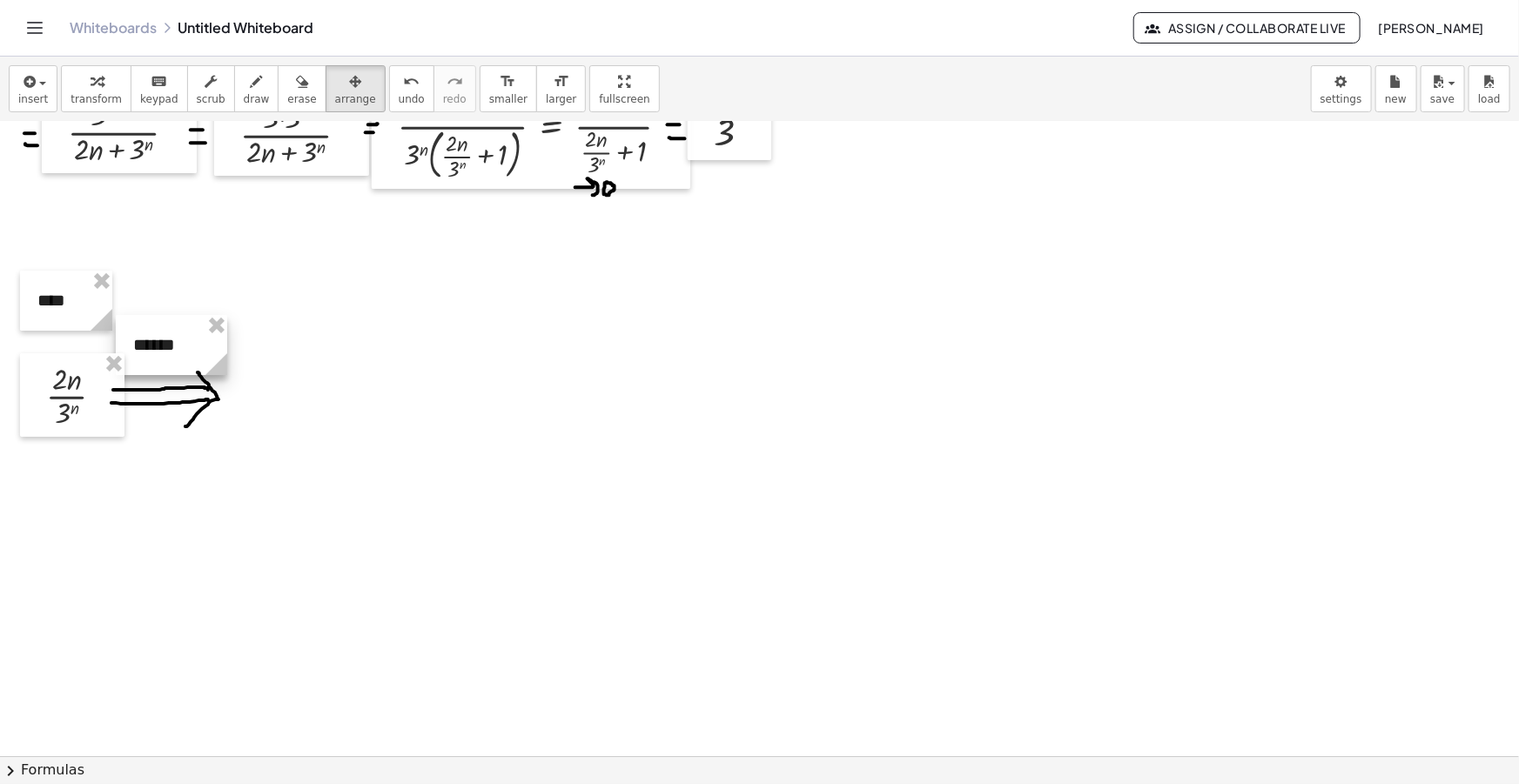
click at [194, 359] on div at bounding box center [171, 346] width 111 height 60
click at [23, 102] on span "insert" at bounding box center [33, 98] width 29 height 12
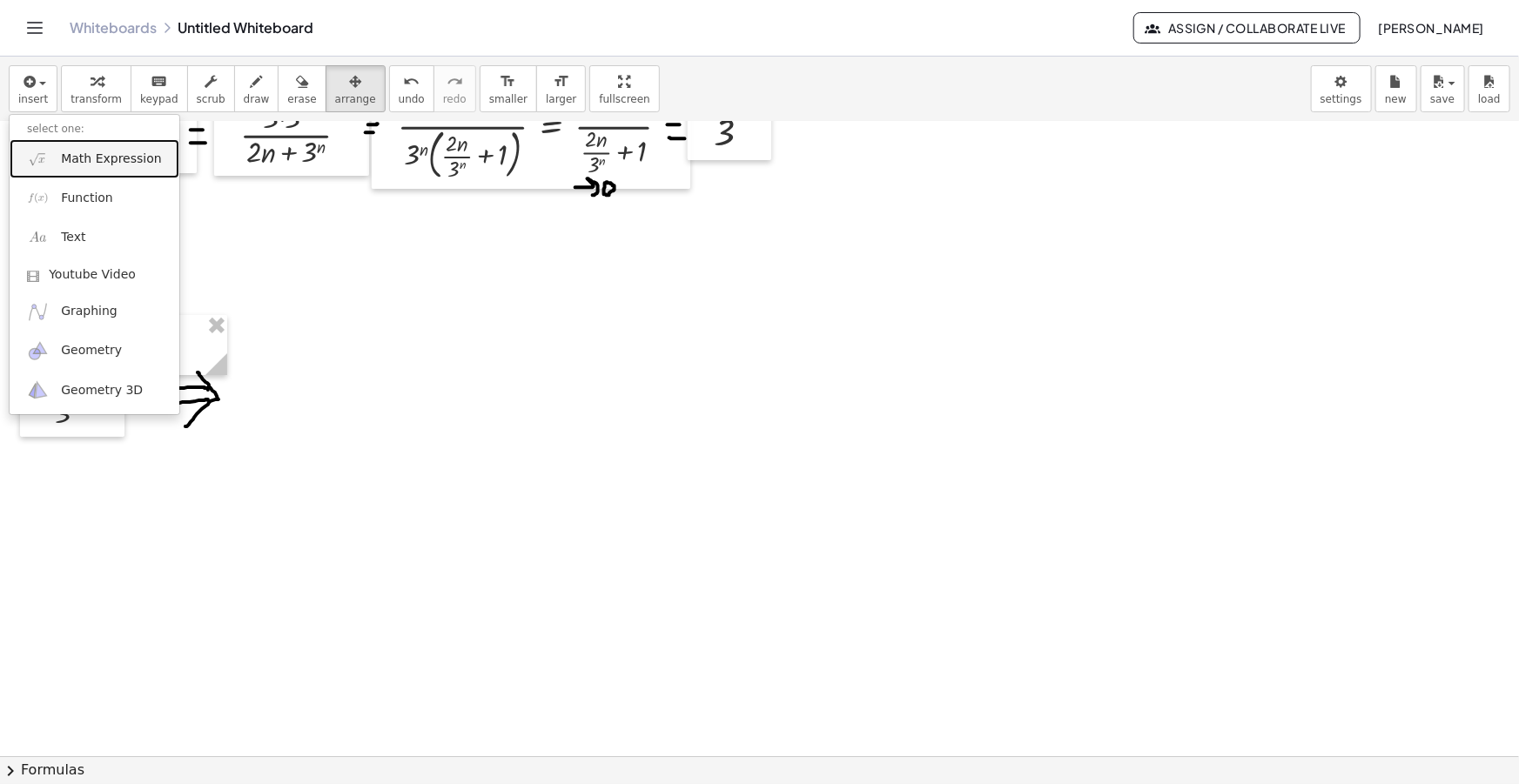
click at [89, 156] on span "Math Expression" at bounding box center [111, 159] width 100 height 17
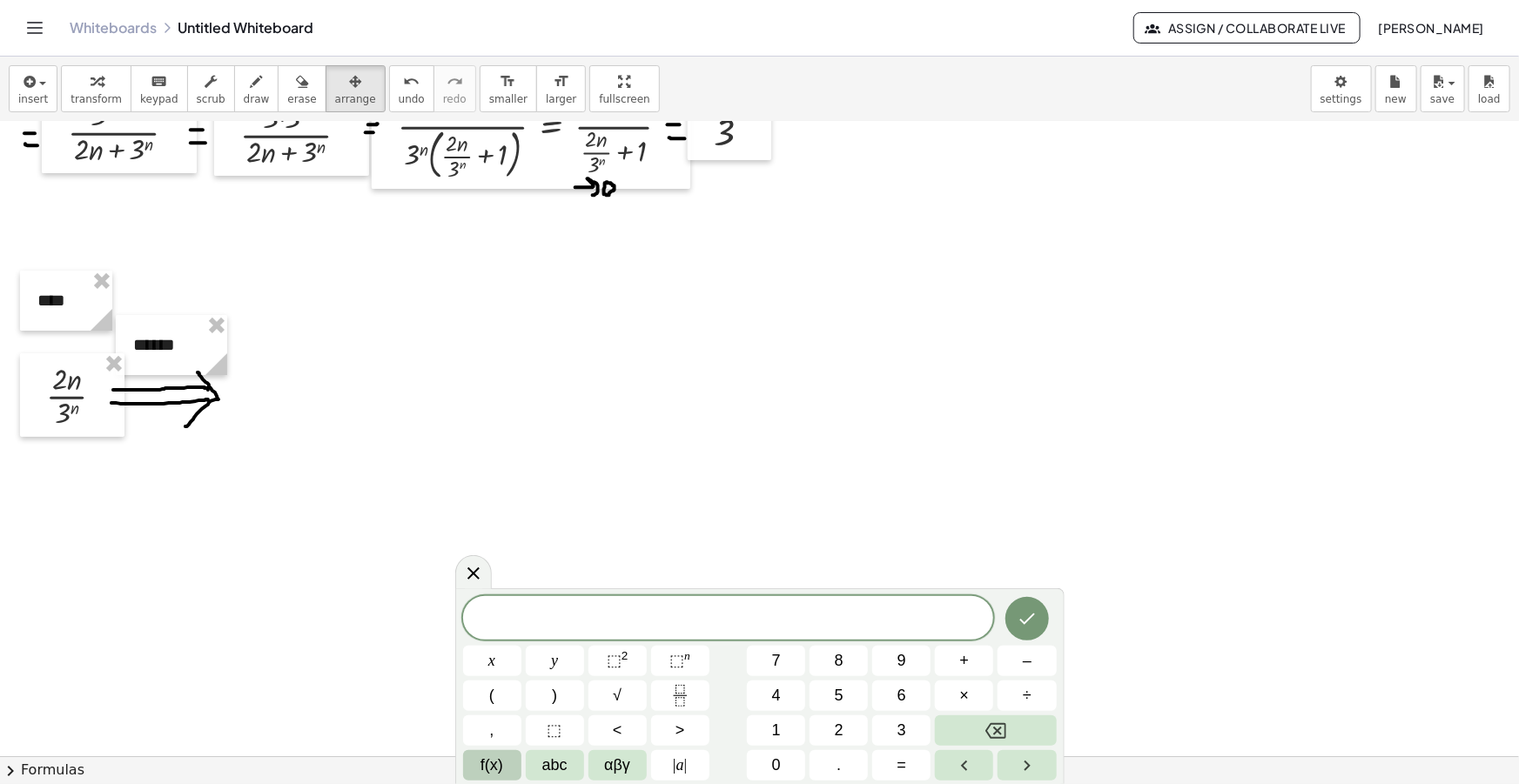
click at [505, 764] on button "f(x)" at bounding box center [492, 765] width 58 height 30
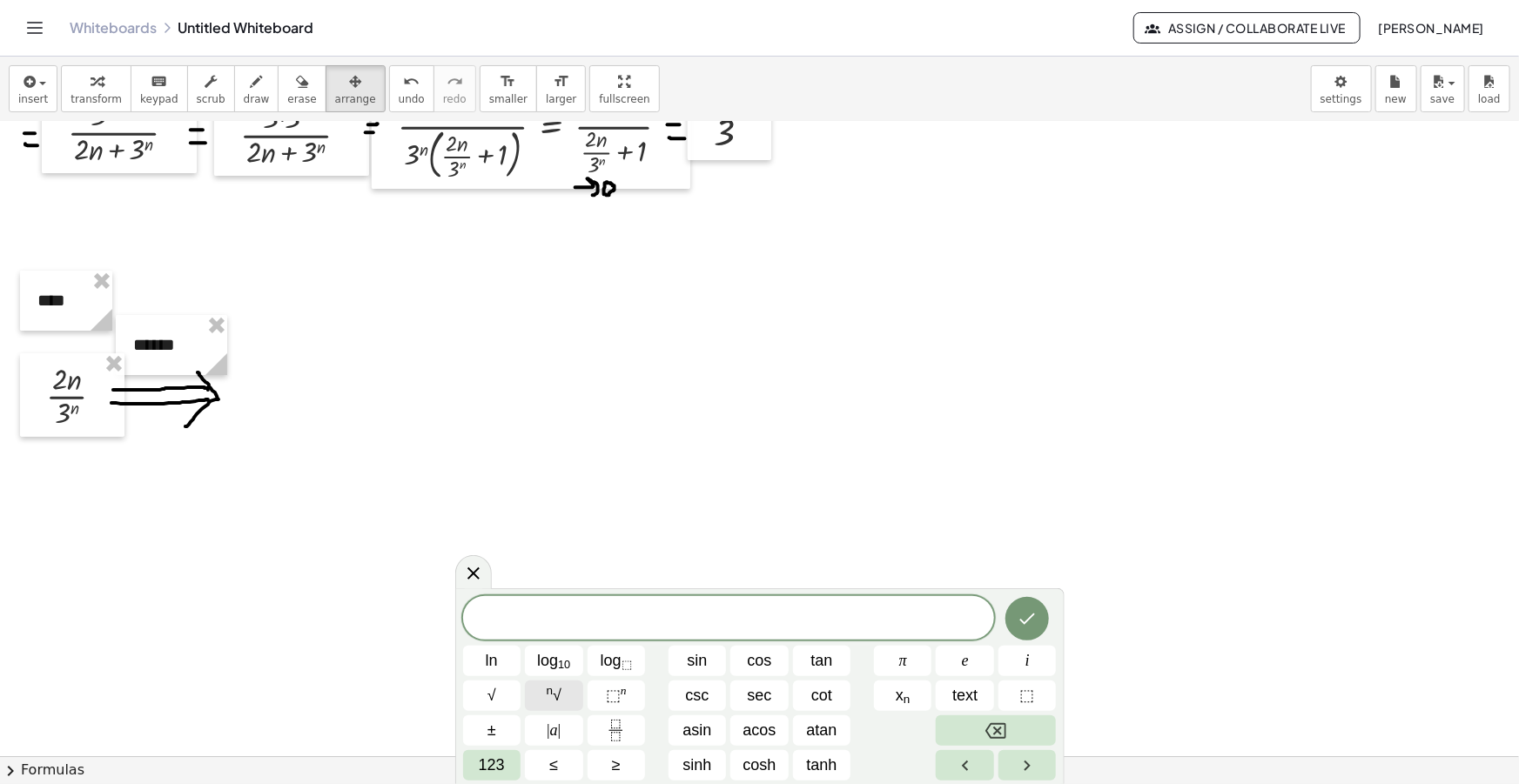
click at [557, 698] on span "n √" at bounding box center [554, 696] width 15 height 24
click at [739, 621] on span at bounding box center [737, 619] width 16 height 23
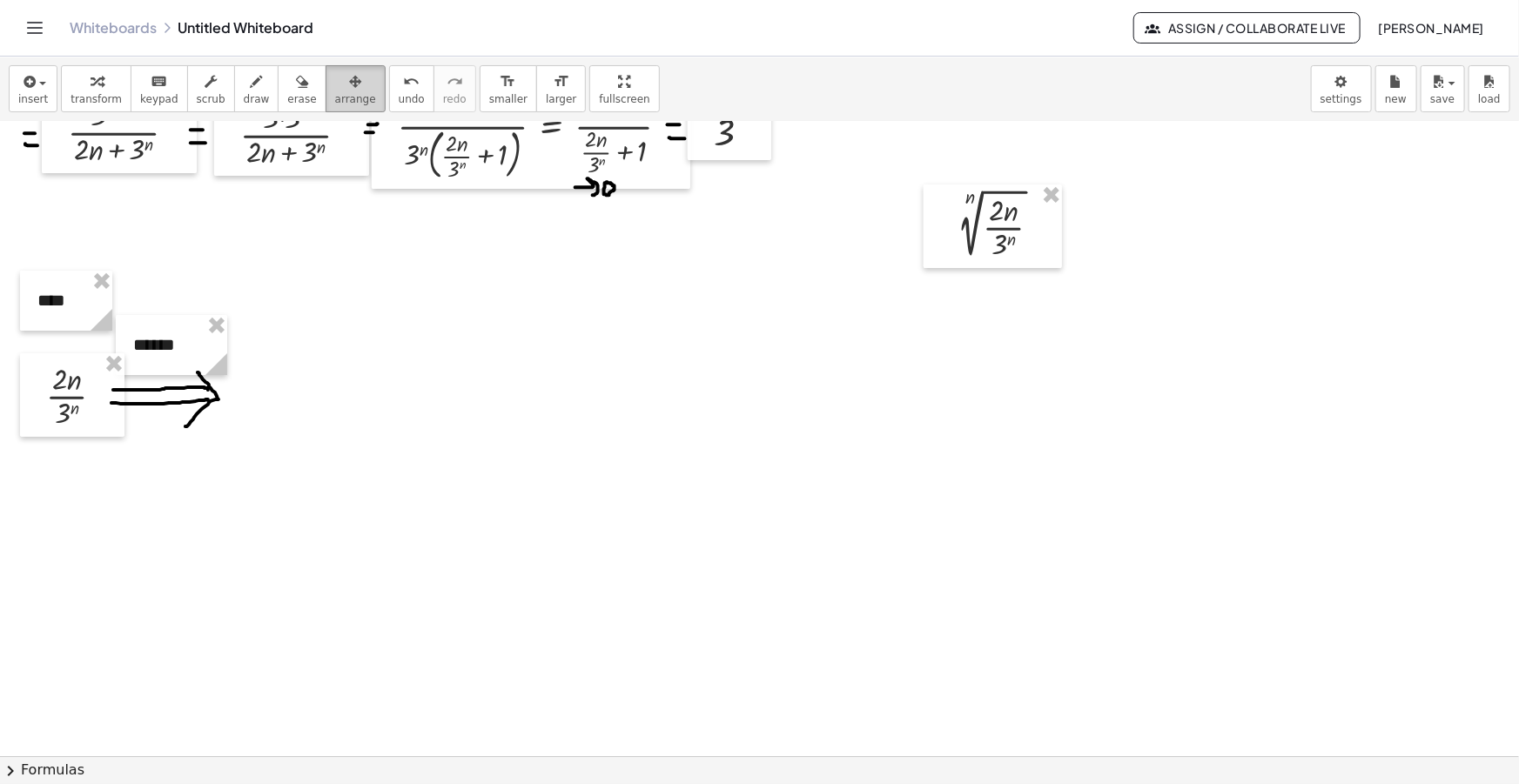
click at [337, 93] on span "arrange" at bounding box center [356, 98] width 41 height 12
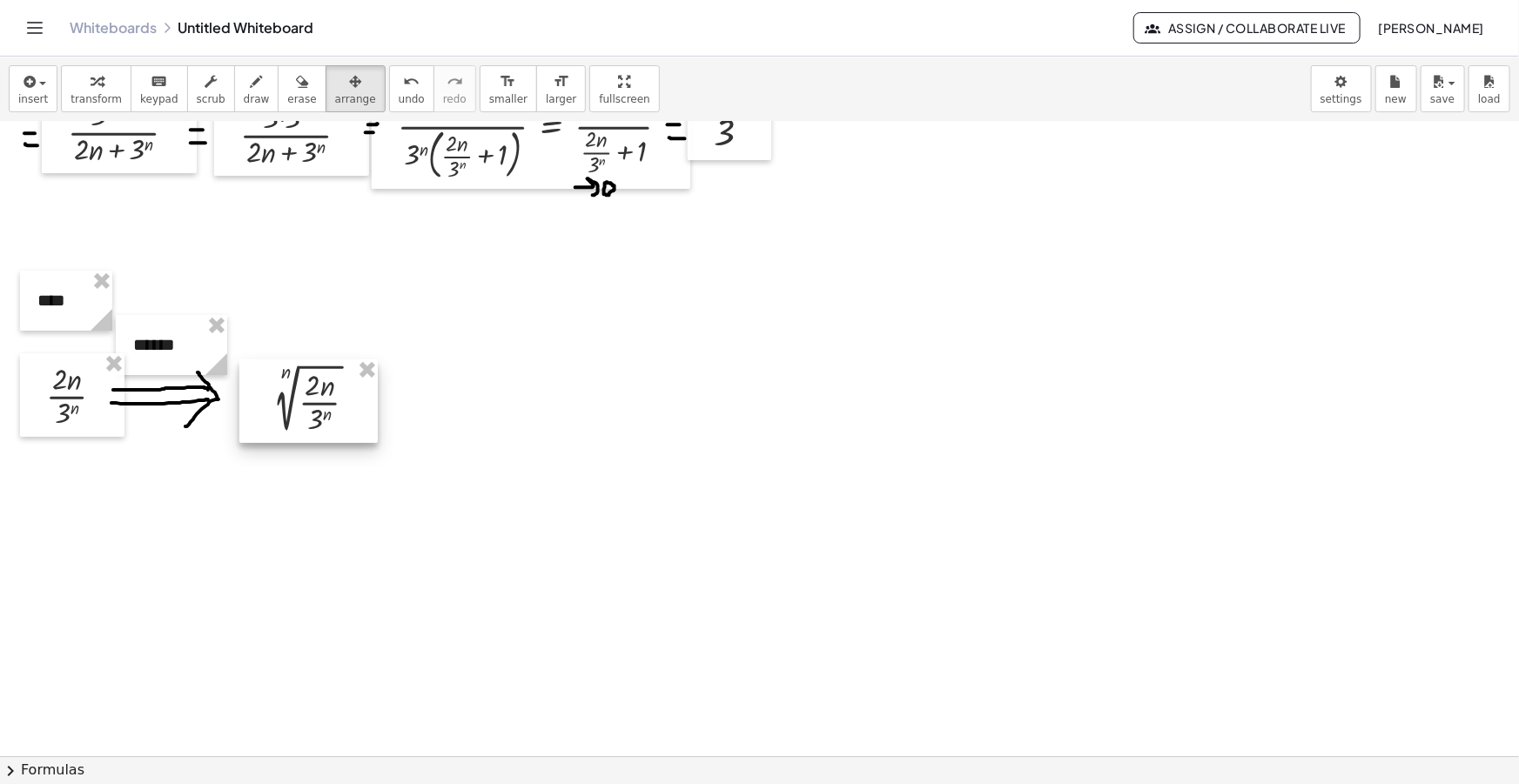
drag, startPoint x: 837, startPoint y: 276, endPoint x: 294, endPoint y: 412, distance: 559.8
click at [294, 412] on div at bounding box center [309, 401] width 139 height 84
click at [243, 99] on span "draw" at bounding box center [256, 98] width 26 height 12
drag, startPoint x: 377, startPoint y: 402, endPoint x: 391, endPoint y: 400, distance: 14.1
click at [391, 400] on div at bounding box center [760, 655] width 1519 height 1382
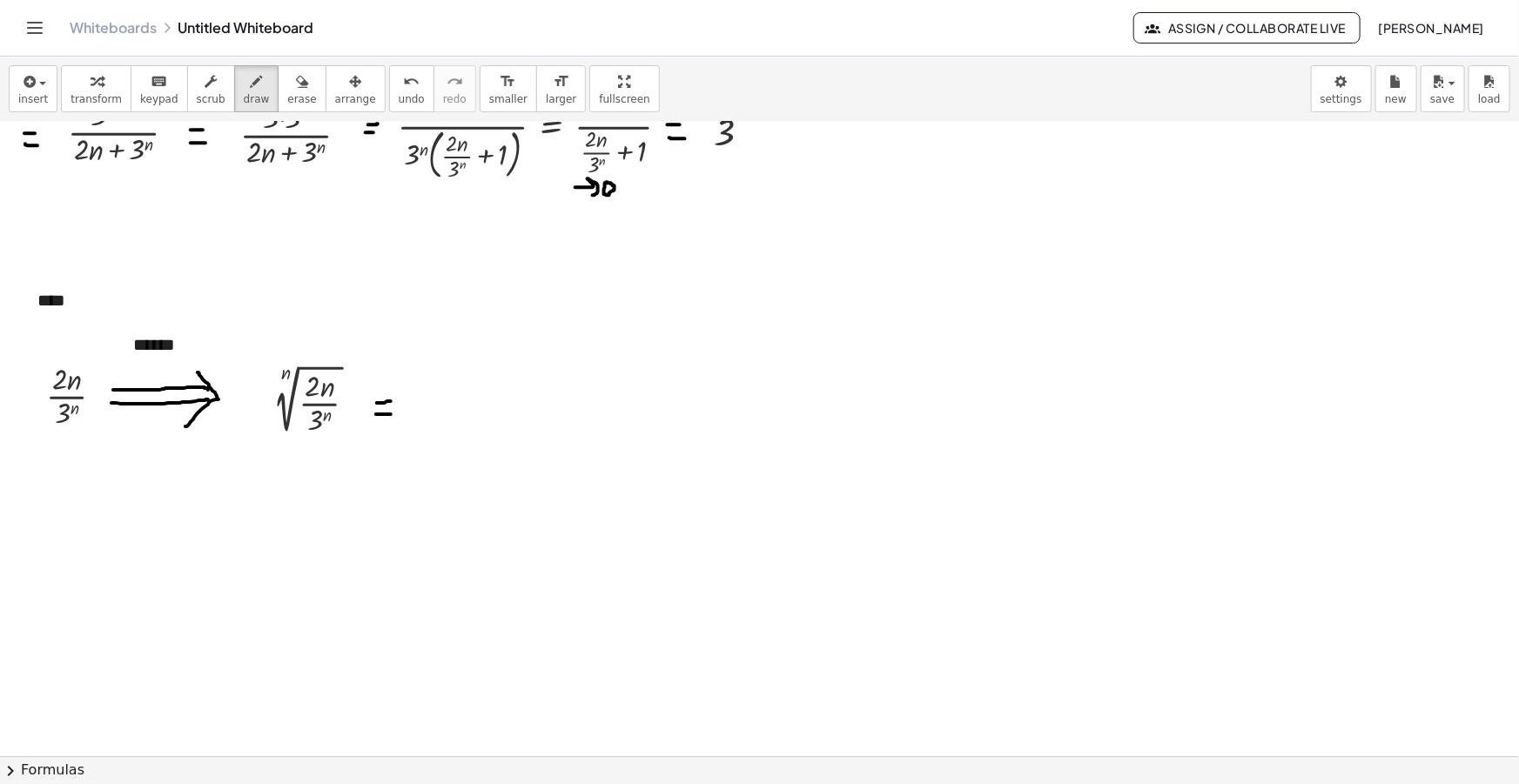
drag, startPoint x: 377, startPoint y: 414, endPoint x: 391, endPoint y: 414, distance: 14.0
click at [391, 414] on div at bounding box center [760, 655] width 1519 height 1382
click at [39, 87] on div "button" at bounding box center [33, 80] width 29 height 21
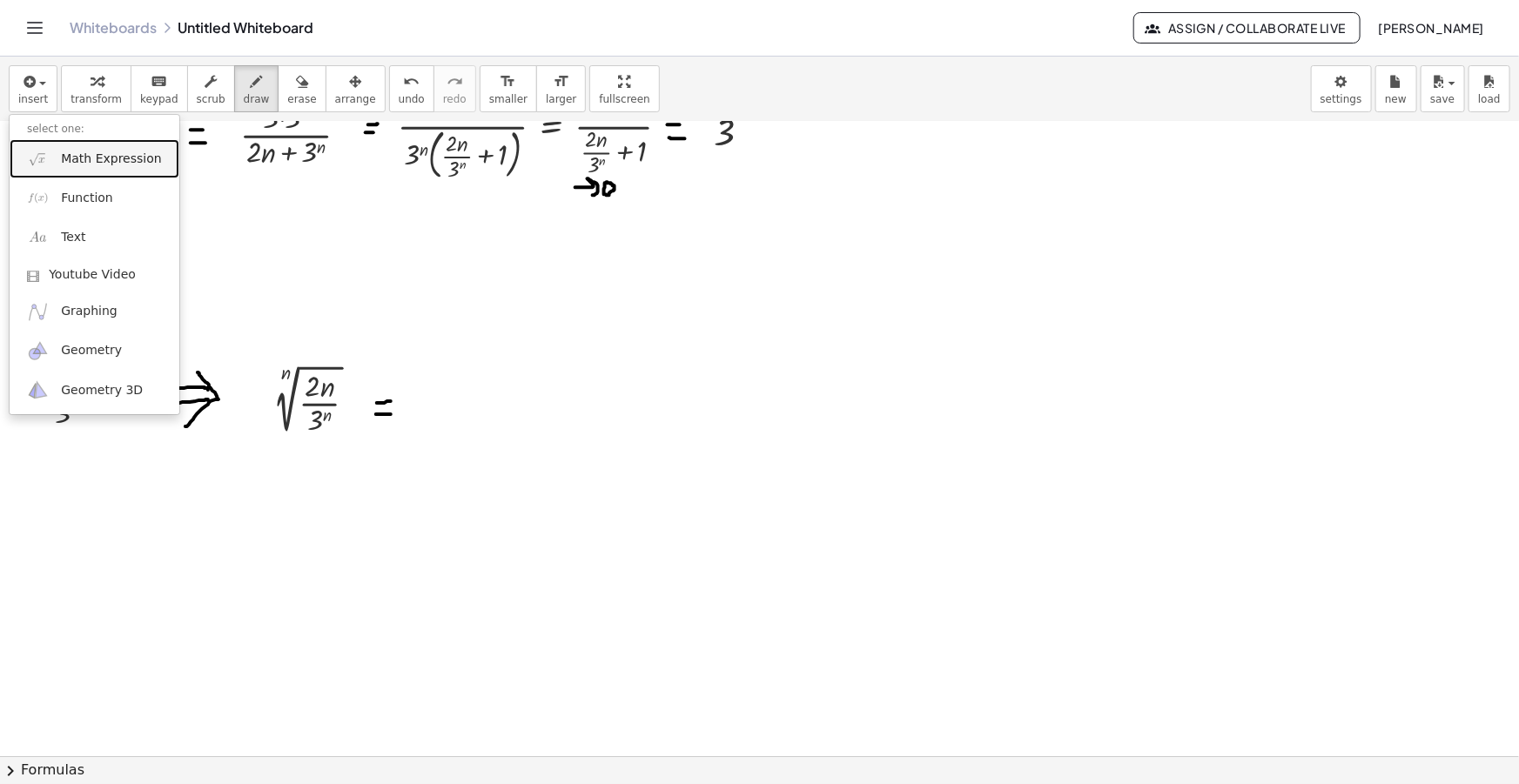
click at [70, 160] on span "Math Expression" at bounding box center [111, 159] width 100 height 17
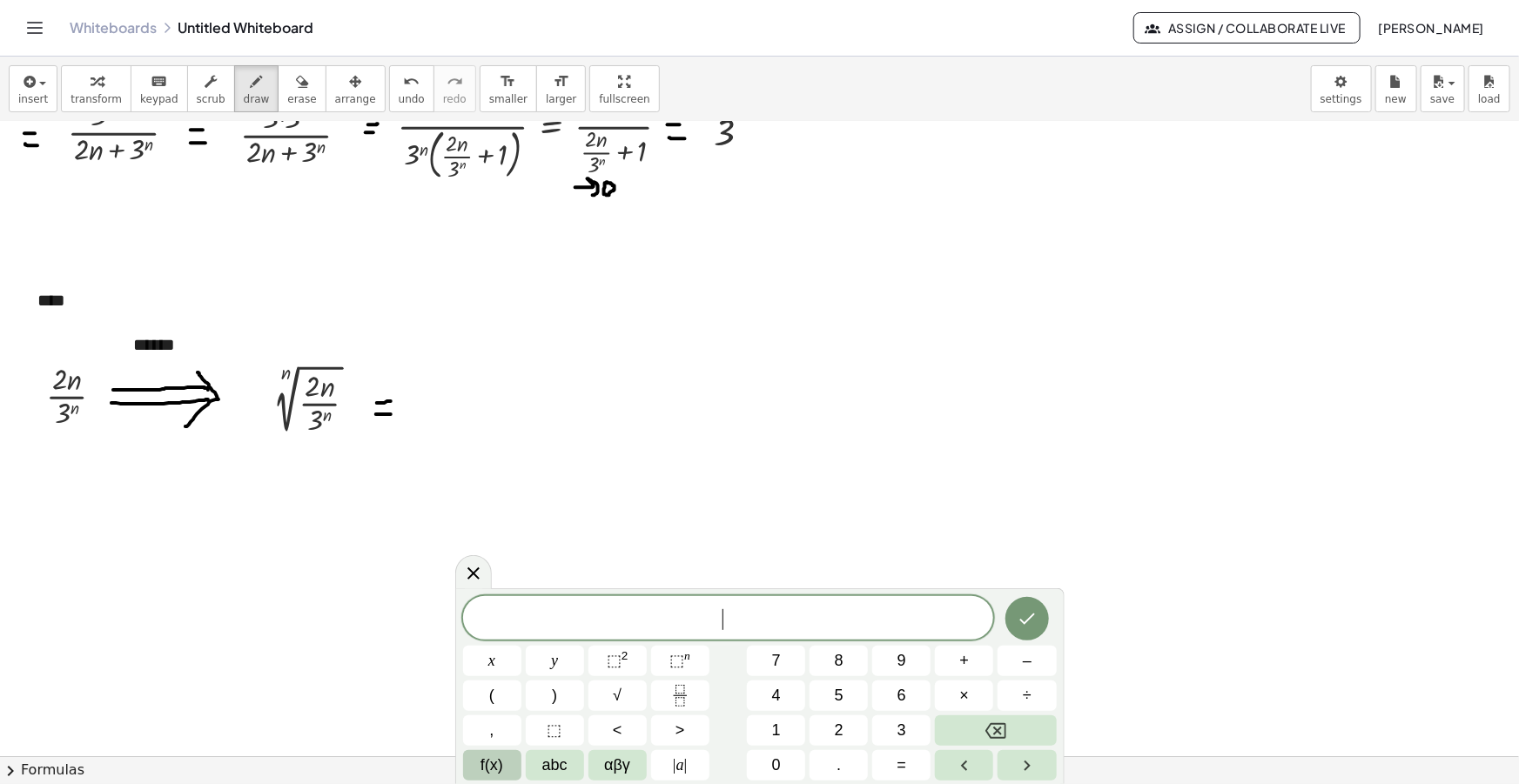
click at [476, 779] on button "f(x)" at bounding box center [492, 765] width 58 height 30
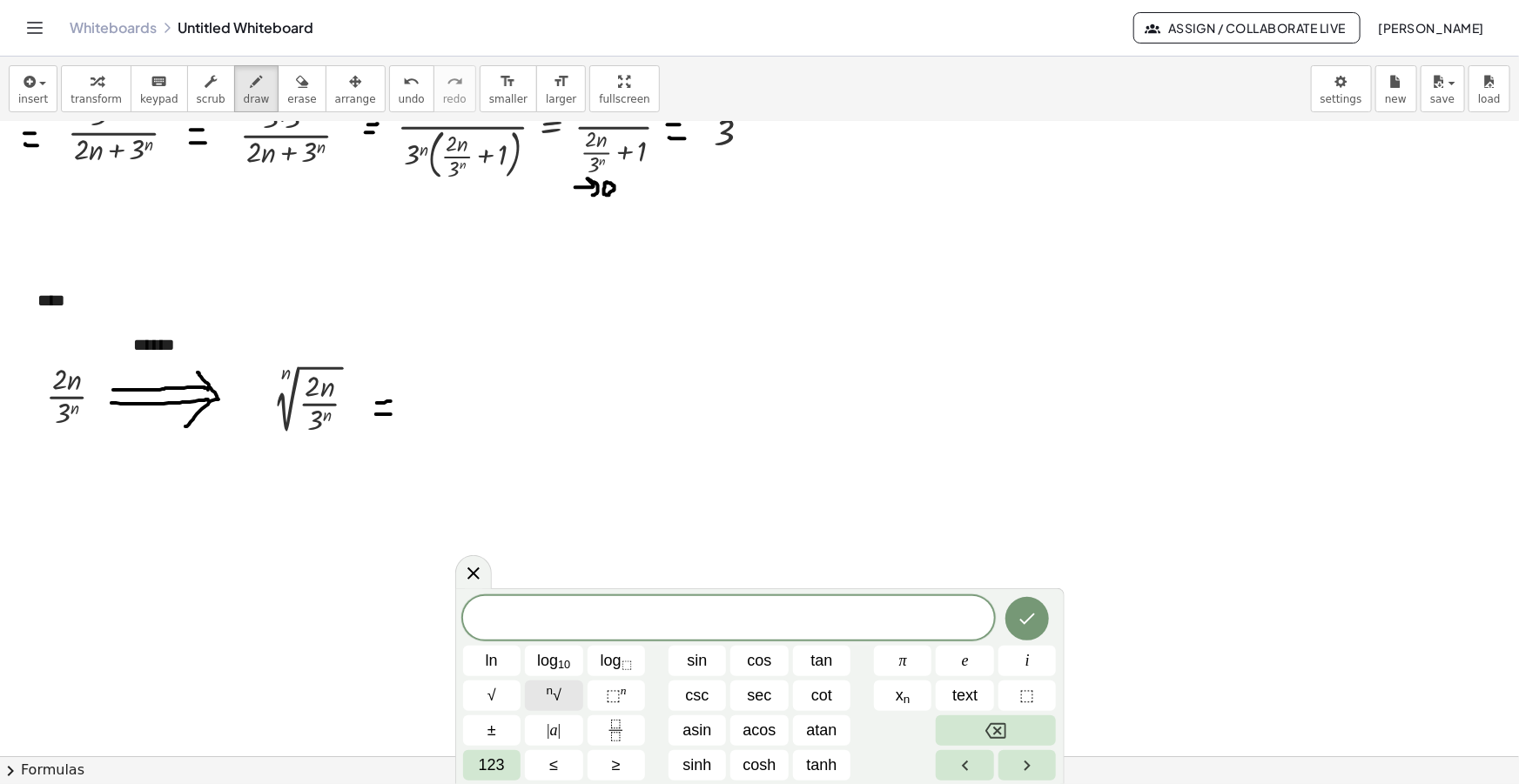
click at [557, 699] on span "n √" at bounding box center [554, 696] width 15 height 24
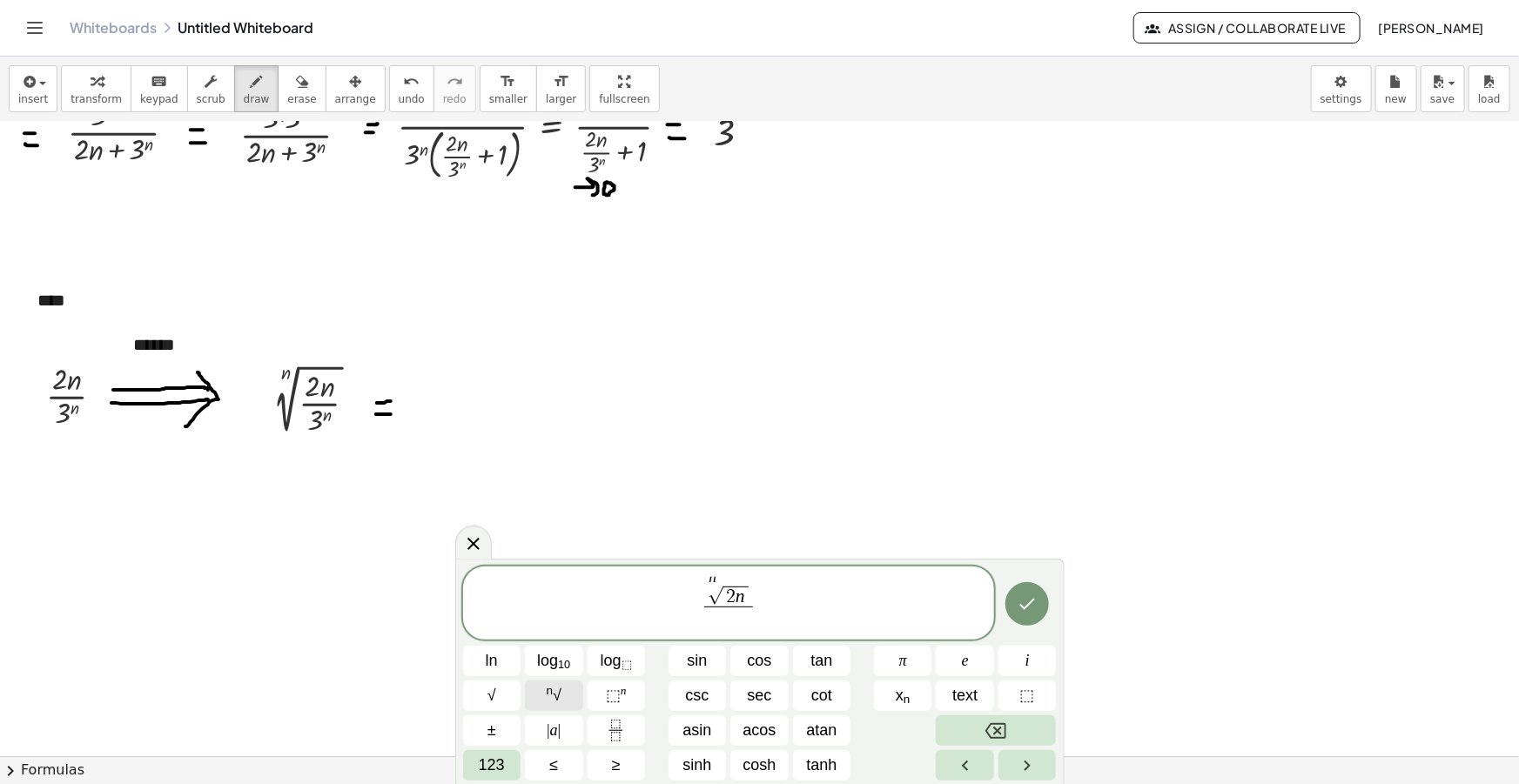
click at [563, 693] on button "n √" at bounding box center [554, 696] width 58 height 30
click at [731, 622] on span at bounding box center [736, 618] width 16 height 21
drag, startPoint x: 754, startPoint y: 621, endPoint x: 688, endPoint y: 572, distance: 82.2
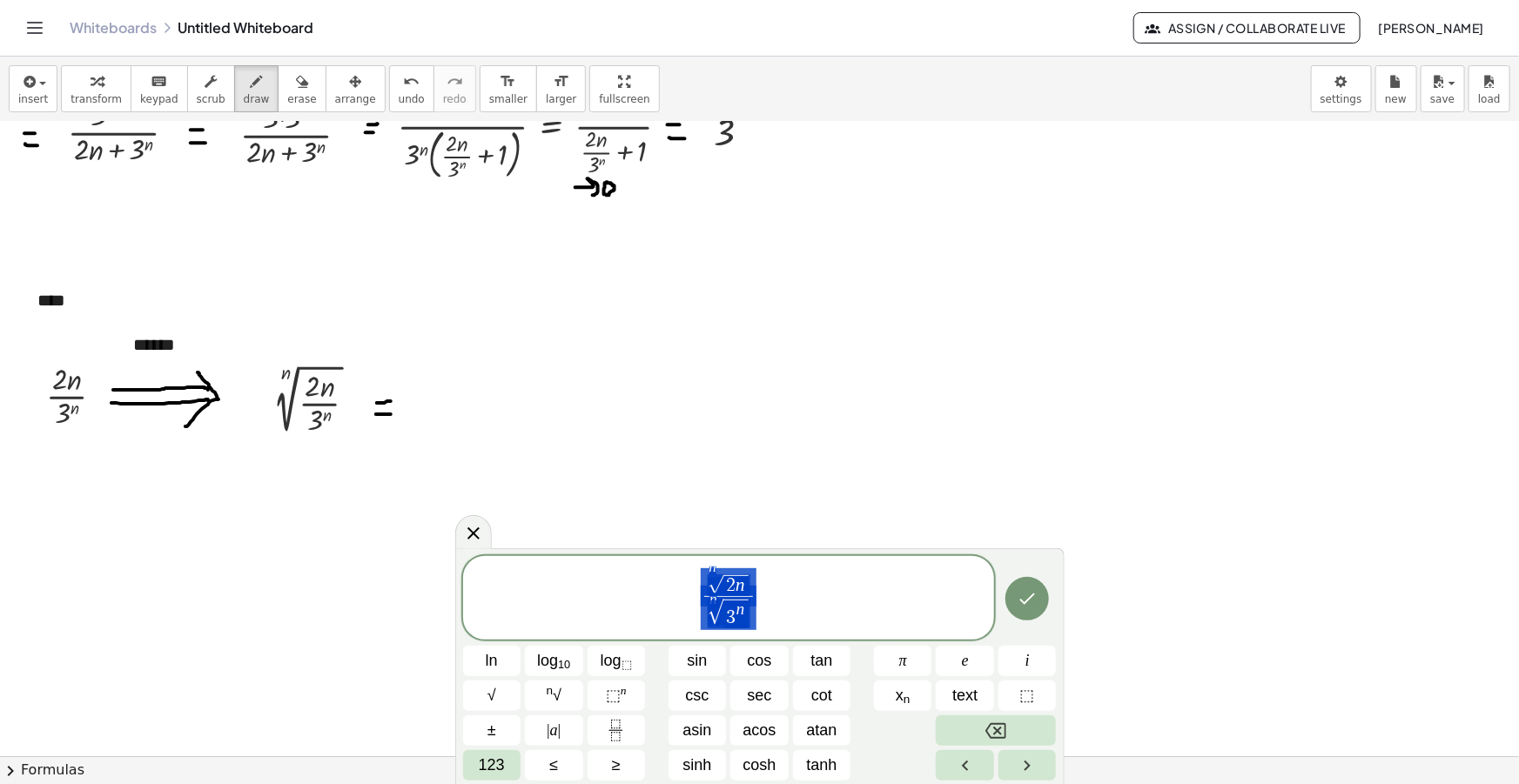
click at [791, 601] on span "n √ 2 n n √ 3 n ​" at bounding box center [728, 600] width 531 height 66
click at [783, 583] on span "2 n ​" at bounding box center [776, 585] width 26 height 21
click at [790, 587] on span "n √ 2 ​" at bounding box center [769, 583] width 47 height 28
click at [544, 697] on button "n √" at bounding box center [554, 696] width 58 height 30
click at [798, 584] on span at bounding box center [793, 585] width 16 height 21
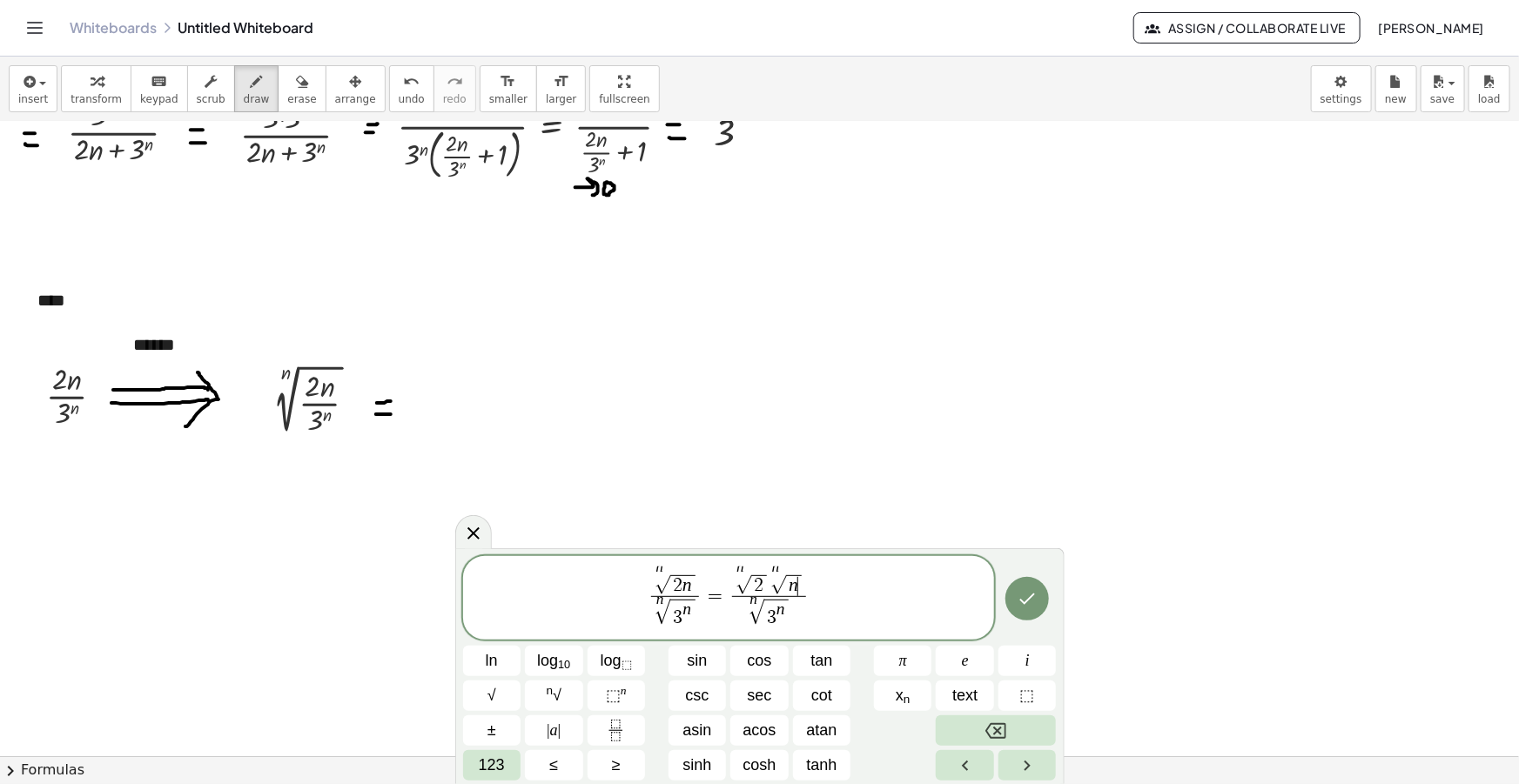
click at [760, 617] on span "√" at bounding box center [756, 614] width 16 height 26
click at [764, 621] on span "√" at bounding box center [756, 614] width 16 height 26
click at [765, 622] on span "√" at bounding box center [760, 617] width 16 height 18
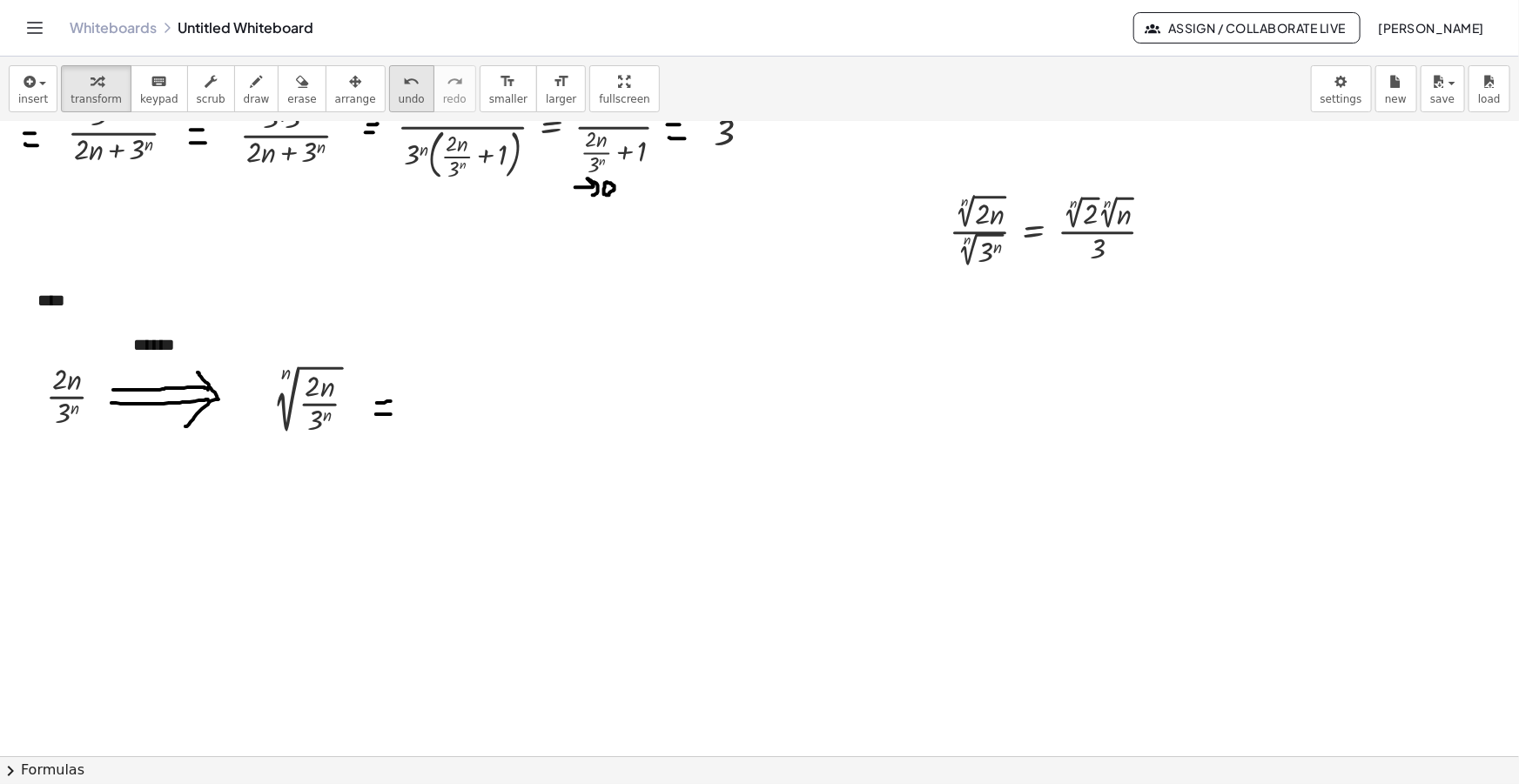
click at [339, 93] on span "arrange" at bounding box center [356, 98] width 41 height 12
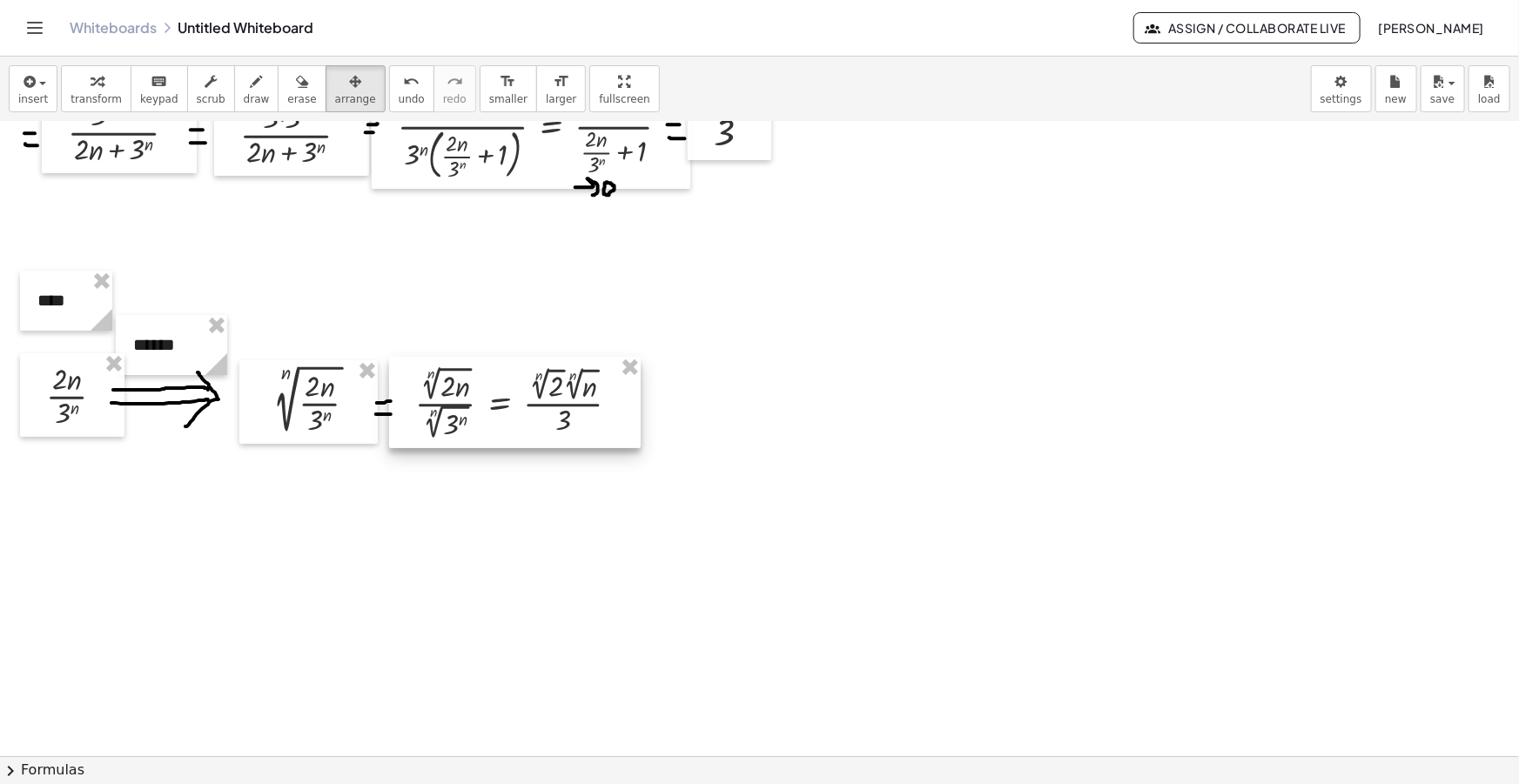
drag, startPoint x: 945, startPoint y: 297, endPoint x: 590, endPoint y: 413, distance: 373.5
click at [590, 413] on div at bounding box center [515, 403] width 252 height 91
click at [247, 92] on button "draw" at bounding box center [257, 89] width 46 height 47
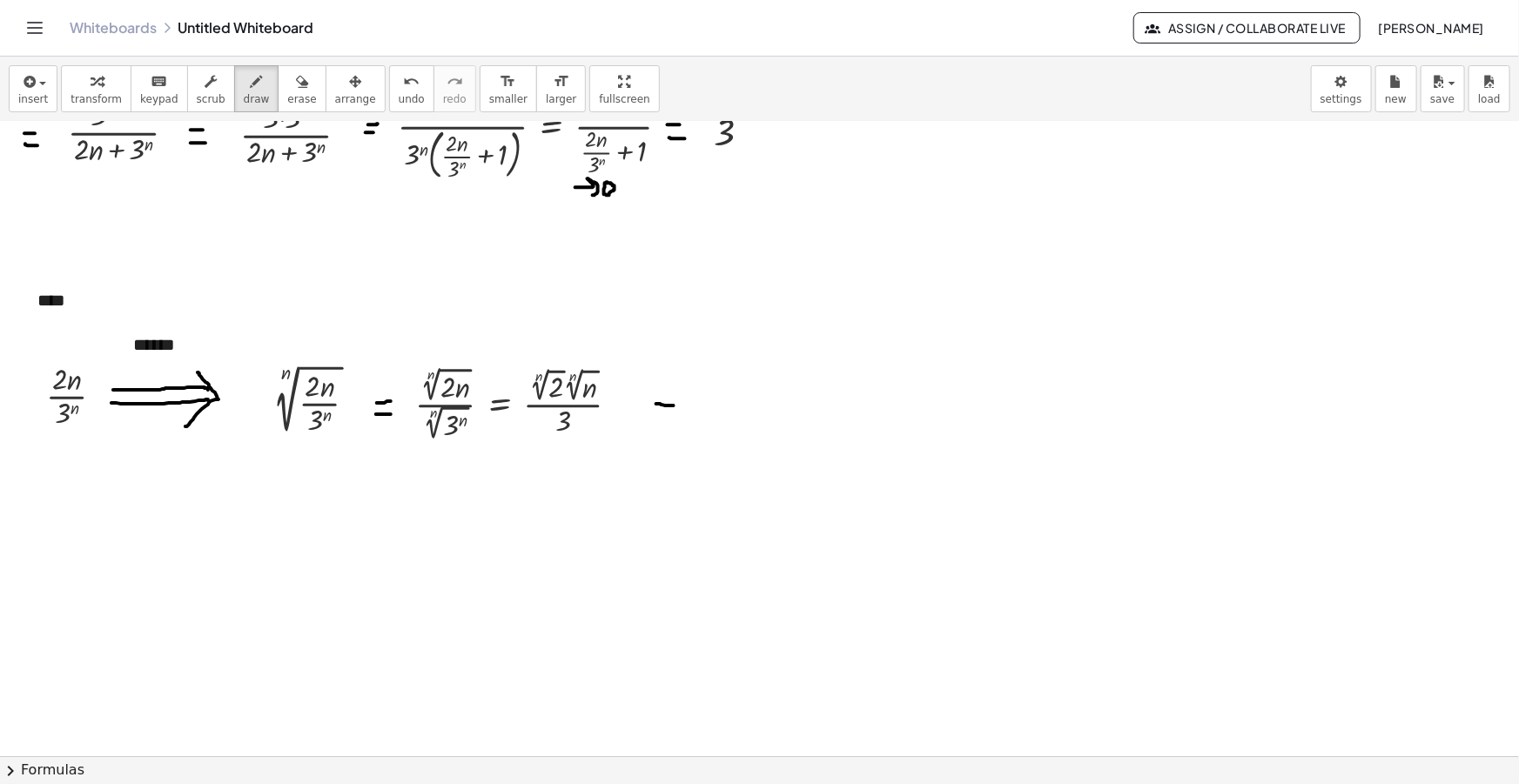
drag, startPoint x: 656, startPoint y: 403, endPoint x: 674, endPoint y: 405, distance: 18.1
click at [674, 405] on div at bounding box center [760, 655] width 1519 height 1382
drag, startPoint x: 655, startPoint y: 415, endPoint x: 677, endPoint y: 417, distance: 22.1
click at [677, 417] on div at bounding box center [760, 655] width 1519 height 1382
drag, startPoint x: 577, startPoint y: 351, endPoint x: 597, endPoint y: 356, distance: 20.6
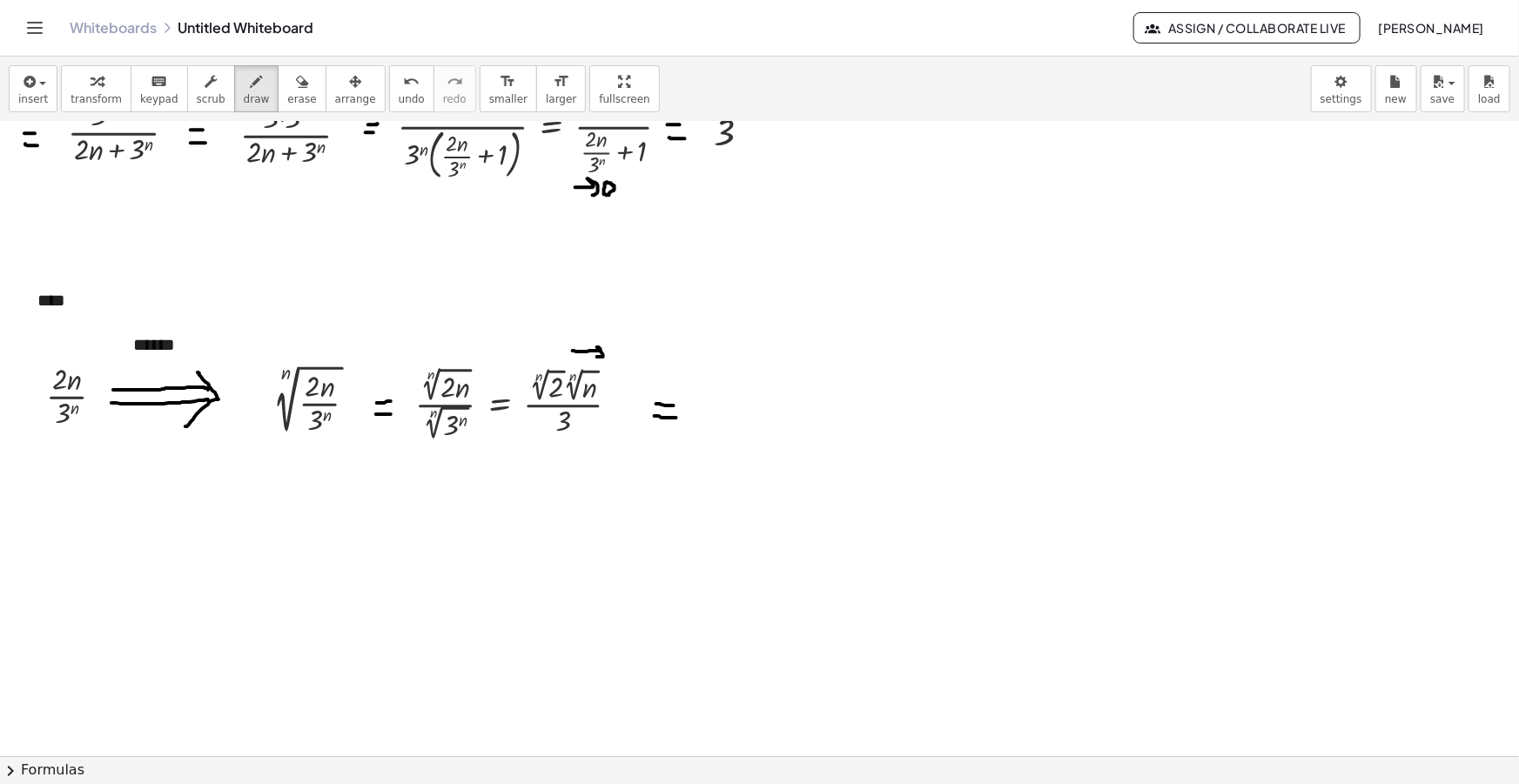
click at [597, 356] on div at bounding box center [760, 655] width 1519 height 1382
drag, startPoint x: 611, startPoint y: 349, endPoint x: 618, endPoint y: 357, distance: 10.6
click at [618, 357] on div at bounding box center [760, 655] width 1519 height 1382
click at [540, 356] on div at bounding box center [760, 655] width 1519 height 1382
drag, startPoint x: 553, startPoint y: 350, endPoint x: 560, endPoint y: 362, distance: 13.9
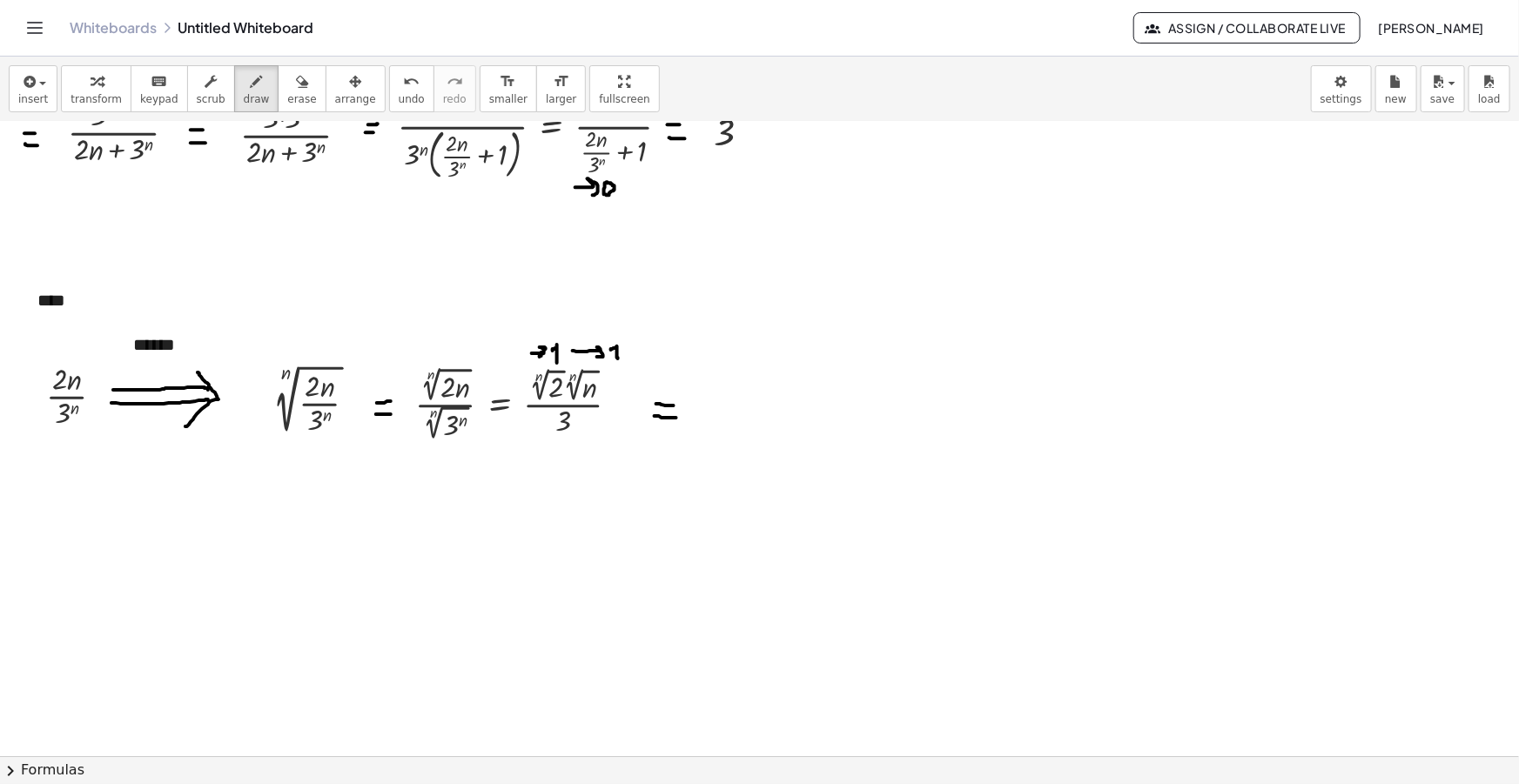
click at [559, 362] on div at bounding box center [760, 655] width 1519 height 1382
click at [22, 87] on icon "button" at bounding box center [27, 81] width 16 height 21
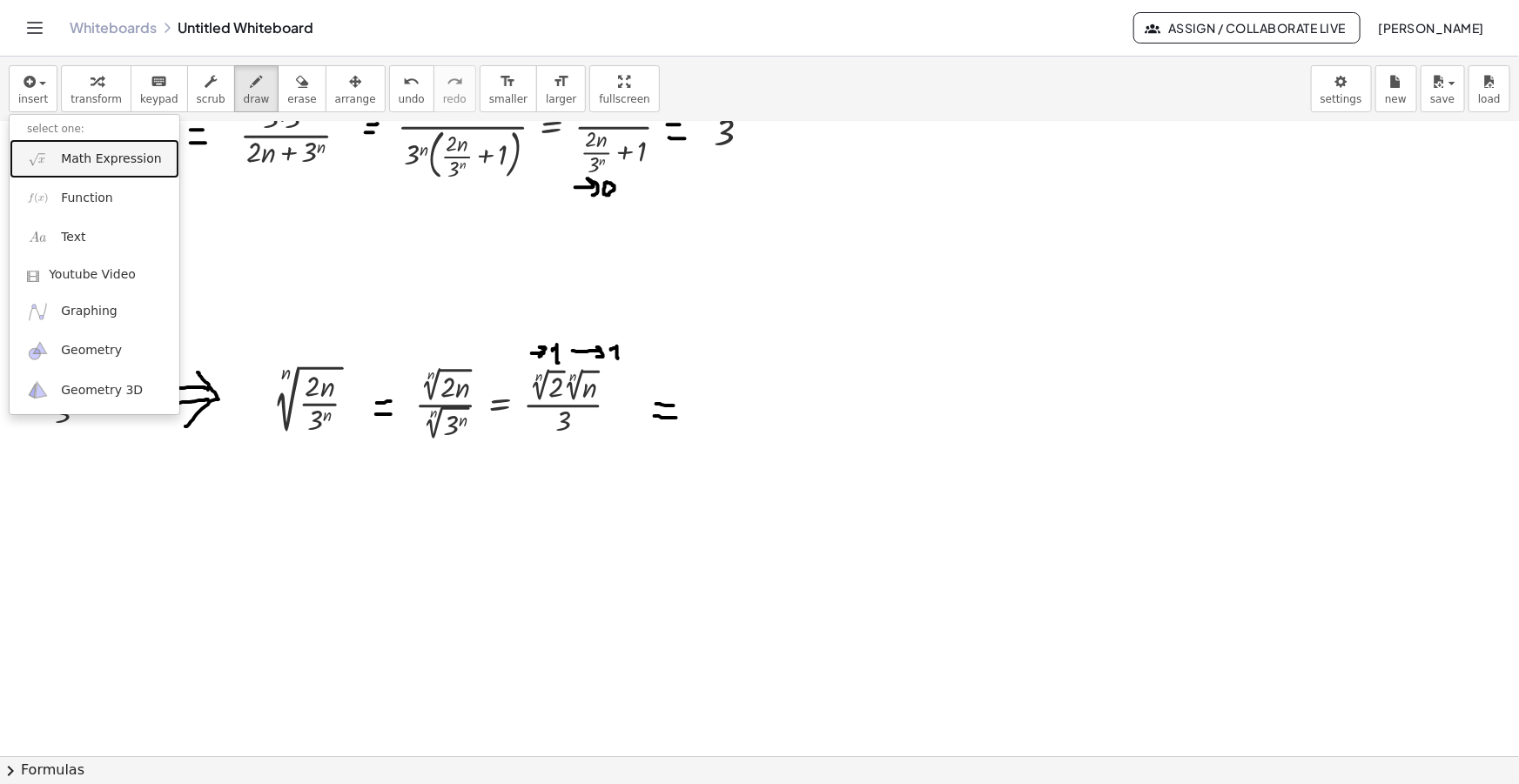
click at [87, 162] on span "Math Expression" at bounding box center [111, 159] width 100 height 17
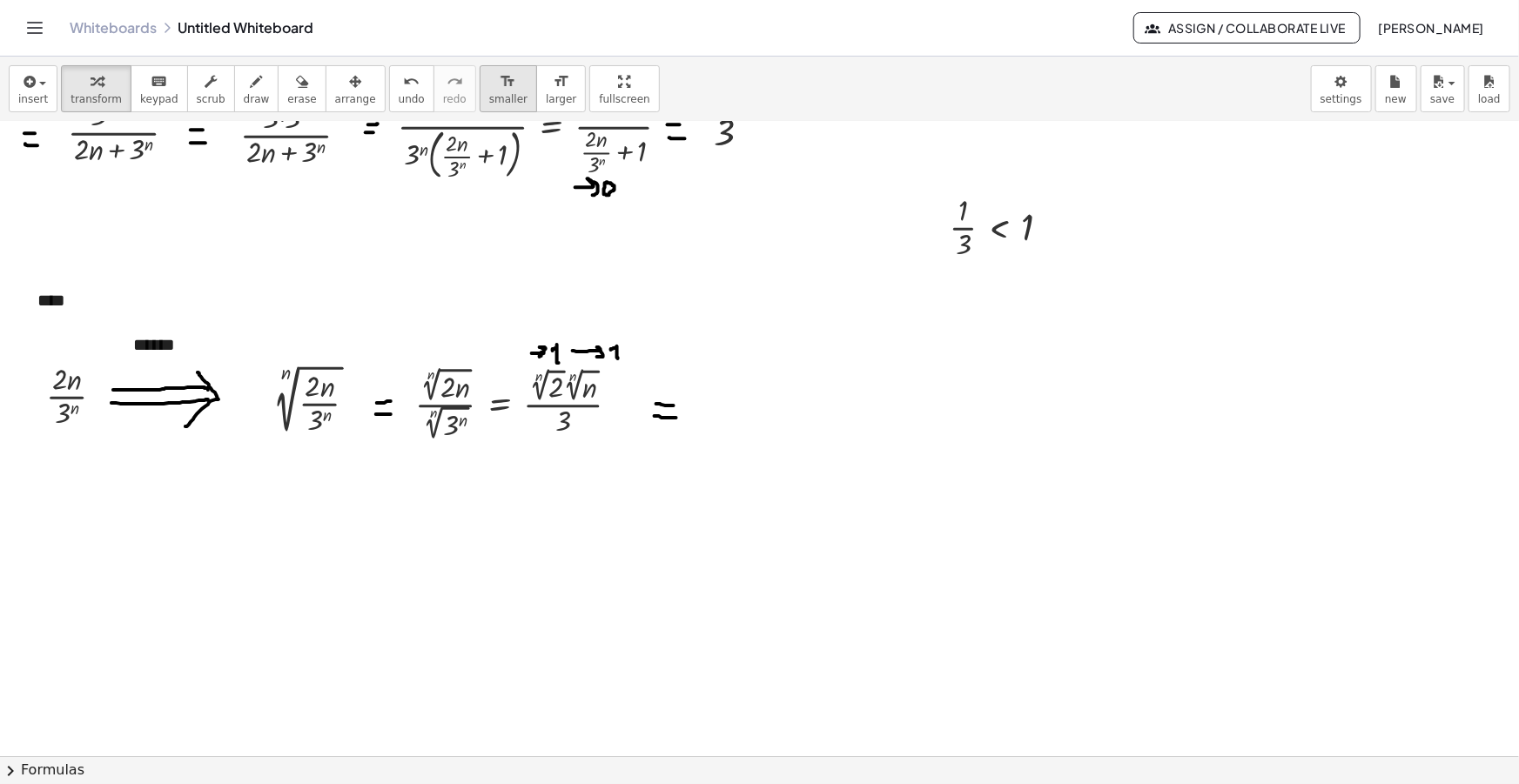
click at [349, 88] on icon "button" at bounding box center [355, 81] width 12 height 21
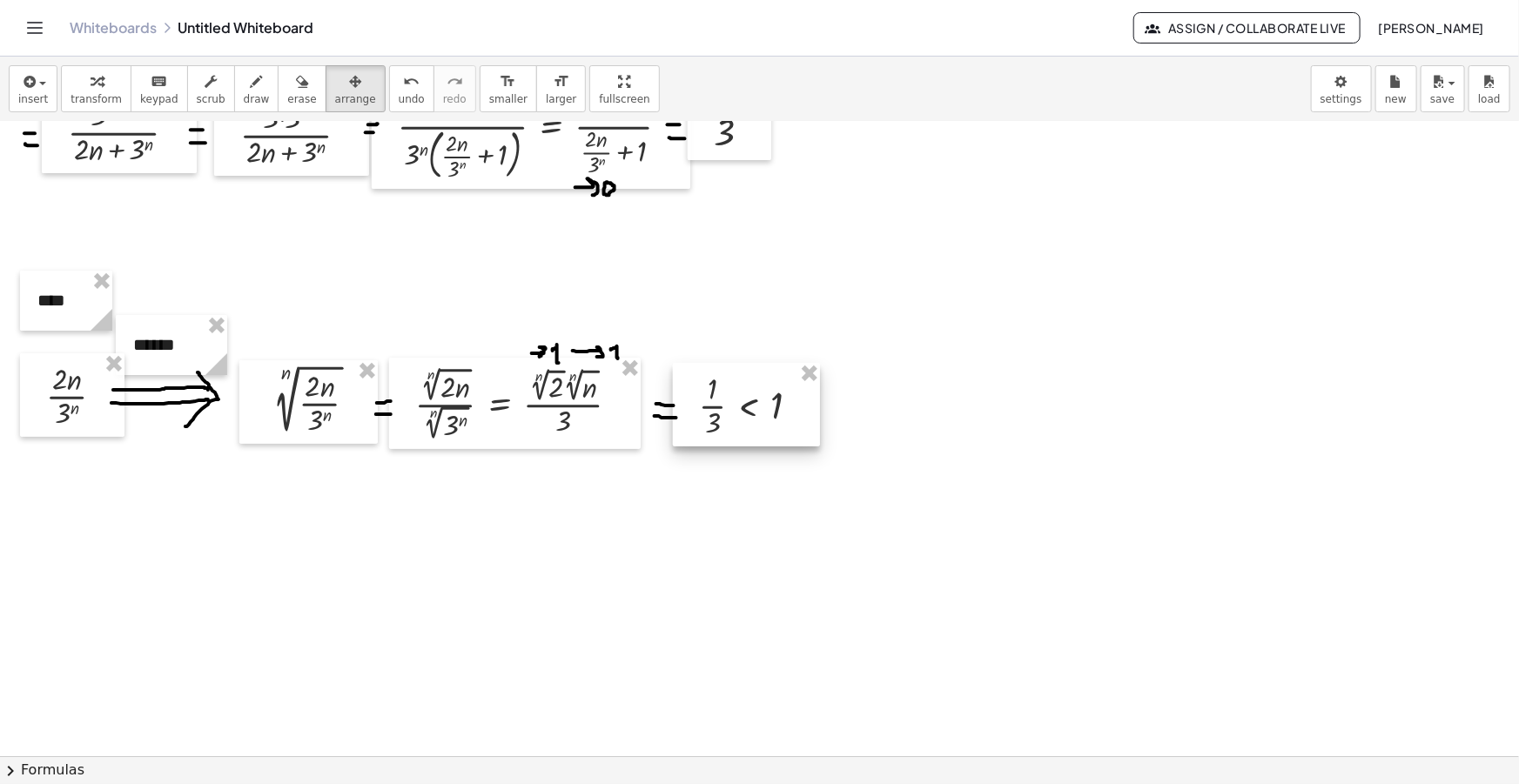
drag, startPoint x: 965, startPoint y: 225, endPoint x: 713, endPoint y: 403, distance: 308.5
click at [713, 403] on div at bounding box center [746, 405] width 147 height 84
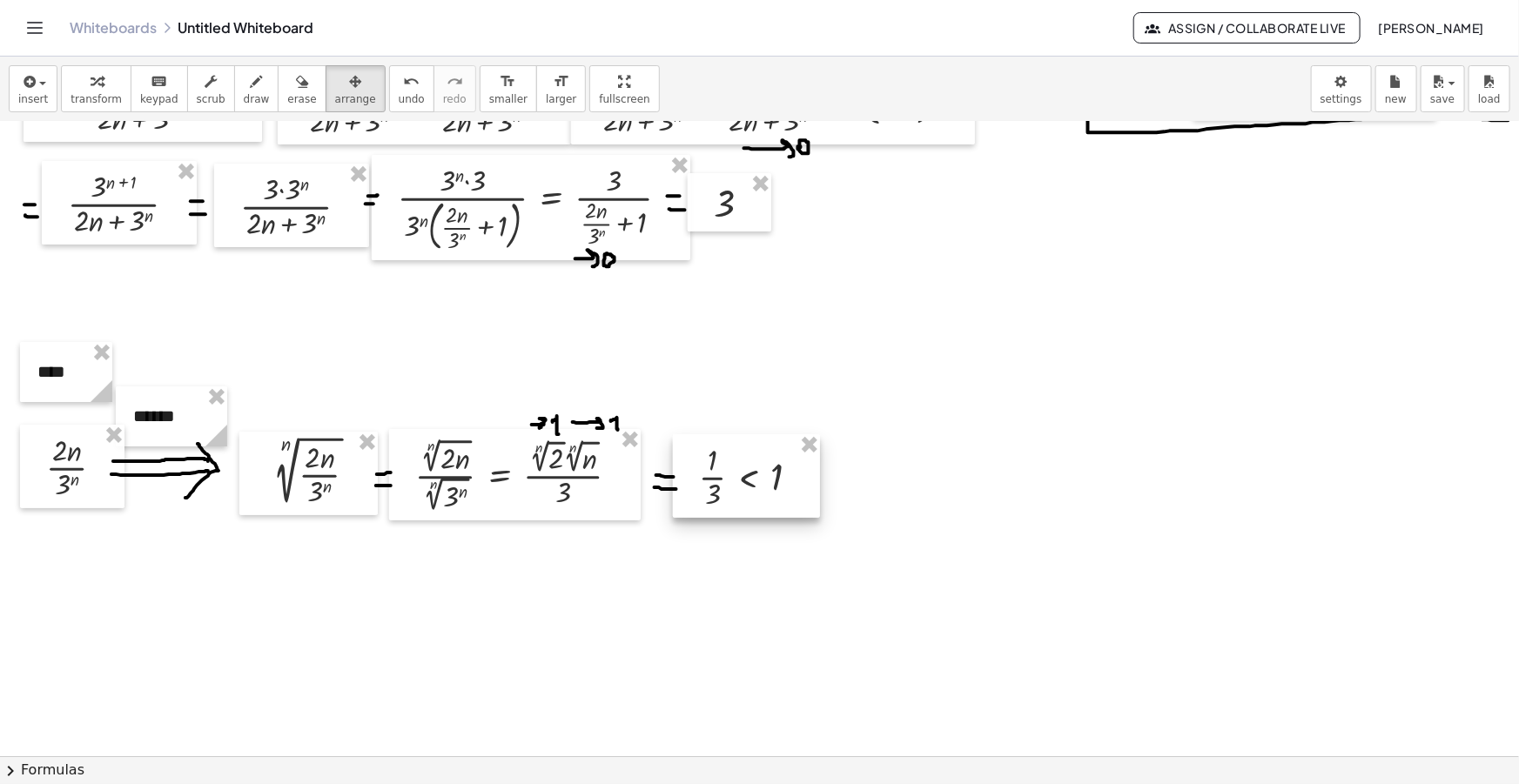
scroll to position [0, 0]
